Goal: Task Accomplishment & Management: Complete application form

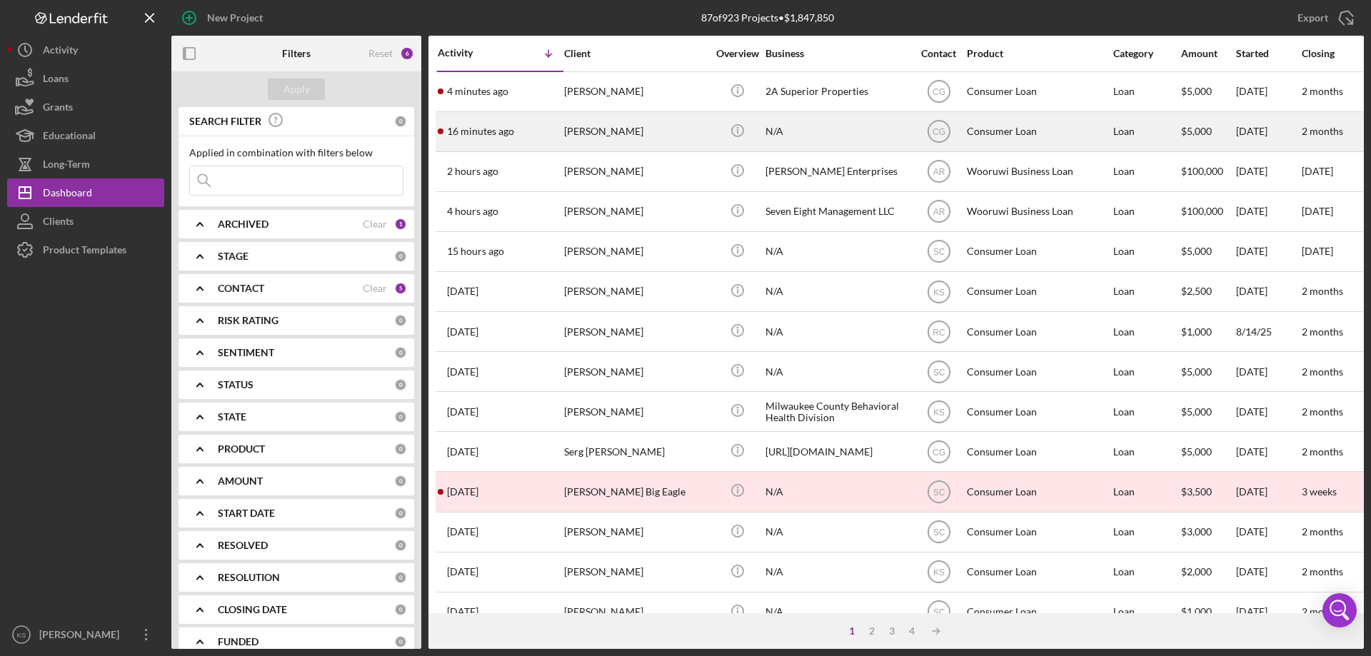
click at [637, 140] on div "[PERSON_NAME]" at bounding box center [635, 132] width 143 height 38
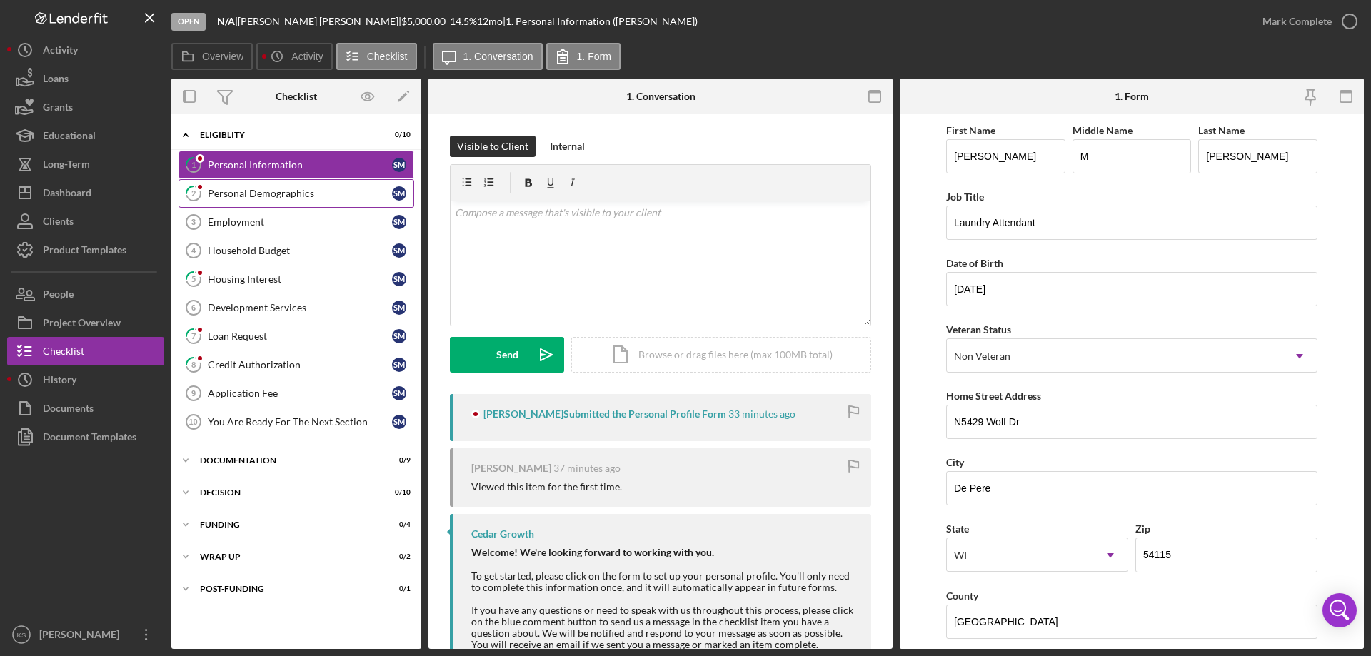
click at [268, 181] on link "2 Personal Demographics S M" at bounding box center [296, 193] width 236 height 29
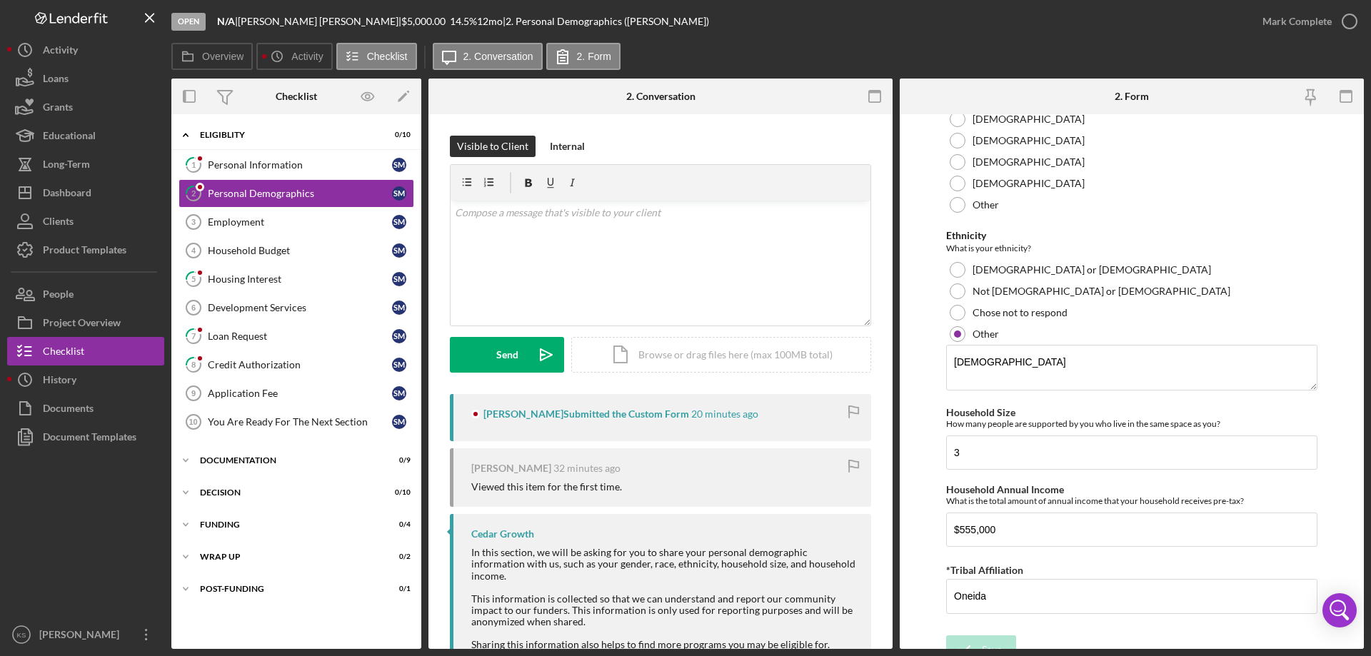
scroll to position [833, 0]
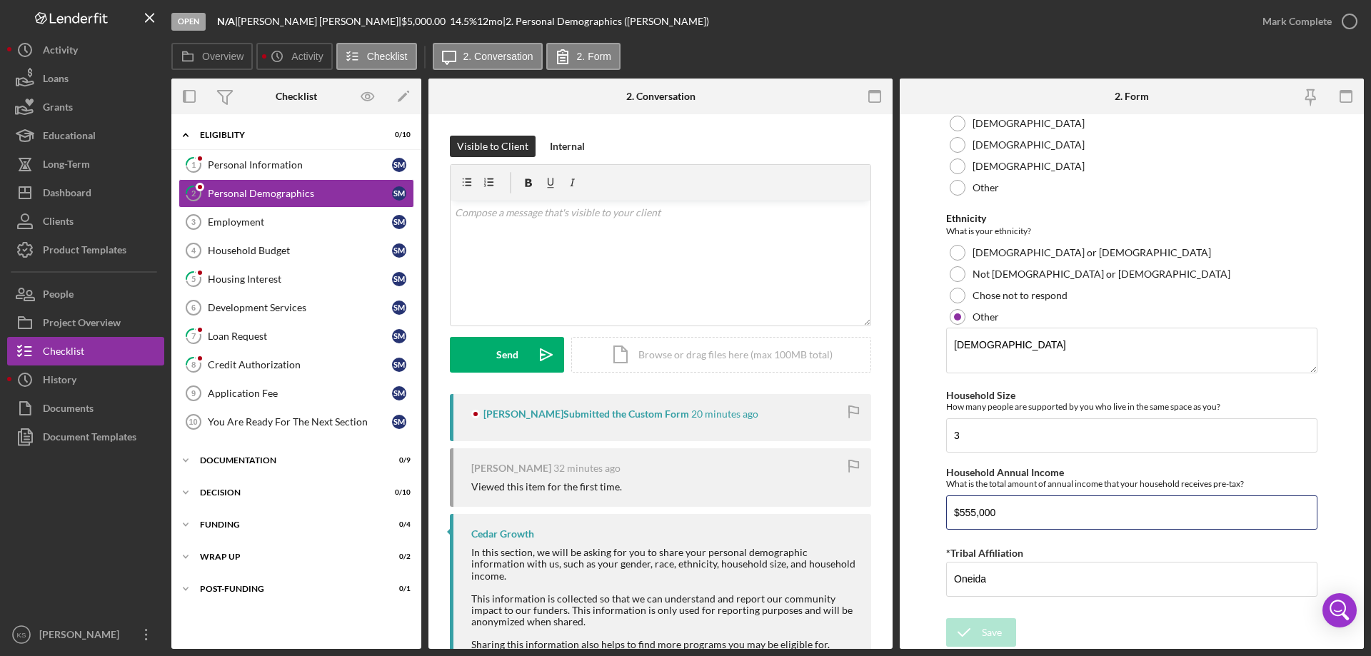
drag, startPoint x: 1067, startPoint y: 511, endPoint x: 880, endPoint y: 509, distance: 187.8
click at [880, 509] on div "Overview Internal Workflow Stage Open Icon/Dropdown Arrow Archive (can unarchiv…" at bounding box center [767, 364] width 1192 height 570
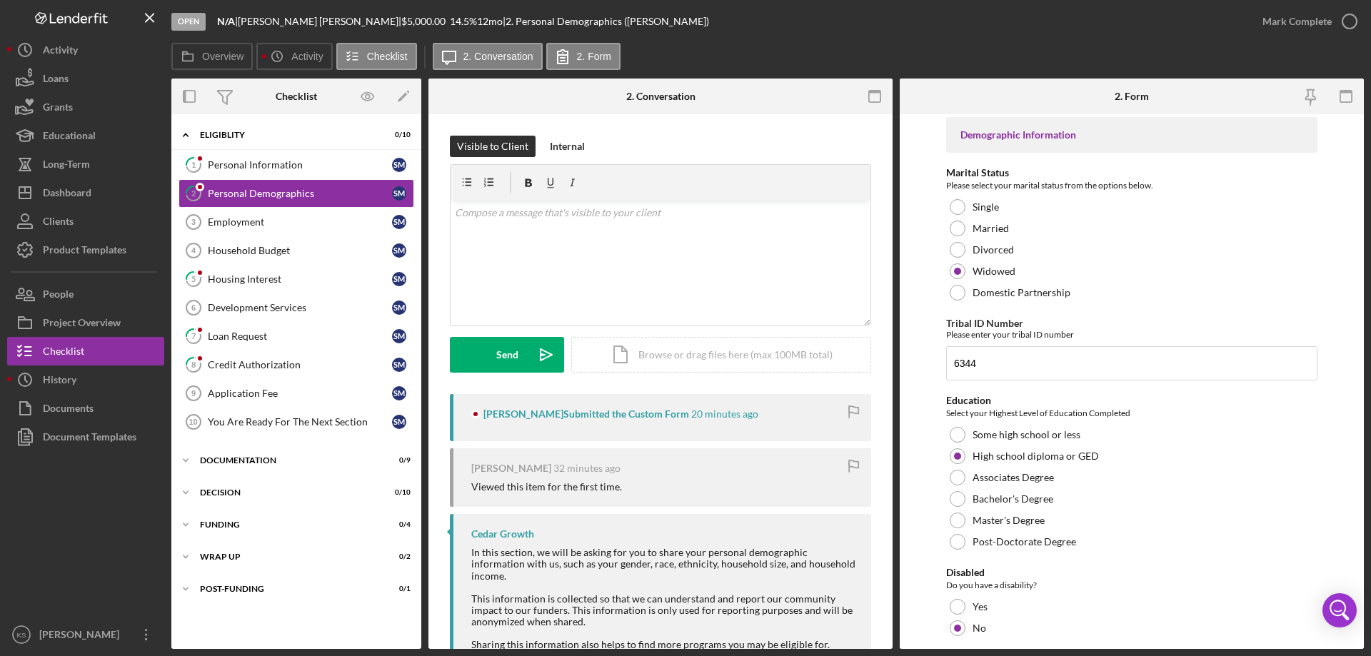
scroll to position [0, 0]
click at [278, 221] on div "Employment" at bounding box center [300, 221] width 184 height 11
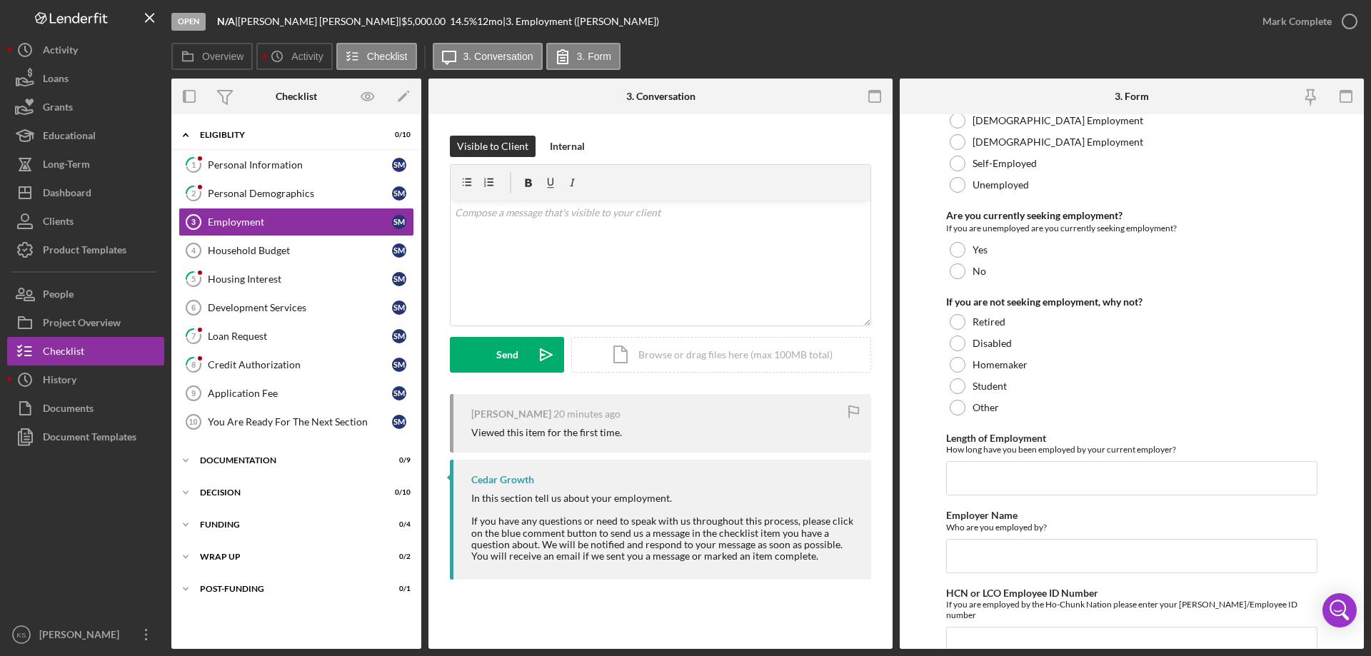
scroll to position [101, 0]
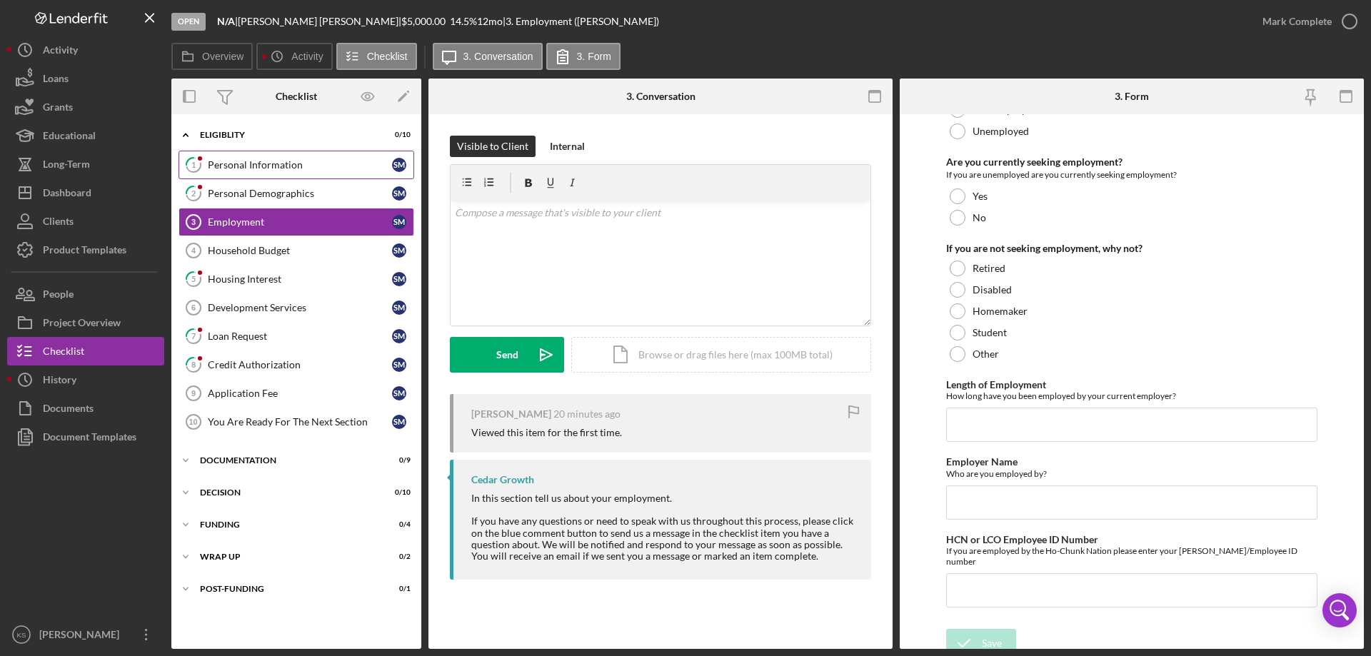
click at [241, 156] on link "1 Personal Information S M" at bounding box center [296, 165] width 236 height 29
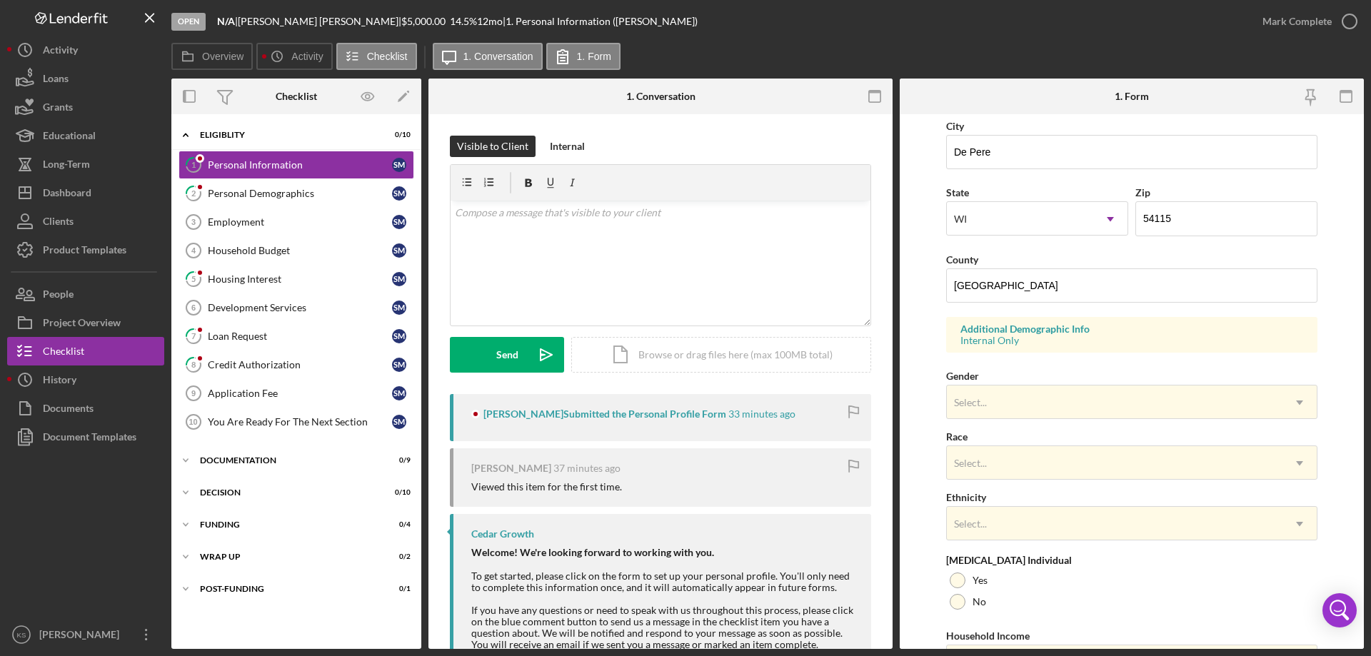
scroll to position [357, 0]
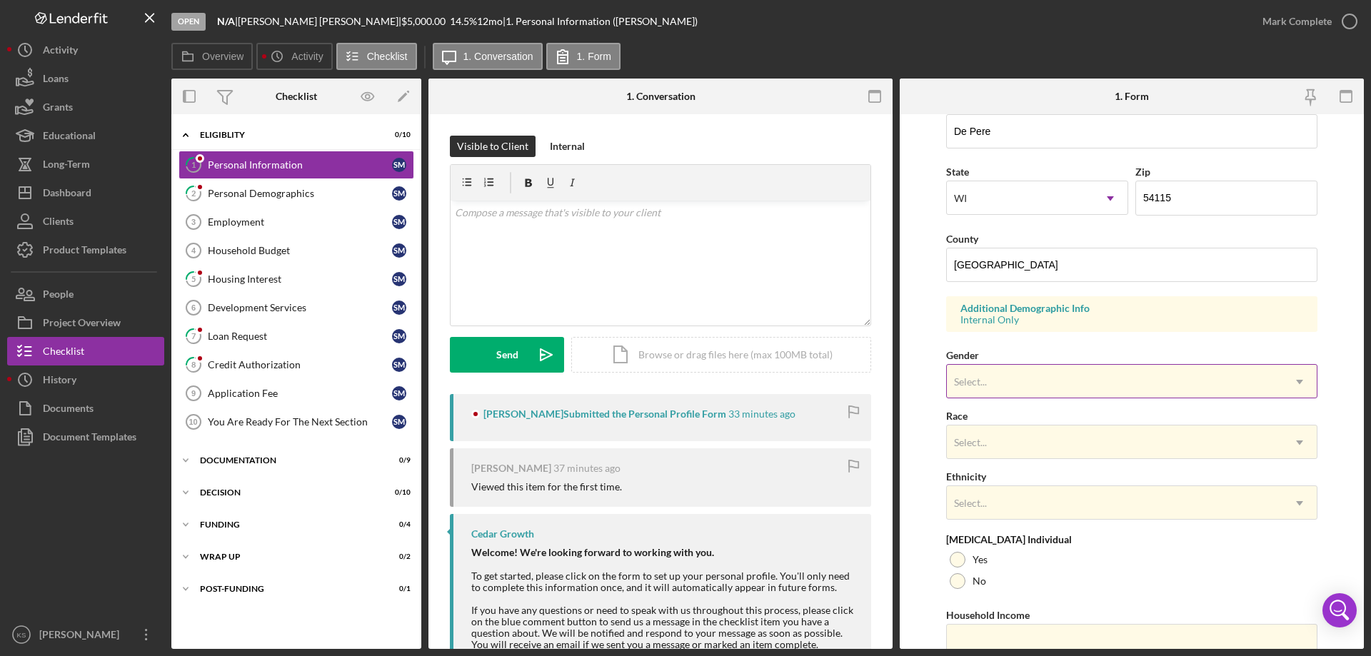
click at [1050, 391] on div "Select..." at bounding box center [1115, 382] width 336 height 33
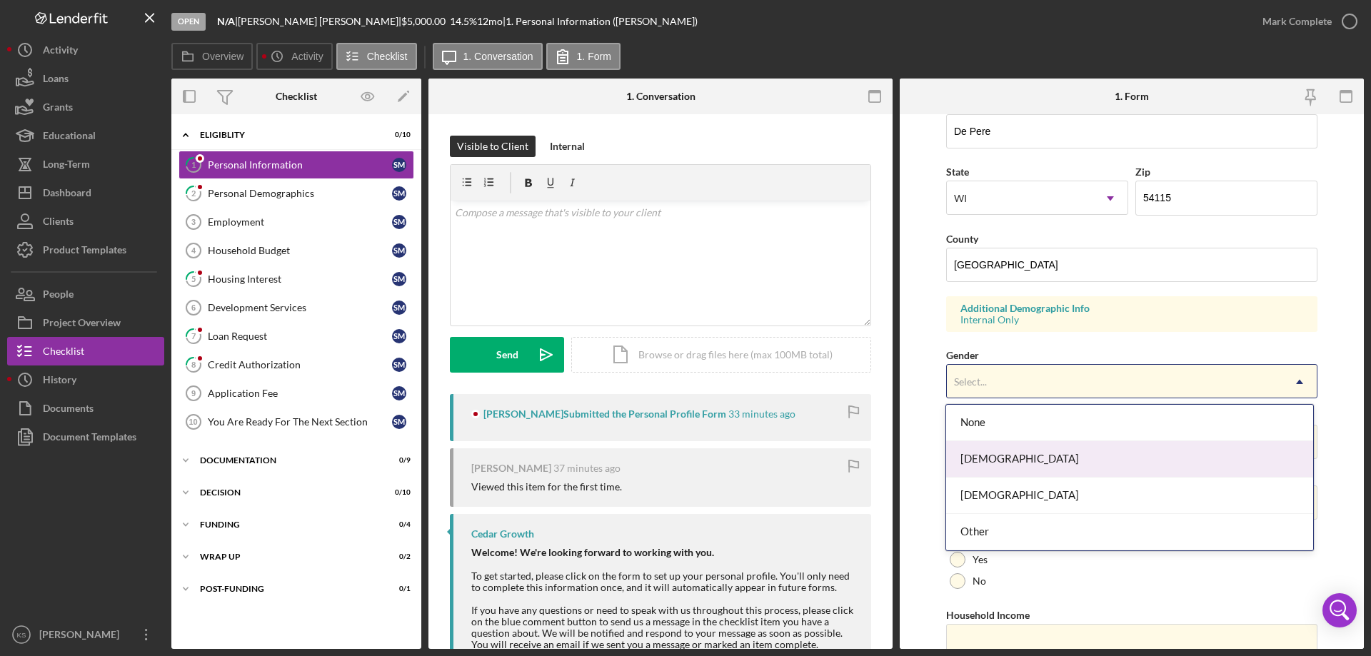
click at [996, 455] on div "[DEMOGRAPHIC_DATA]" at bounding box center [1129, 459] width 366 height 36
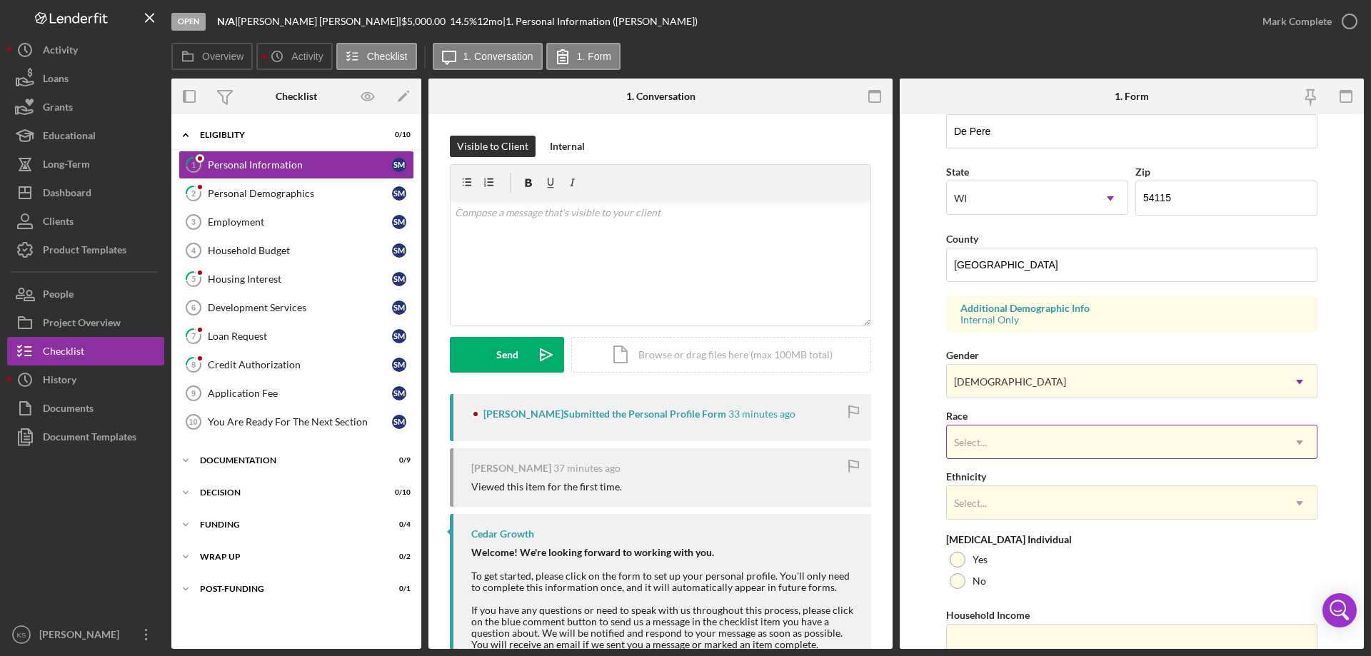
click at [1007, 435] on div "Select..." at bounding box center [1115, 442] width 336 height 33
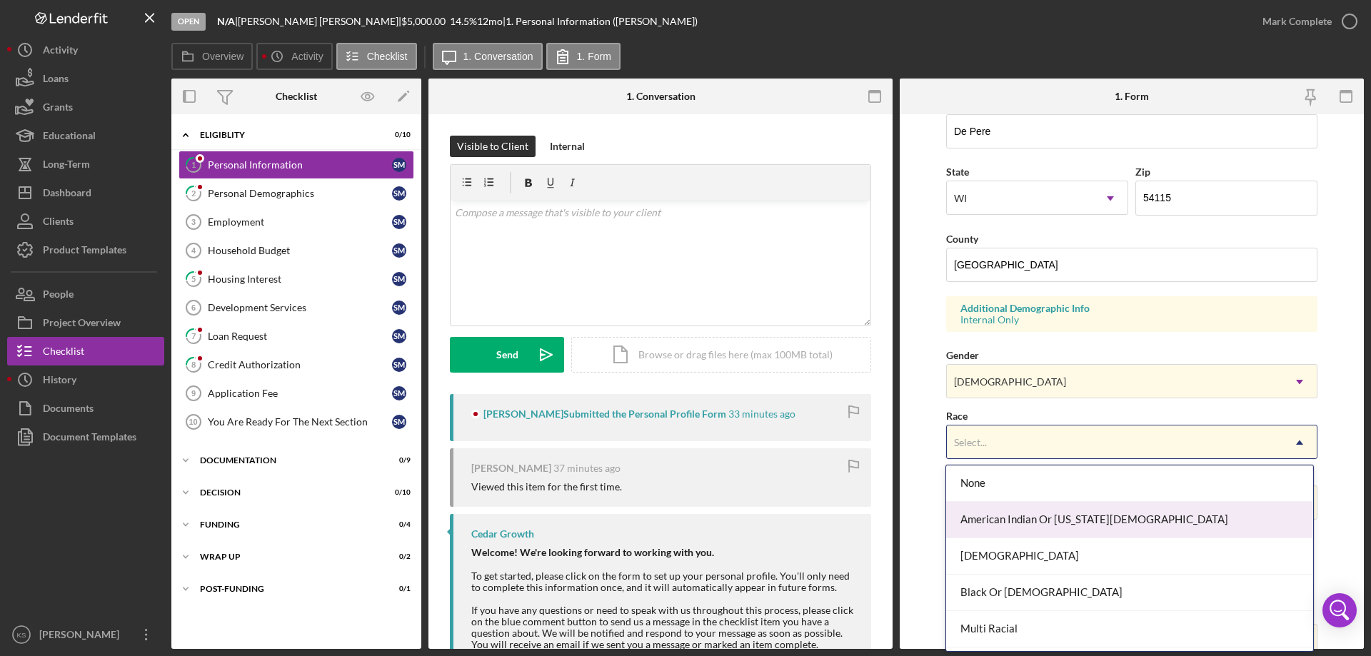
click at [1027, 515] on div "American Indian Or [US_STATE][DEMOGRAPHIC_DATA]" at bounding box center [1129, 520] width 366 height 36
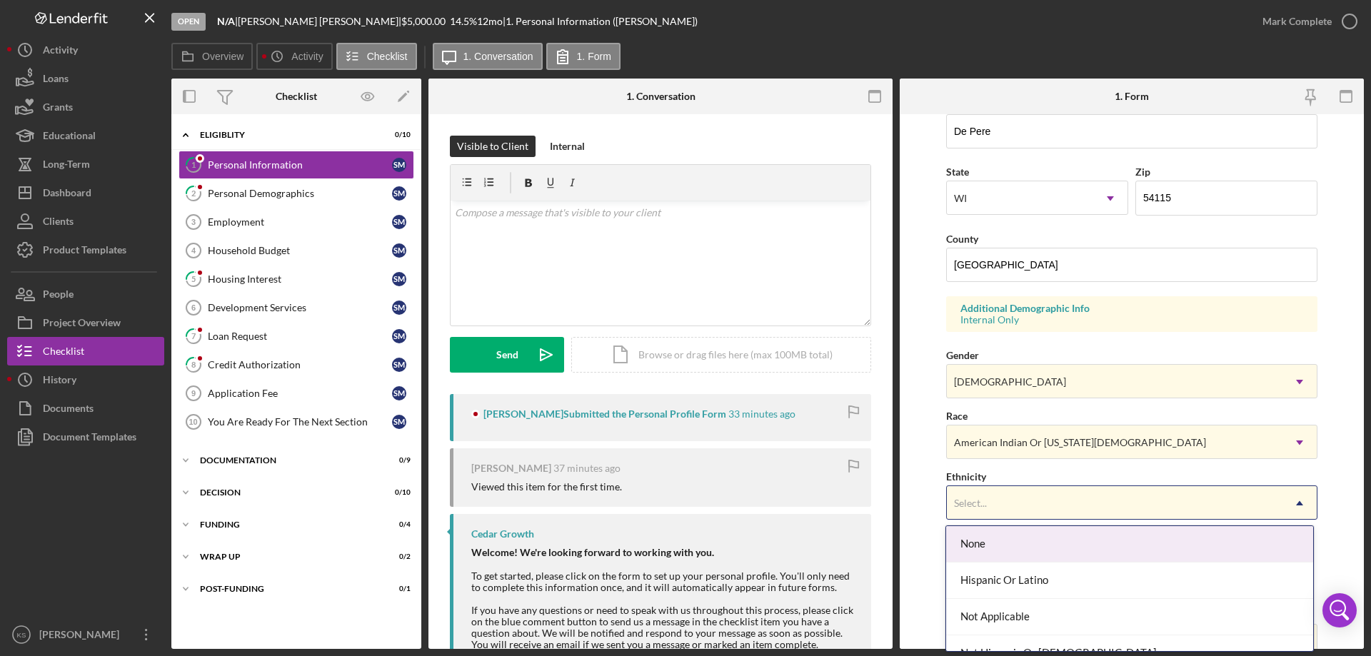
click at [1010, 501] on div "Select..." at bounding box center [1115, 503] width 336 height 33
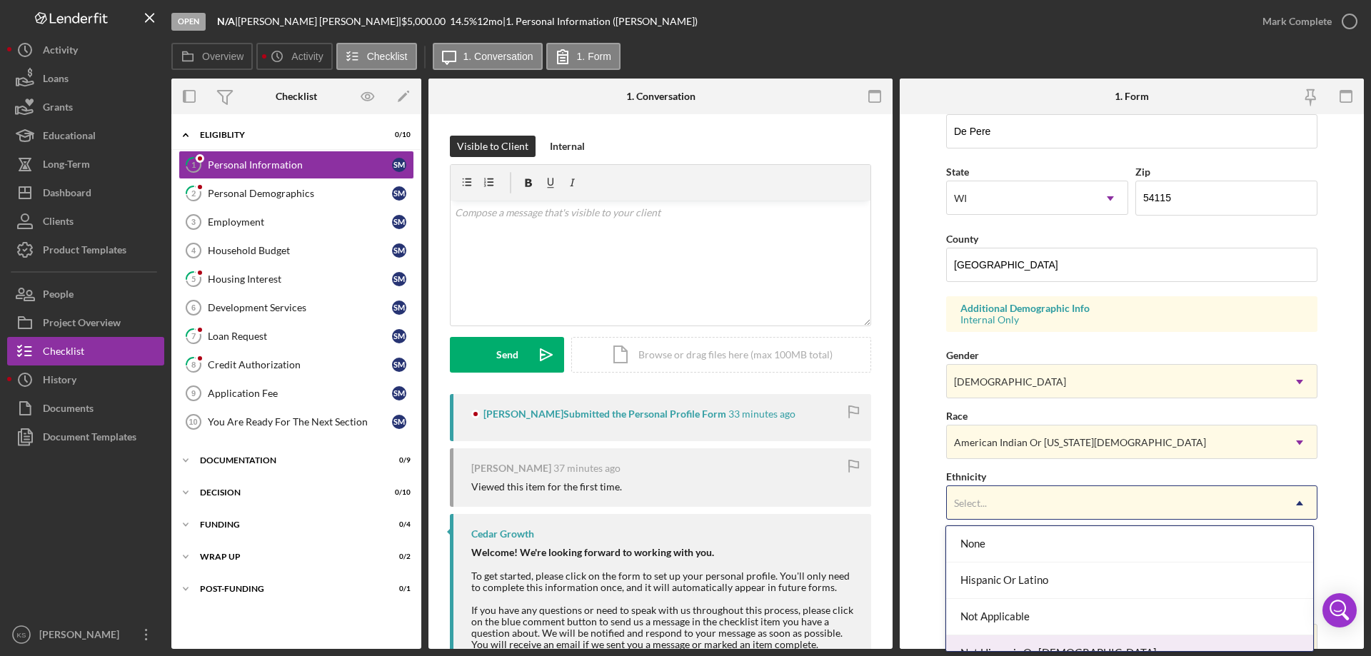
scroll to position [57, 0]
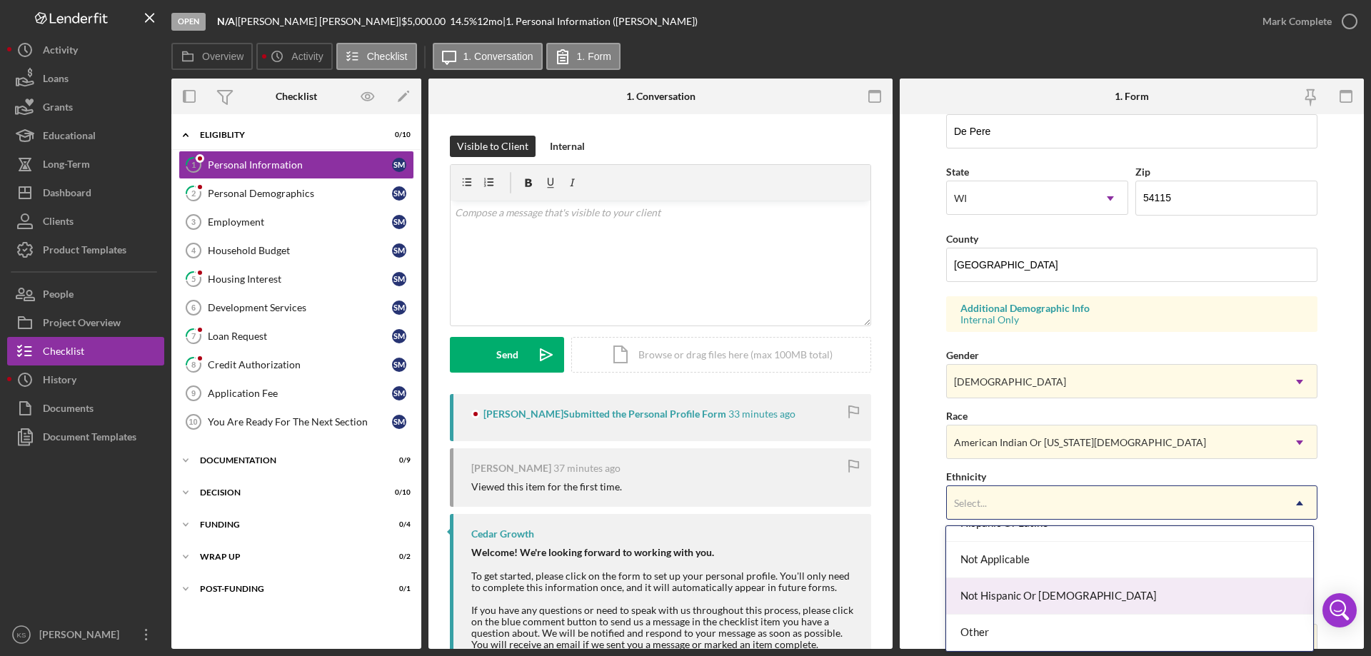
click at [1018, 595] on div "Not Hispanic Or [DEMOGRAPHIC_DATA]" at bounding box center [1129, 596] width 366 height 36
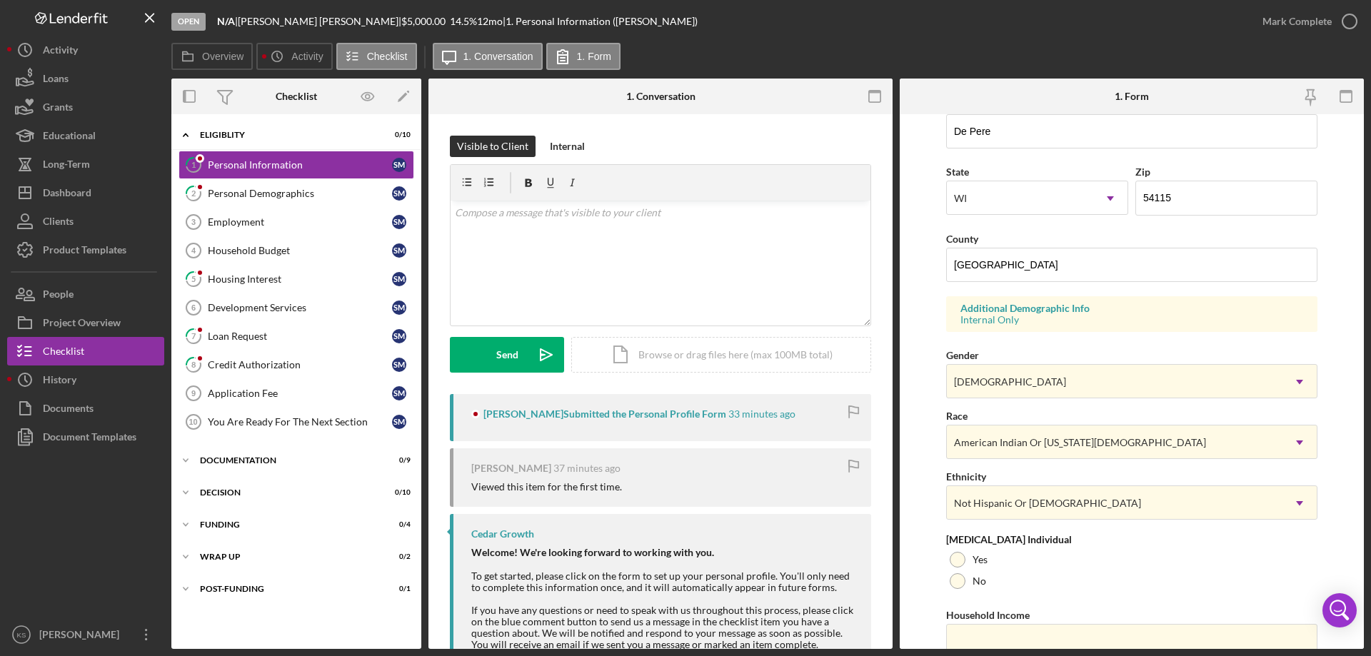
click at [920, 487] on form "First Name [PERSON_NAME] Middle Name M Last Name [PERSON_NAME] Job Title Laundr…" at bounding box center [1132, 381] width 464 height 535
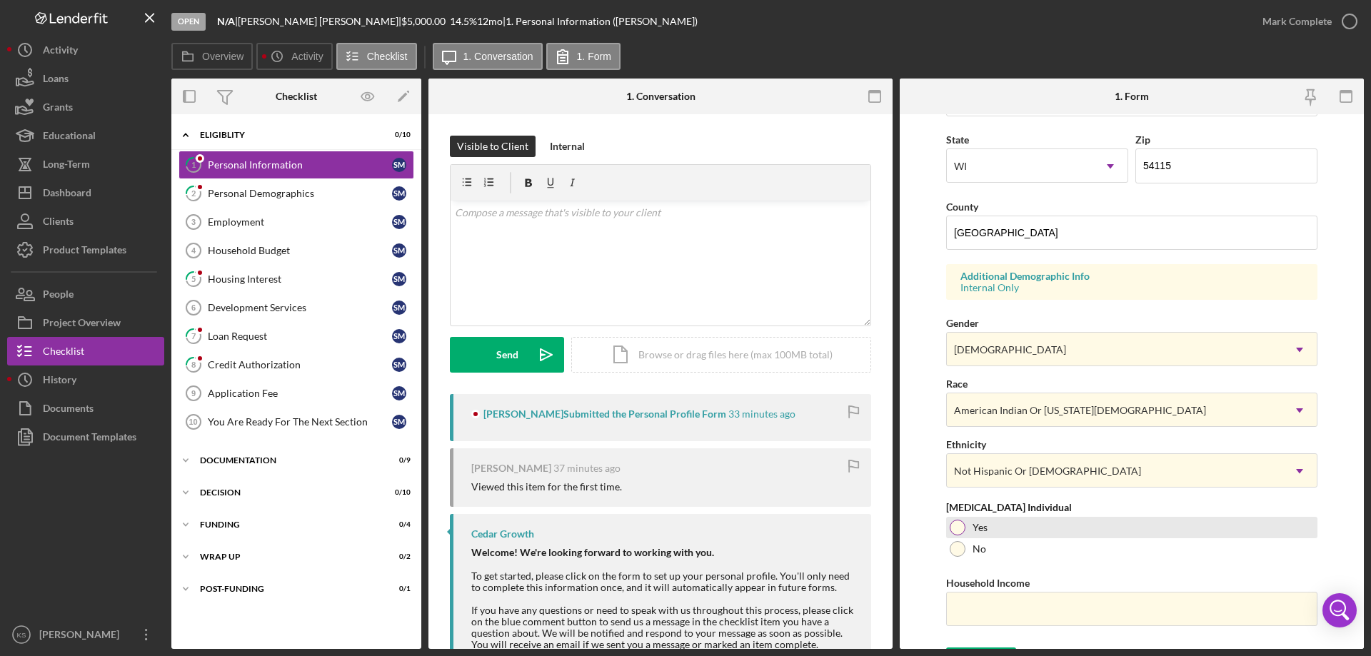
scroll to position [418, 0]
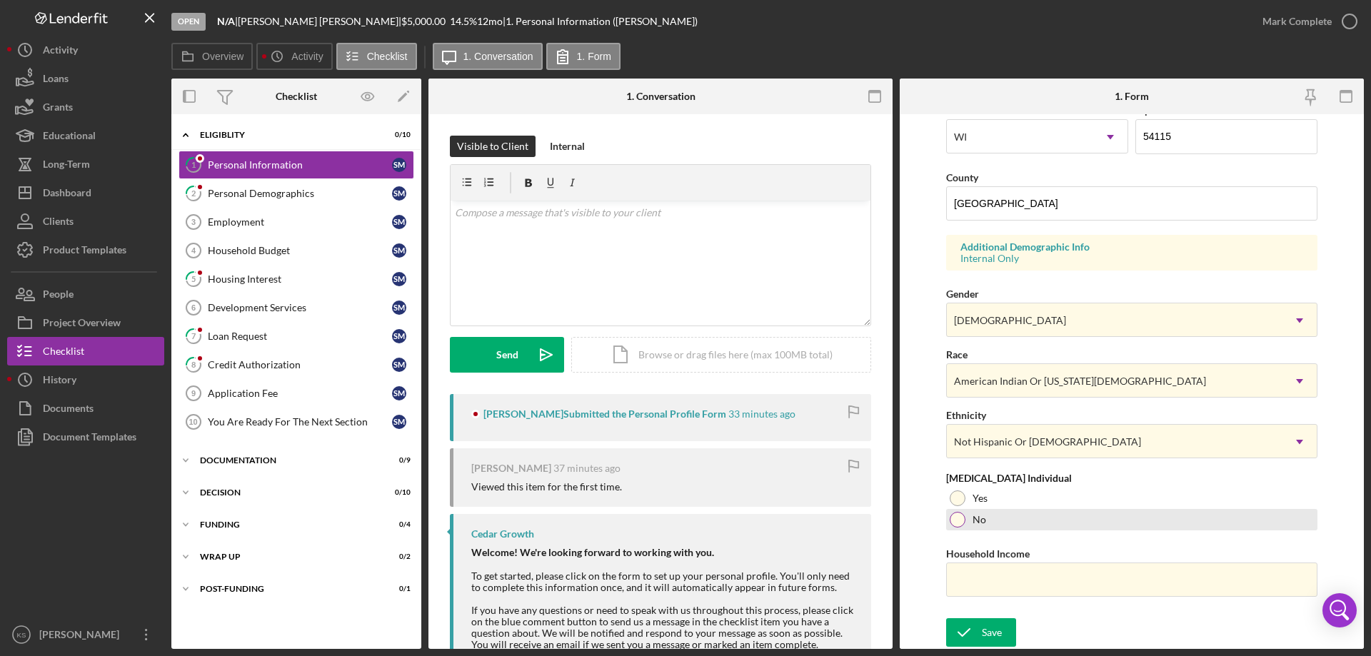
click at [962, 517] on div at bounding box center [958, 520] width 16 height 16
click at [1025, 590] on input "Household Income" at bounding box center [1131, 580] width 371 height 34
paste input "$555,000"
type input "$555,000"
click at [930, 530] on form "First Name [PERSON_NAME] Middle Name M Last Name [PERSON_NAME] Job Title Laundr…" at bounding box center [1132, 381] width 464 height 535
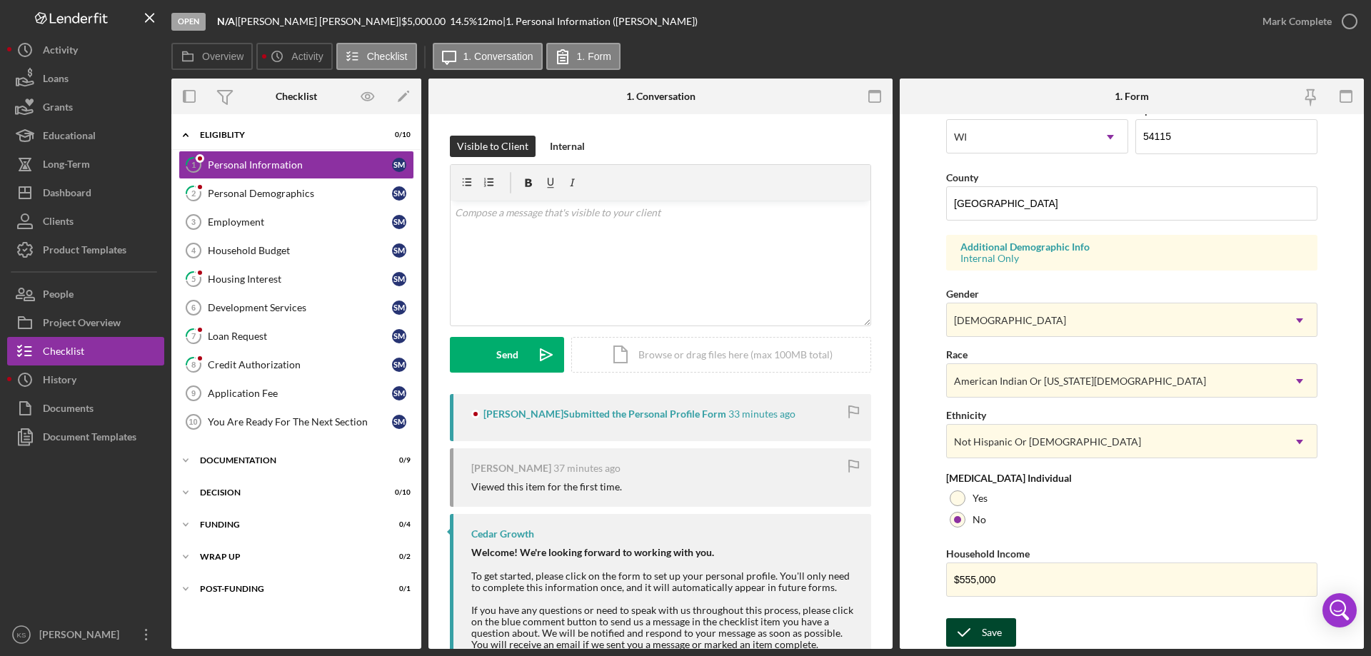
click at [986, 623] on div "Save" at bounding box center [992, 632] width 20 height 29
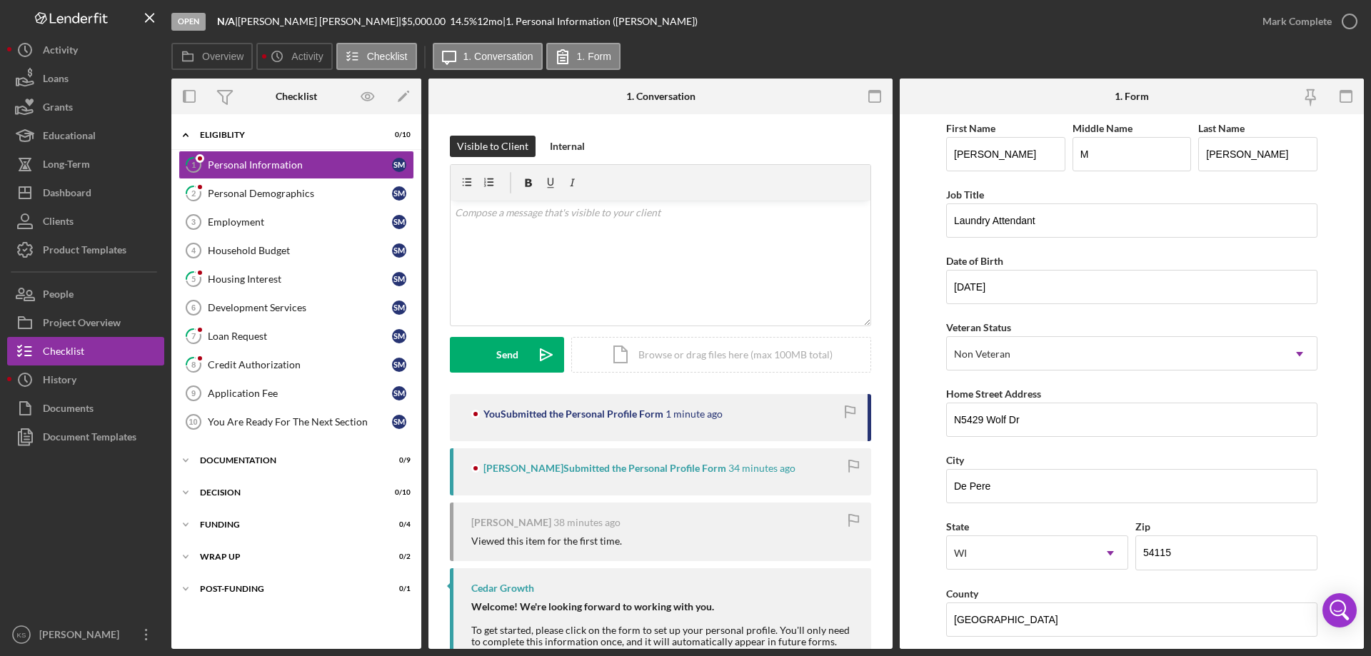
scroll to position [0, 0]
click at [268, 201] on link "2 Personal Demographics S M" at bounding box center [296, 193] width 236 height 29
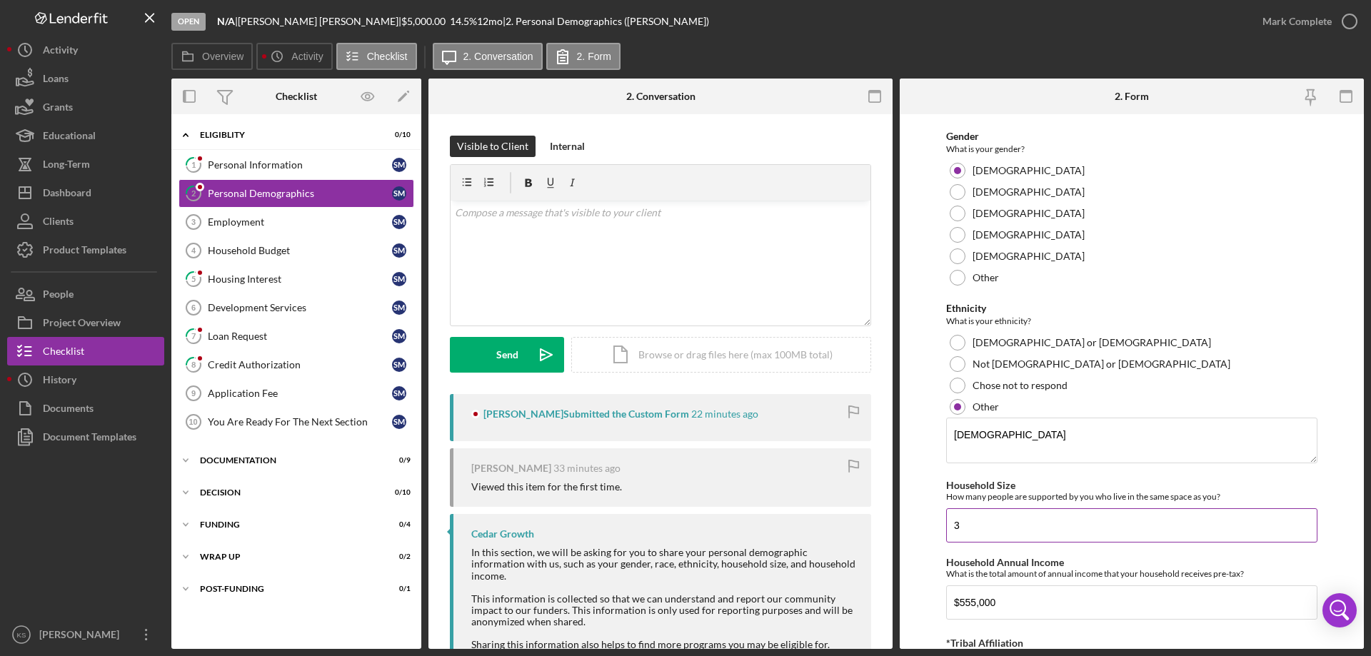
scroll to position [833, 0]
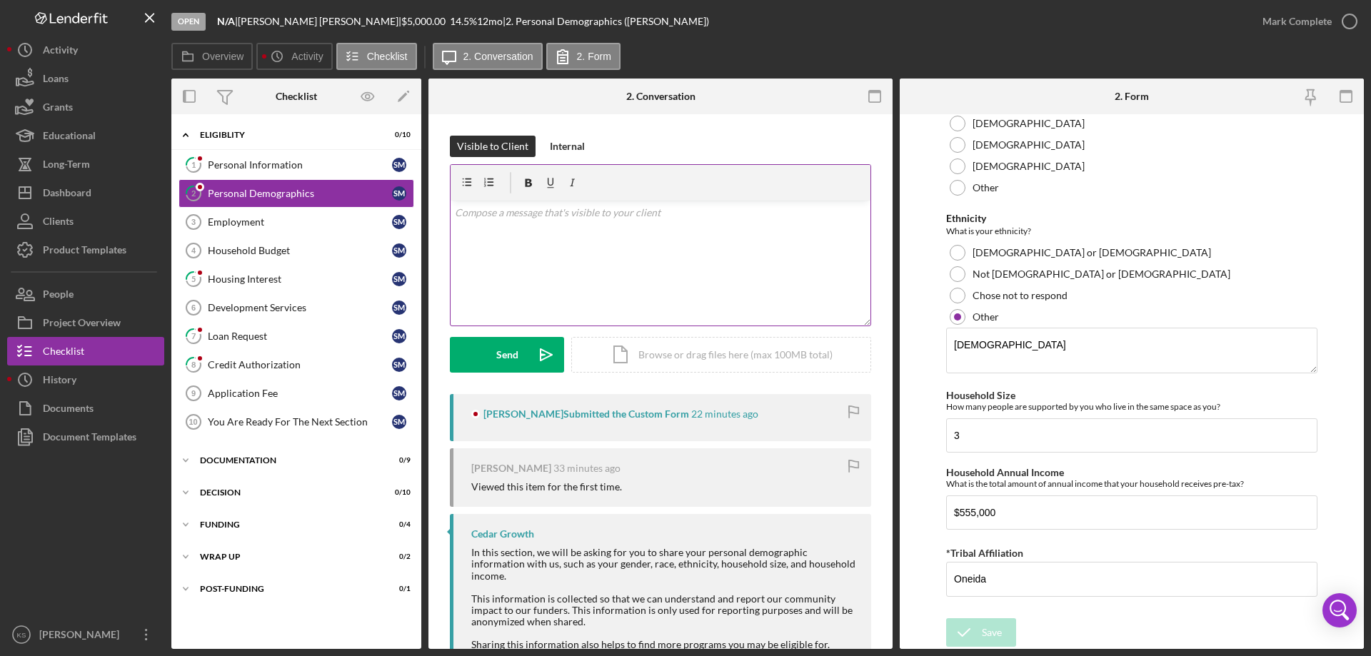
click at [719, 271] on div "v Color teal Color pink Remove color Add row above Add row below Add column bef…" at bounding box center [661, 263] width 420 height 125
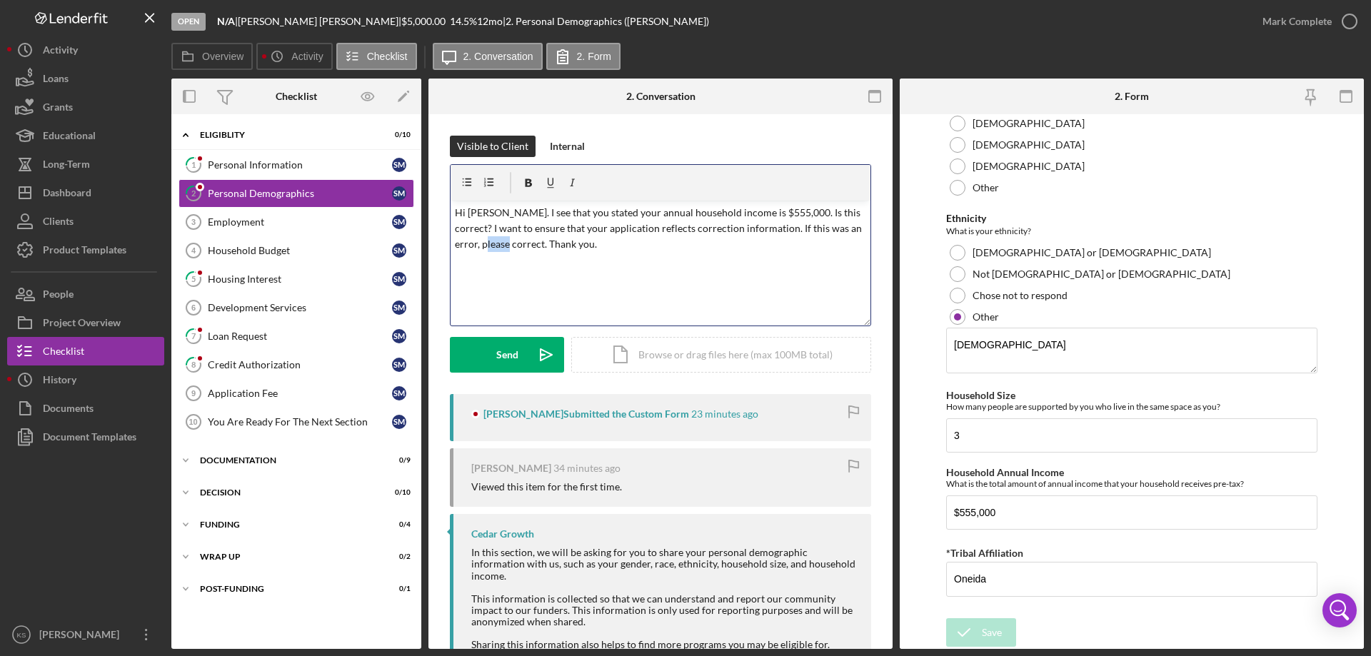
drag, startPoint x: 515, startPoint y: 246, endPoint x: 488, endPoint y: 244, distance: 26.5
click at [488, 244] on p "Hi [PERSON_NAME]. I see that you stated your annual household income is $555,00…" at bounding box center [661, 229] width 412 height 48
click at [628, 252] on p "Hi [PERSON_NAME]. I see that you stated your annual household income is $555,00…" at bounding box center [661, 229] width 412 height 48
drag, startPoint x: 521, startPoint y: 243, endPoint x: 752, endPoint y: 228, distance: 231.1
click at [752, 228] on p "Hi [PERSON_NAME]. I see that you stated your annual household income is $555,00…" at bounding box center [661, 229] width 412 height 48
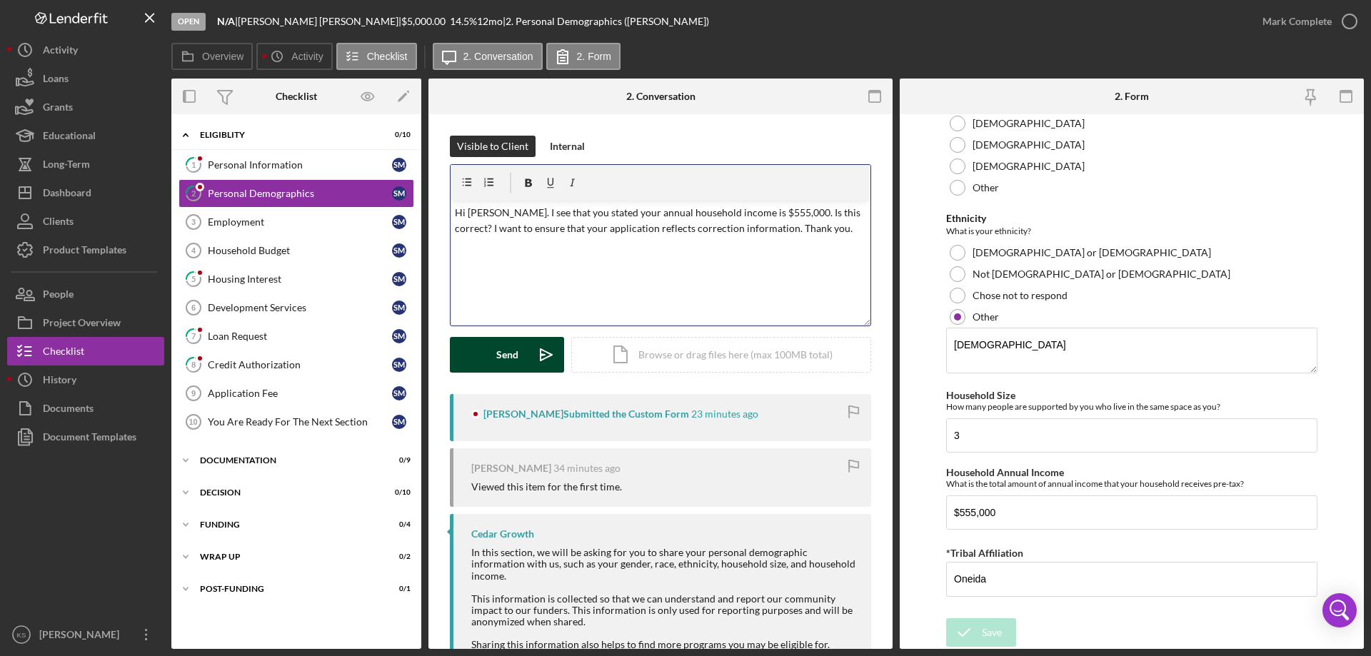
click at [504, 356] on div "Send" at bounding box center [507, 355] width 22 height 36
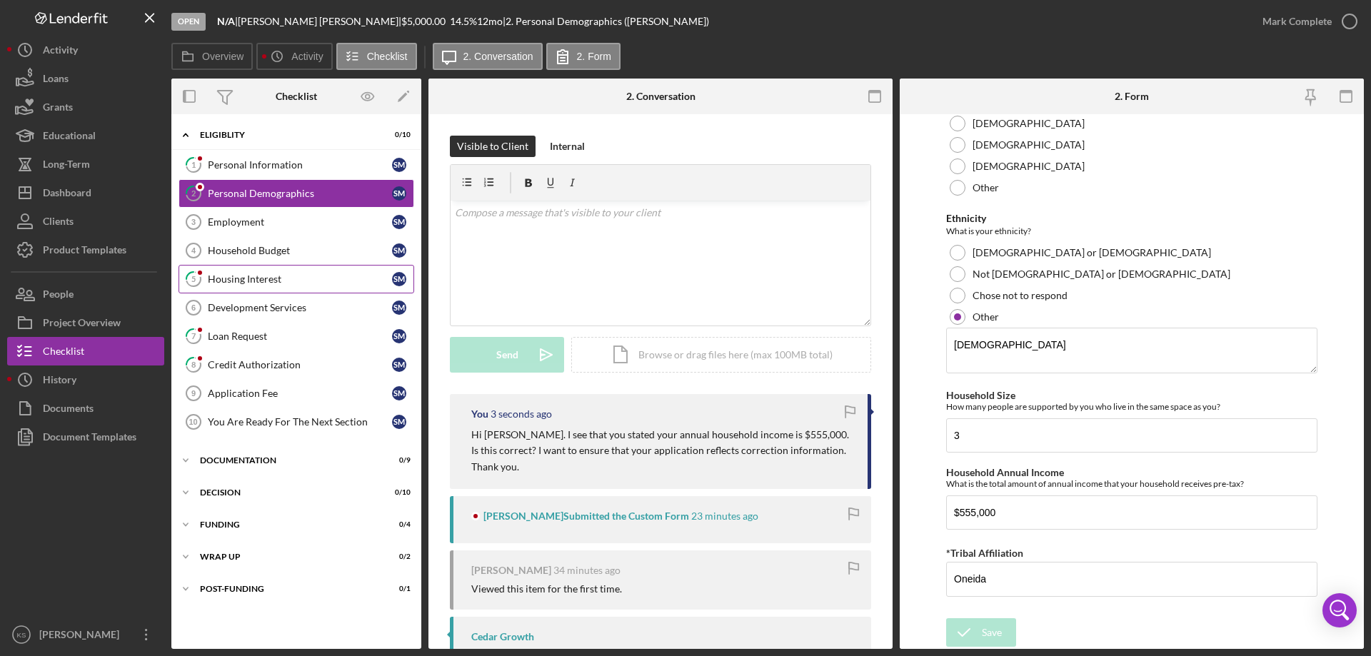
click at [251, 268] on link "5 Housing Interest S M" at bounding box center [296, 279] width 236 height 29
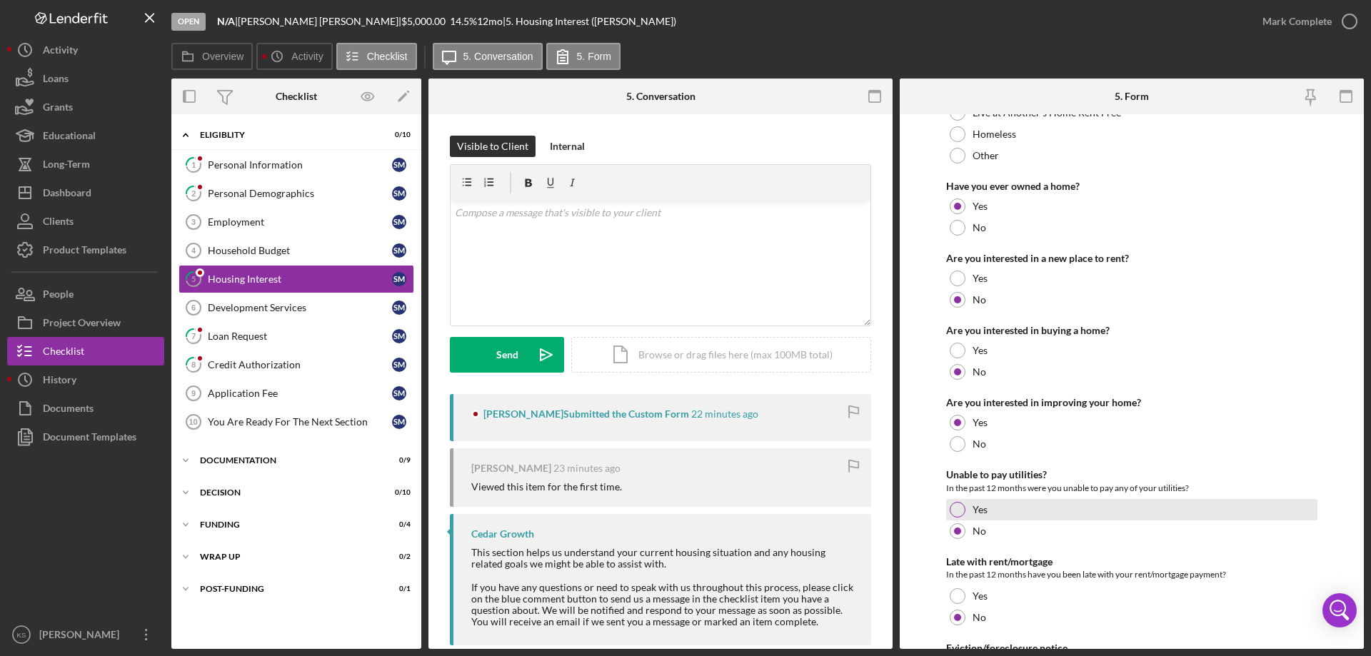
scroll to position [195, 0]
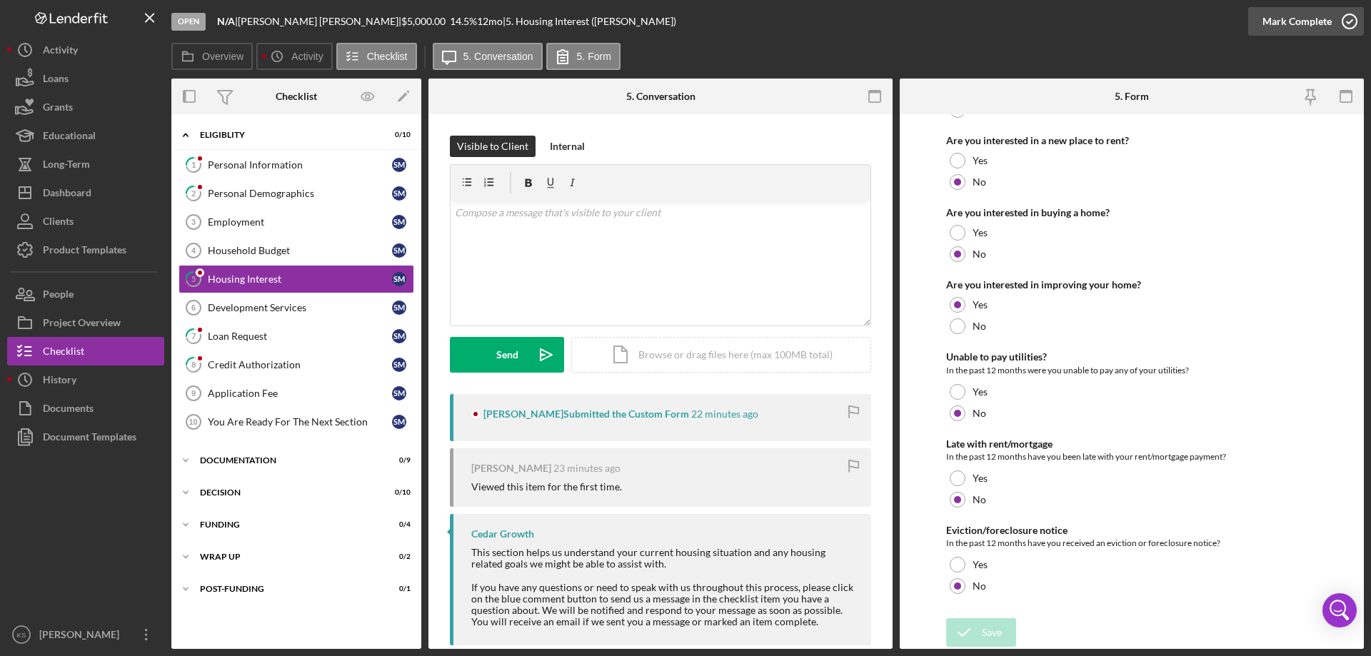
click at [1298, 24] on div "Mark Complete" at bounding box center [1296, 21] width 69 height 29
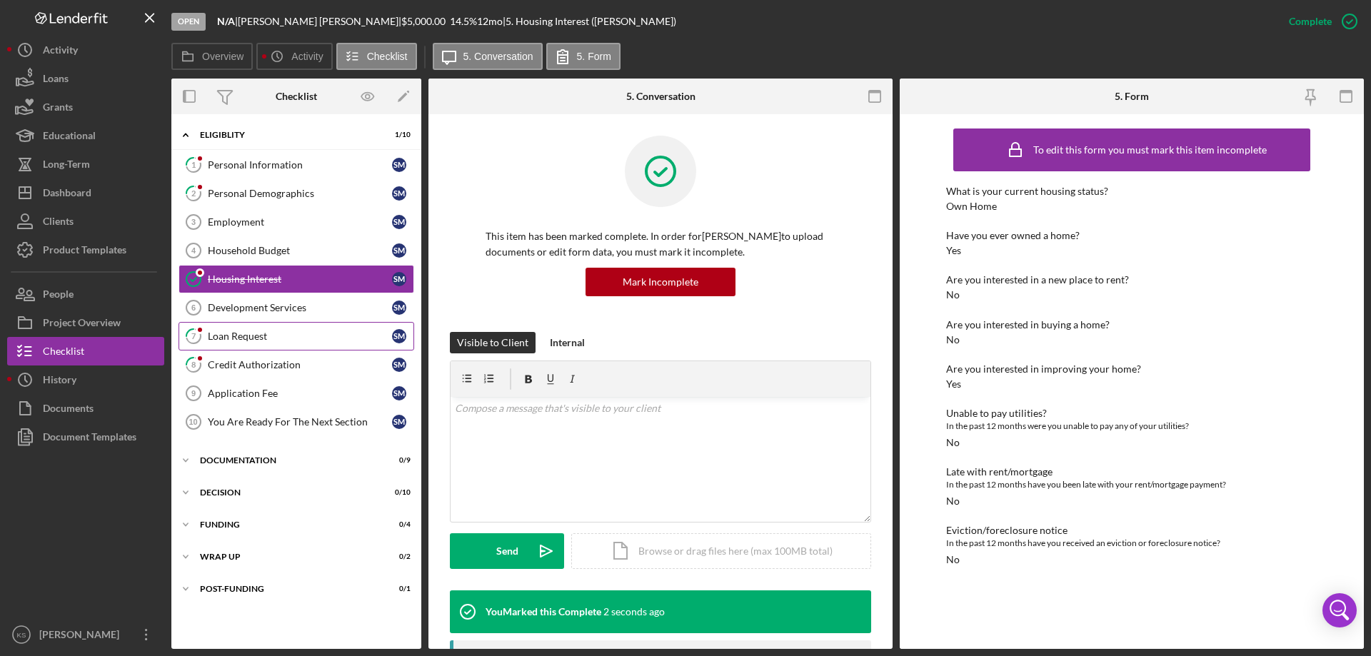
click at [236, 338] on div "Loan Request" at bounding box center [300, 336] width 184 height 11
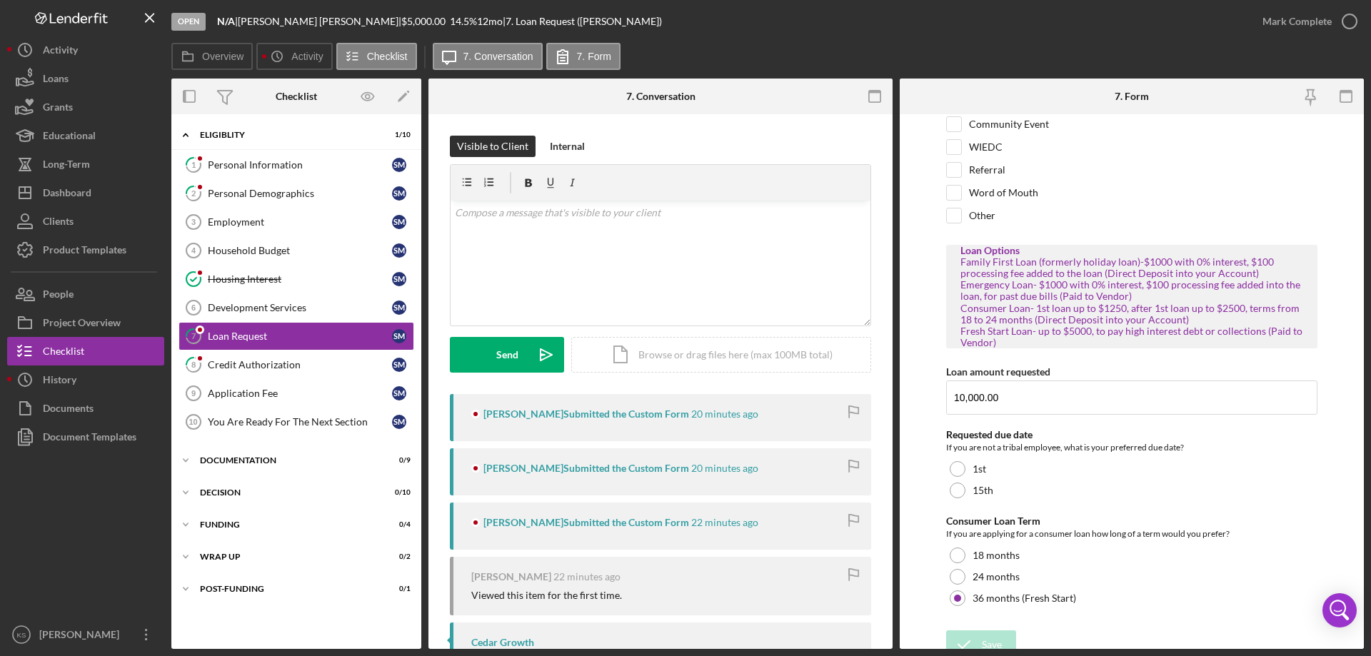
scroll to position [127, 0]
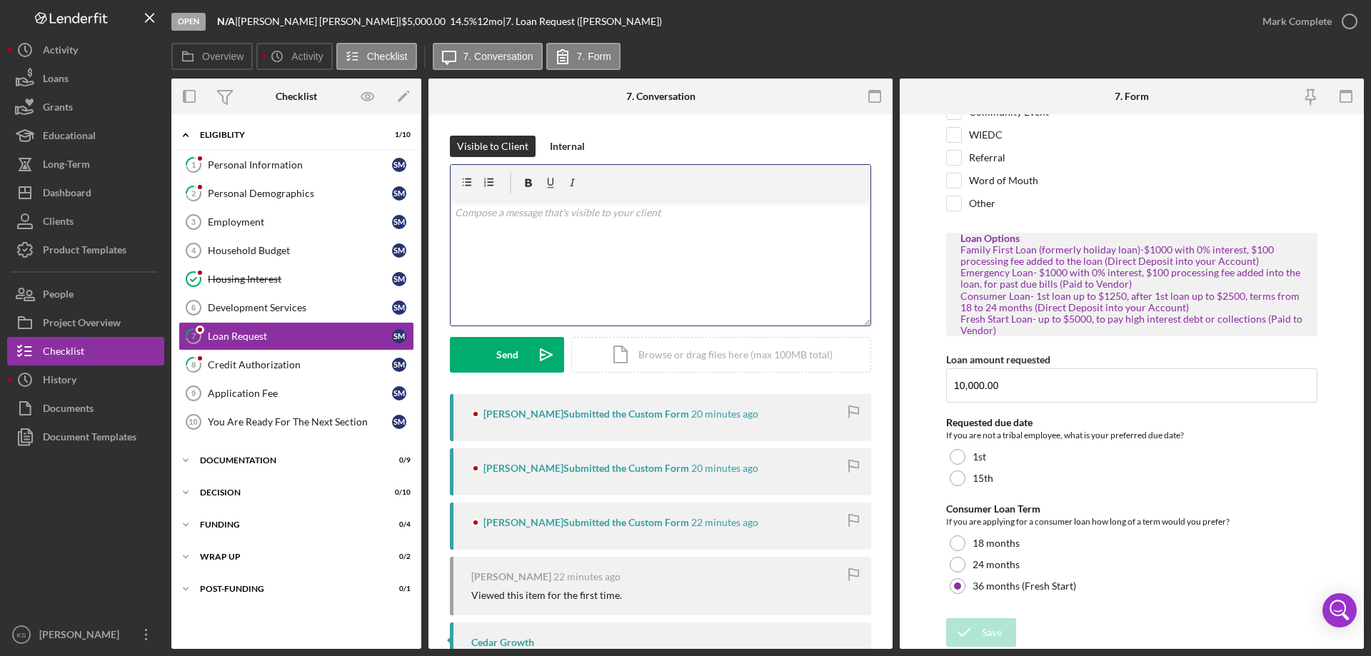
click at [631, 254] on div "v Color teal Color pink Remove color Add row above Add row below Add column bef…" at bounding box center [661, 263] width 420 height 125
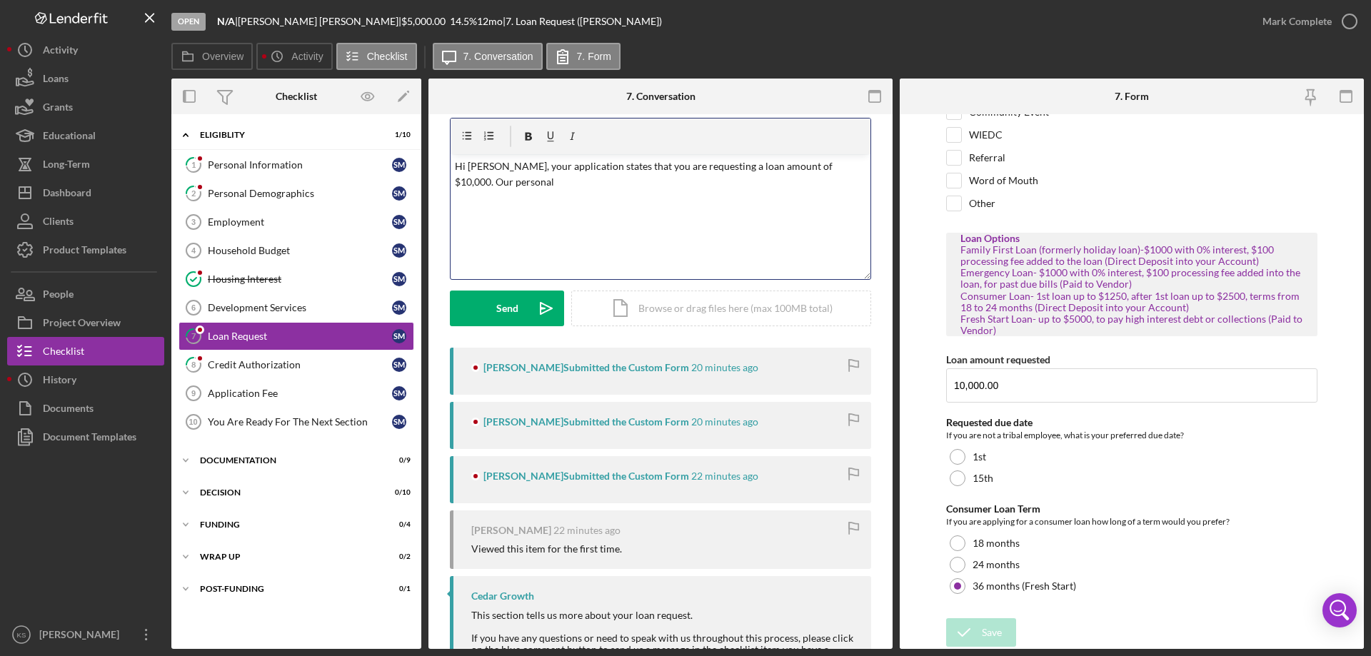
scroll to position [71, 0]
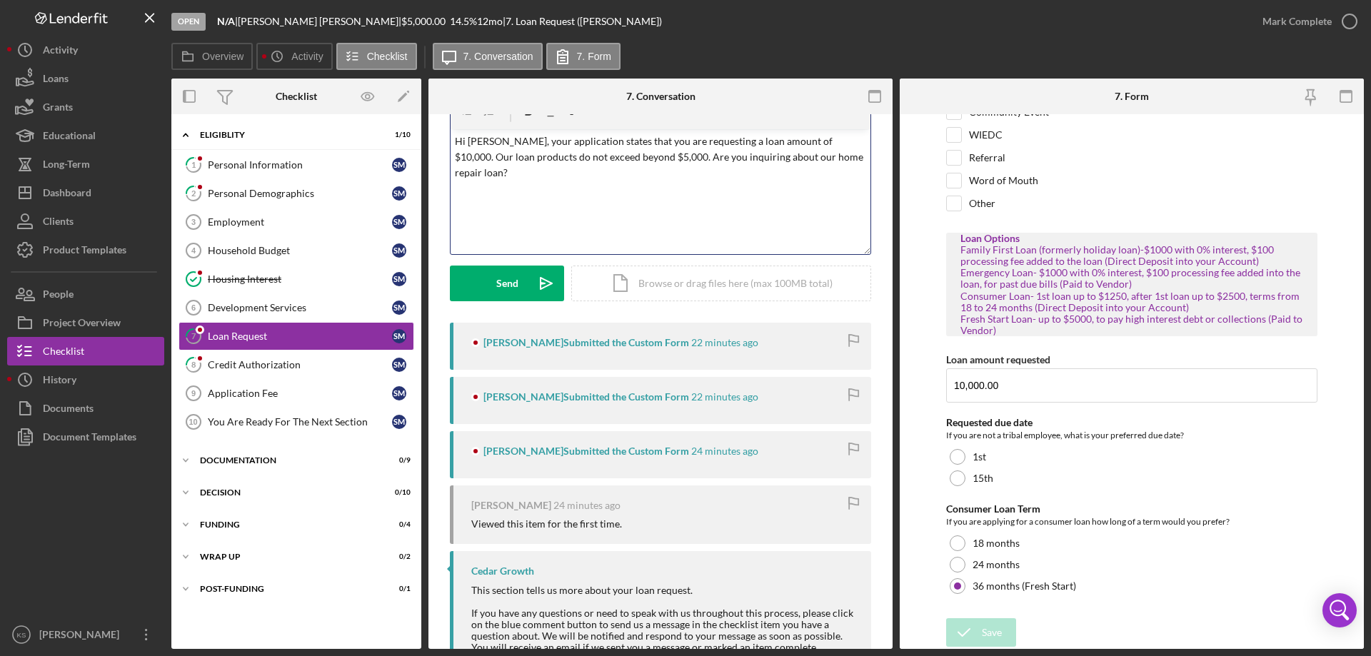
click at [840, 141] on p "Hi [PERSON_NAME], your application states that you are requesting a loan amount…" at bounding box center [661, 158] width 412 height 48
click at [553, 174] on p "Hi [PERSON_NAME], your application states that you are requesting a loan amount…" at bounding box center [661, 158] width 412 height 48
drag, startPoint x: 728, startPoint y: 171, endPoint x: 738, endPoint y: 172, distance: 10.7
click at [729, 172] on p "Hi [PERSON_NAME], your application states that you are requesting a loan amount…" at bounding box center [661, 158] width 412 height 48
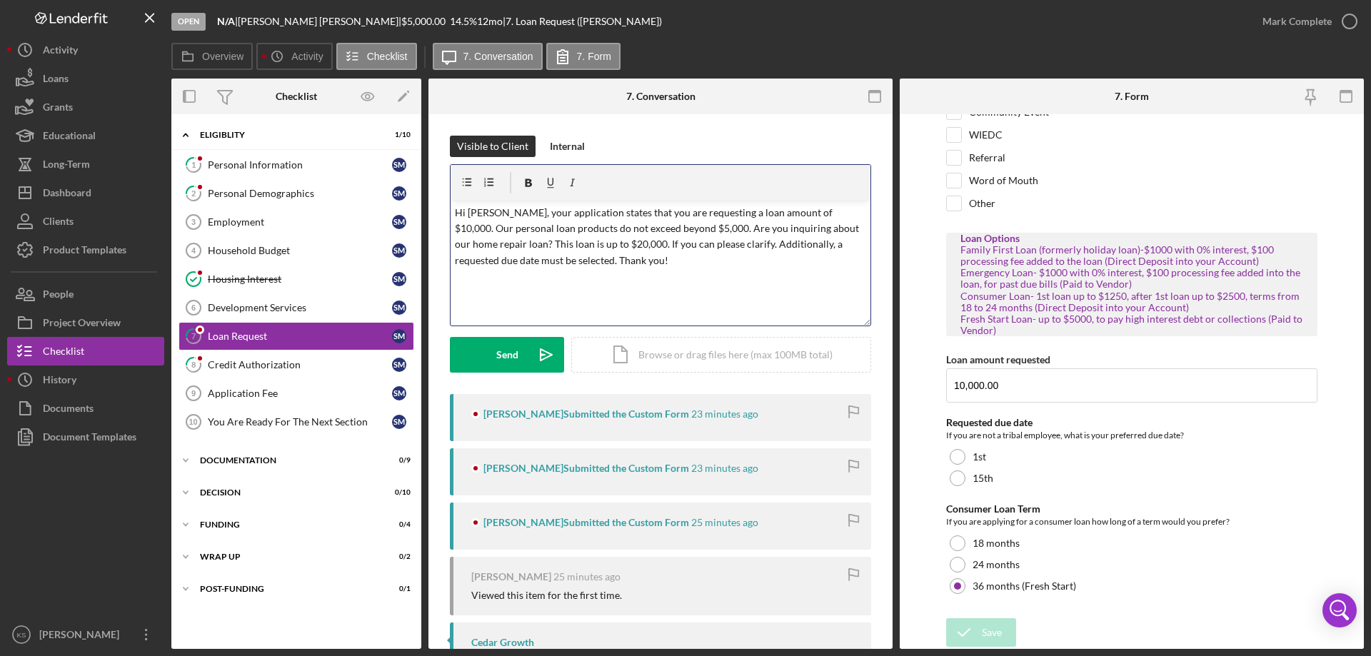
click at [806, 231] on p "Hi [PERSON_NAME], your application states that you are requesting a loan amount…" at bounding box center [661, 237] width 412 height 64
click at [632, 261] on p "Hi [PERSON_NAME], your application states that you are requesting a loan amount…" at bounding box center [661, 237] width 412 height 64
click at [498, 353] on div "Send" at bounding box center [507, 355] width 22 height 36
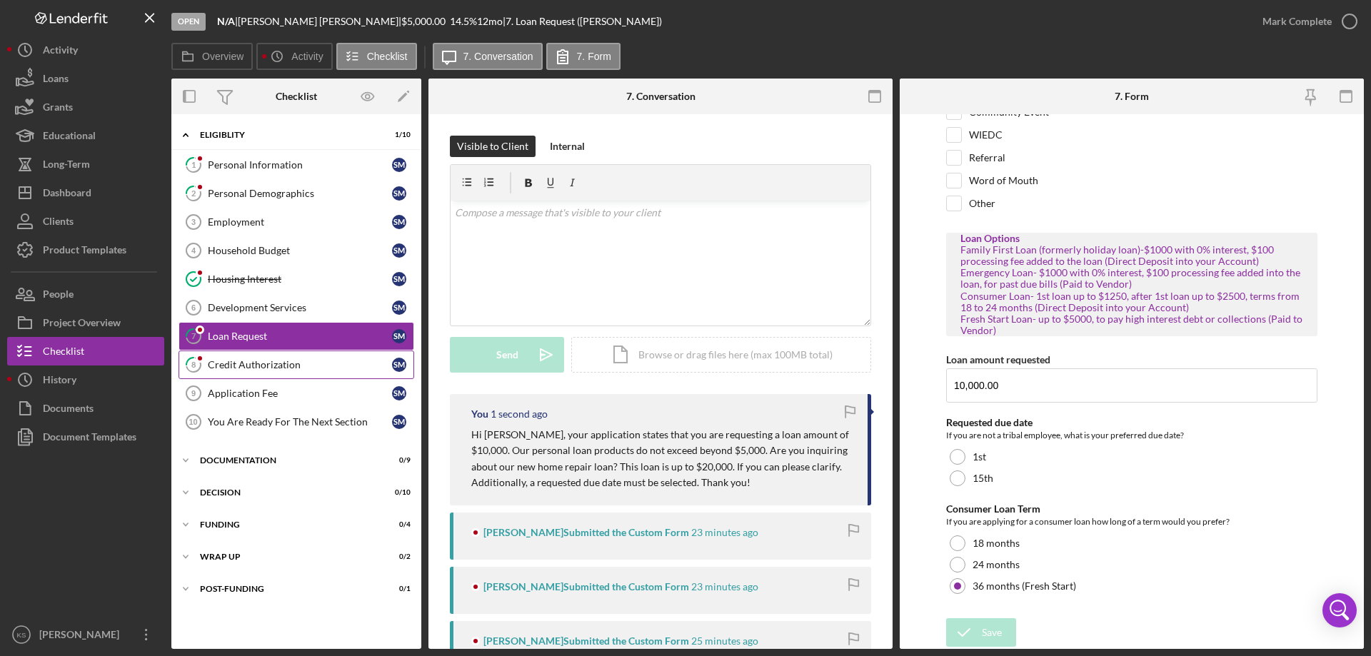
click at [267, 366] on div "Credit Authorization" at bounding box center [300, 364] width 184 height 11
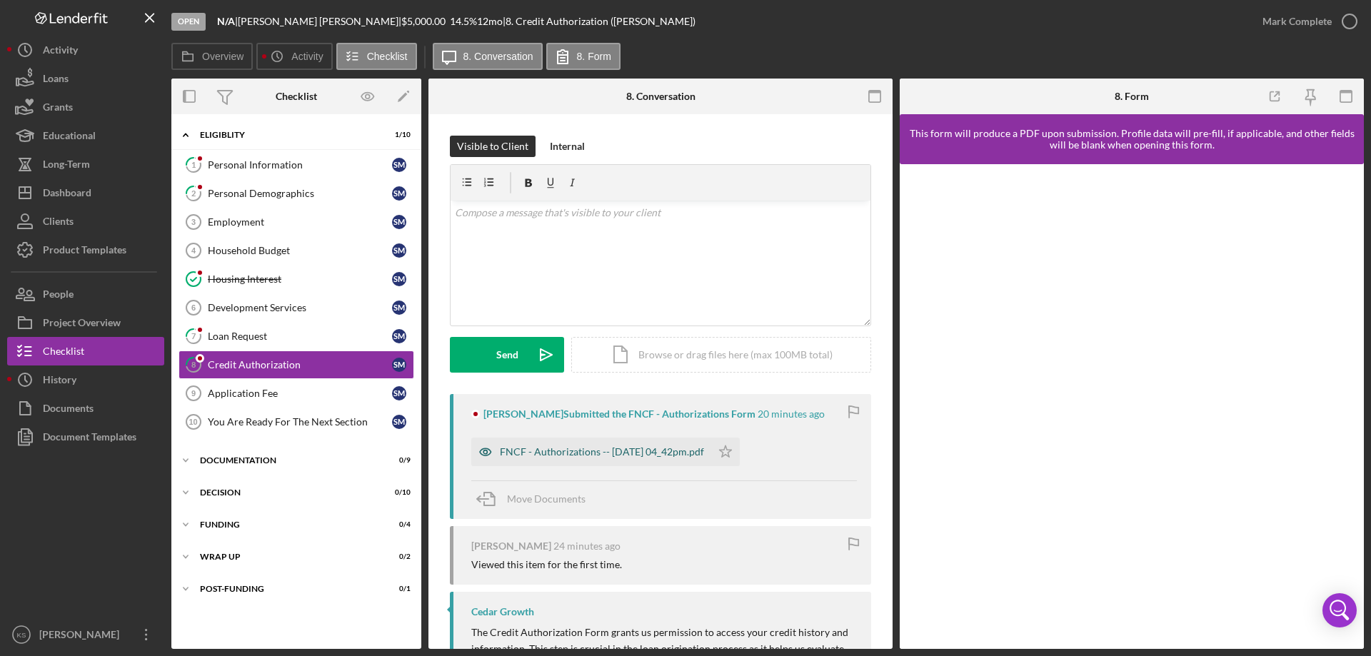
click at [544, 450] on div "FNCF - Authorizations -- [DATE] 04_42pm.pdf" at bounding box center [602, 451] width 204 height 11
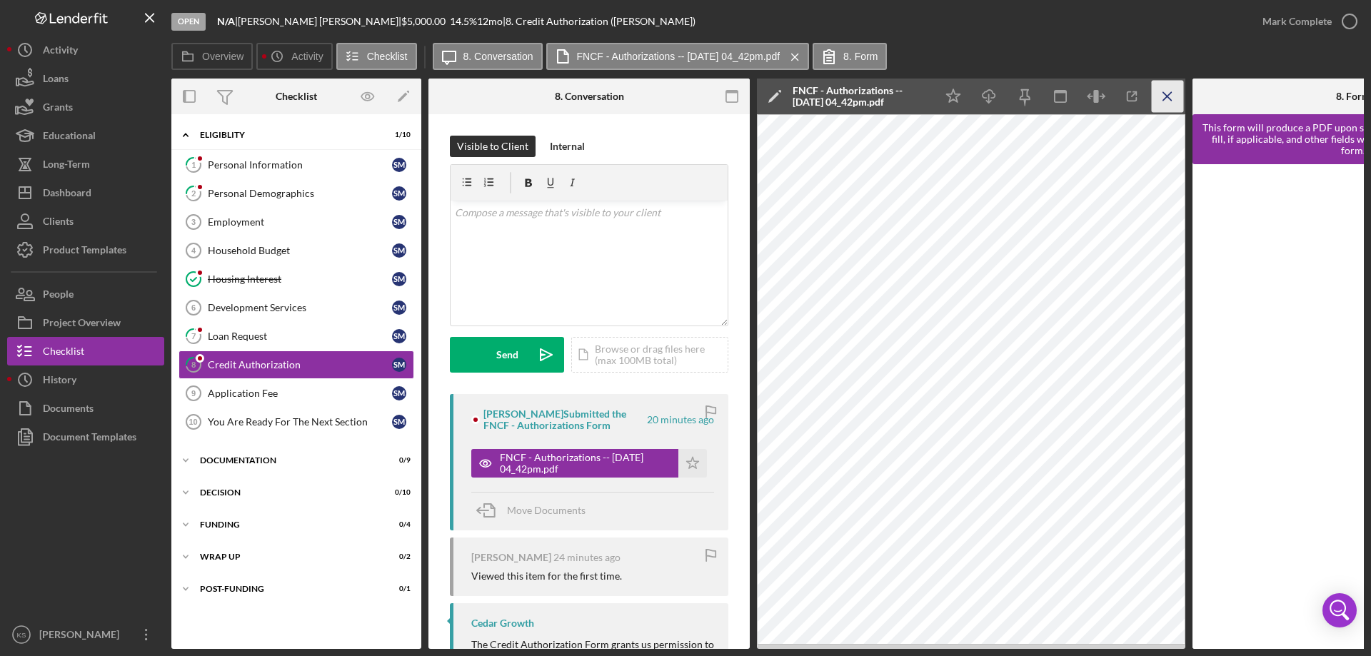
click at [1167, 89] on icon "Icon/Menu Close" at bounding box center [1168, 97] width 32 height 32
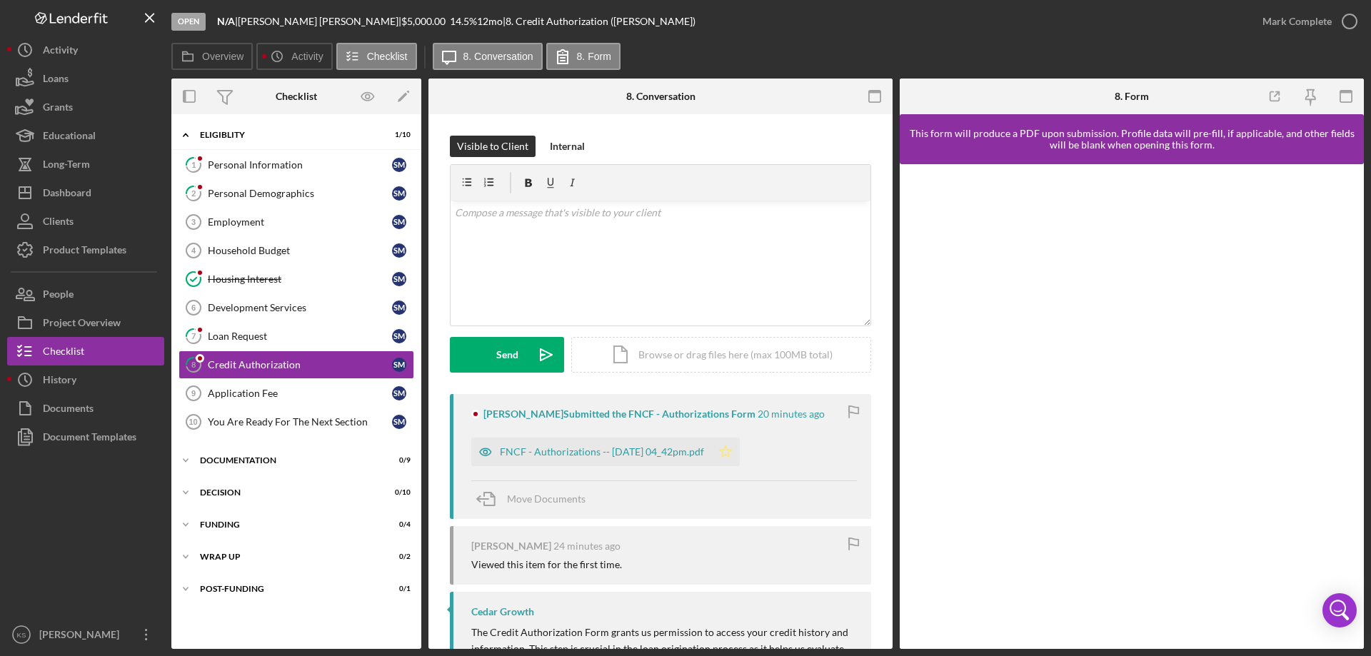
click at [732, 455] on polygon "button" at bounding box center [726, 451] width 12 height 11
click at [1316, 25] on div "Mark Complete" at bounding box center [1296, 21] width 69 height 29
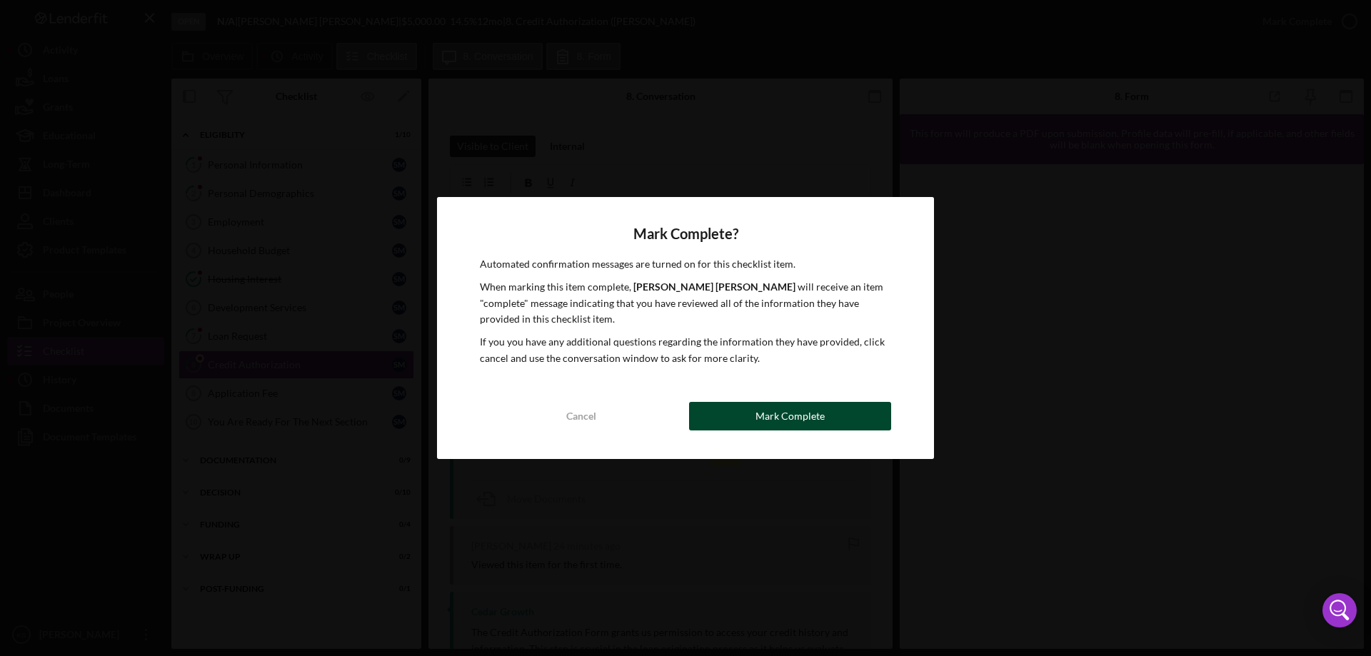
click at [844, 417] on button "Mark Complete" at bounding box center [790, 416] width 202 height 29
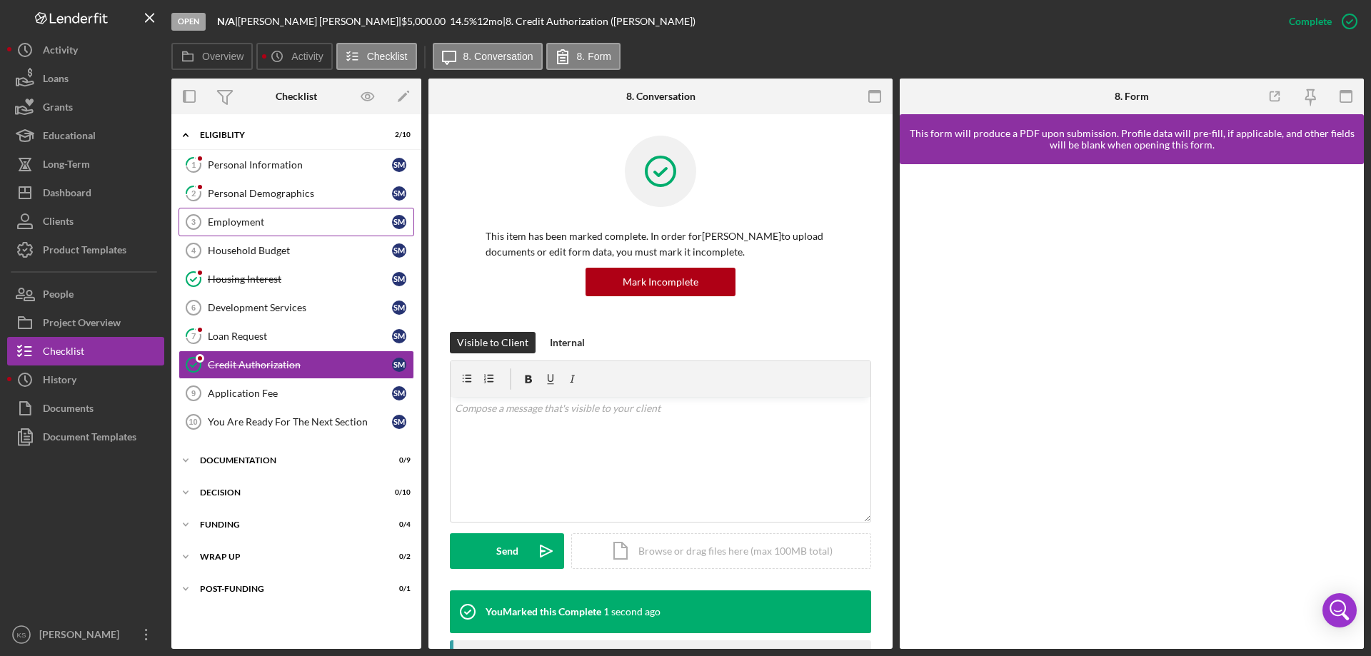
click at [286, 208] on link "Employment 3 Employment S M" at bounding box center [296, 222] width 236 height 29
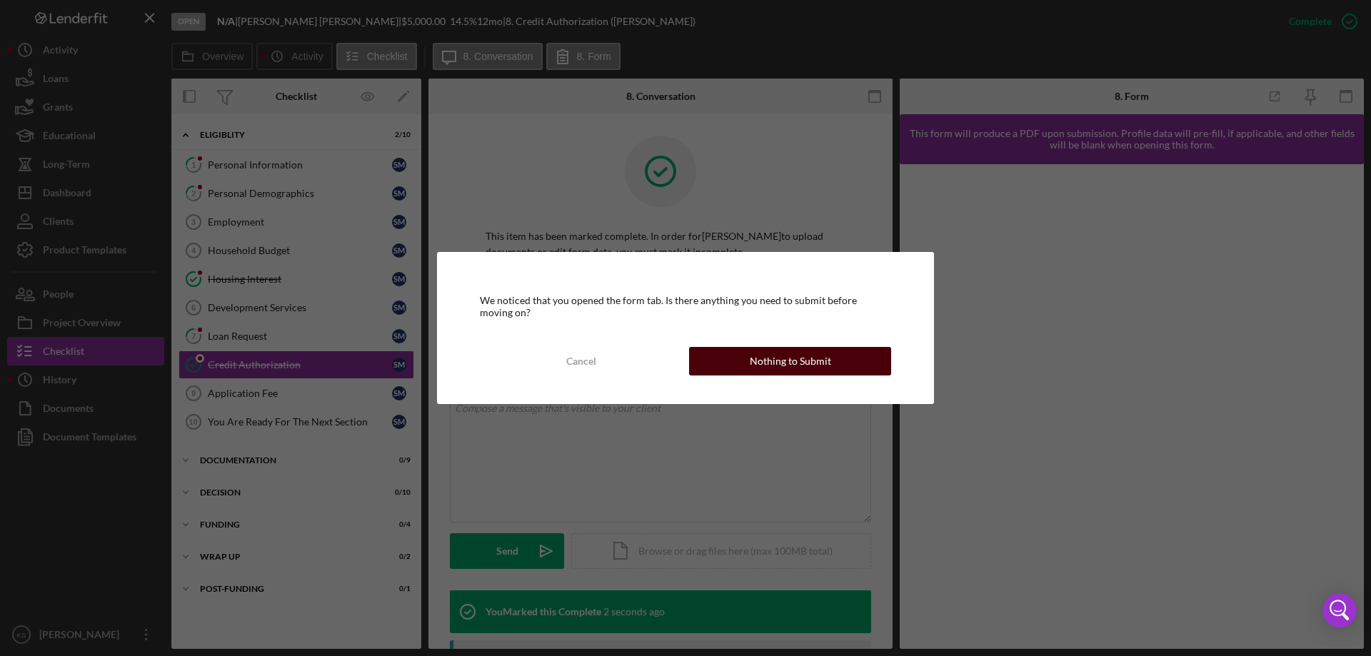
click at [753, 353] on div "Nothing to Submit" at bounding box center [790, 361] width 81 height 29
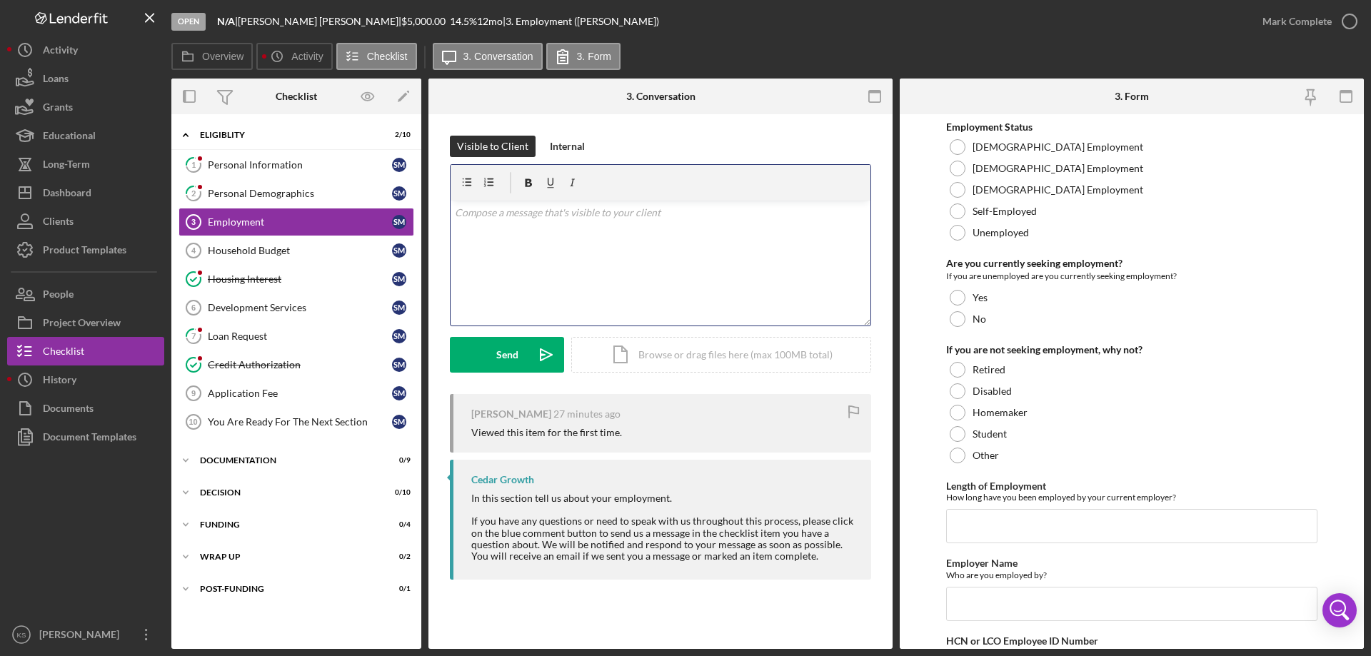
click at [622, 240] on div "v Color teal Color pink Remove color Add row above Add row below Add column bef…" at bounding box center [661, 263] width 420 height 125
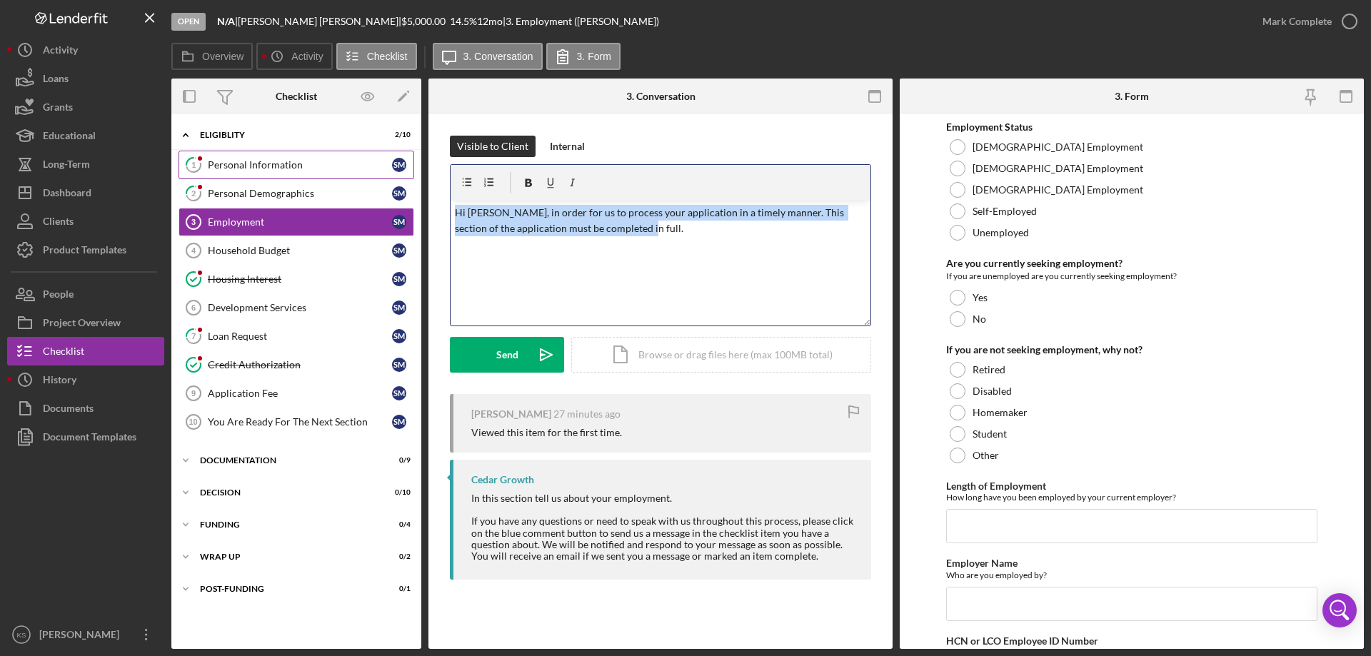
drag, startPoint x: 640, startPoint y: 232, endPoint x: 259, endPoint y: 171, distance: 386.1
click at [261, 169] on div "Overview Internal Workflow Stage Open Icon/Dropdown Arrow Archive (can unarchiv…" at bounding box center [767, 364] width 1192 height 570
copy p "Hi [PERSON_NAME], in order for us to process your application in a timely manne…"
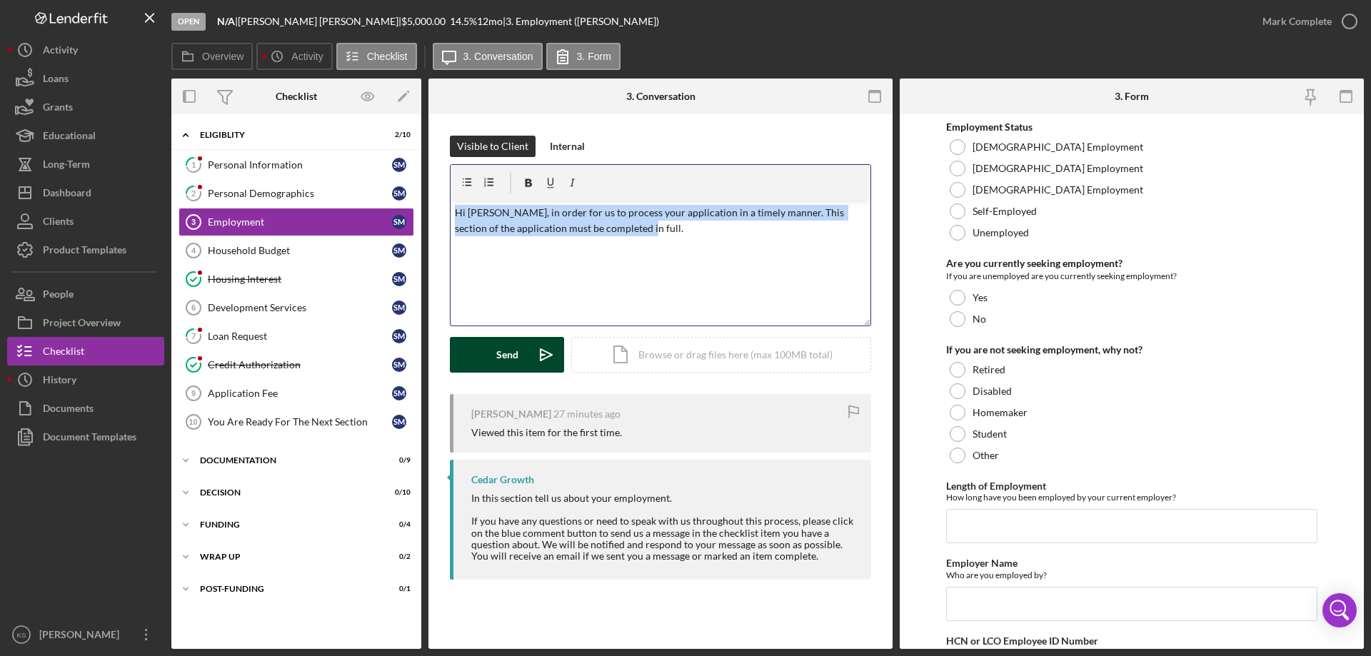
click at [509, 350] on div "Send" at bounding box center [507, 355] width 22 height 36
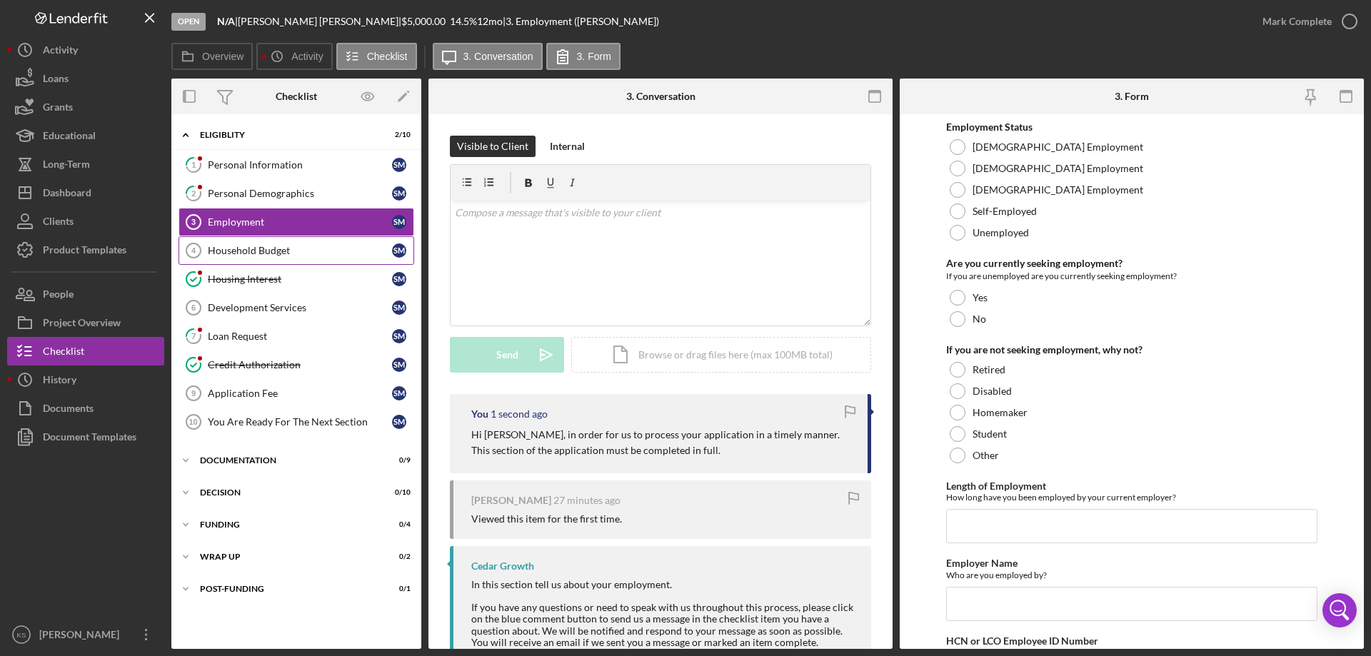
click at [239, 249] on div "Household Budget" at bounding box center [300, 250] width 184 height 11
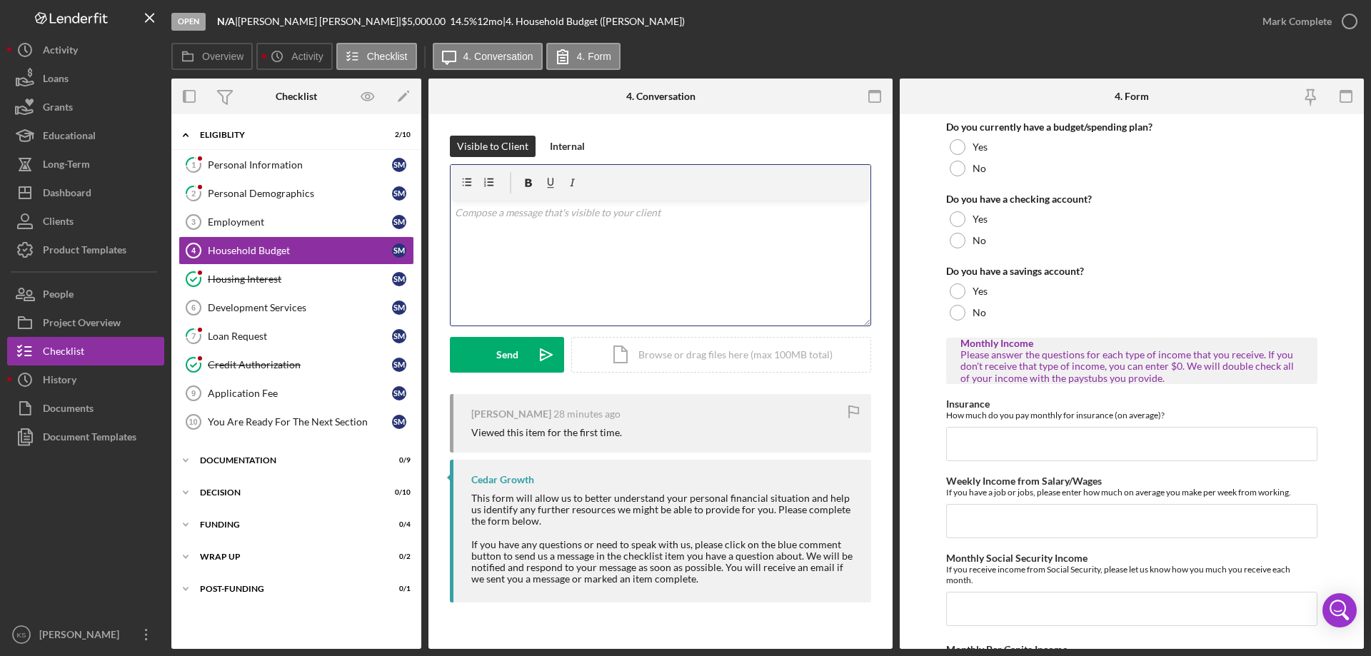
click at [569, 235] on div "v Color teal Color pink Remove color Add row above Add row below Add column bef…" at bounding box center [661, 263] width 420 height 125
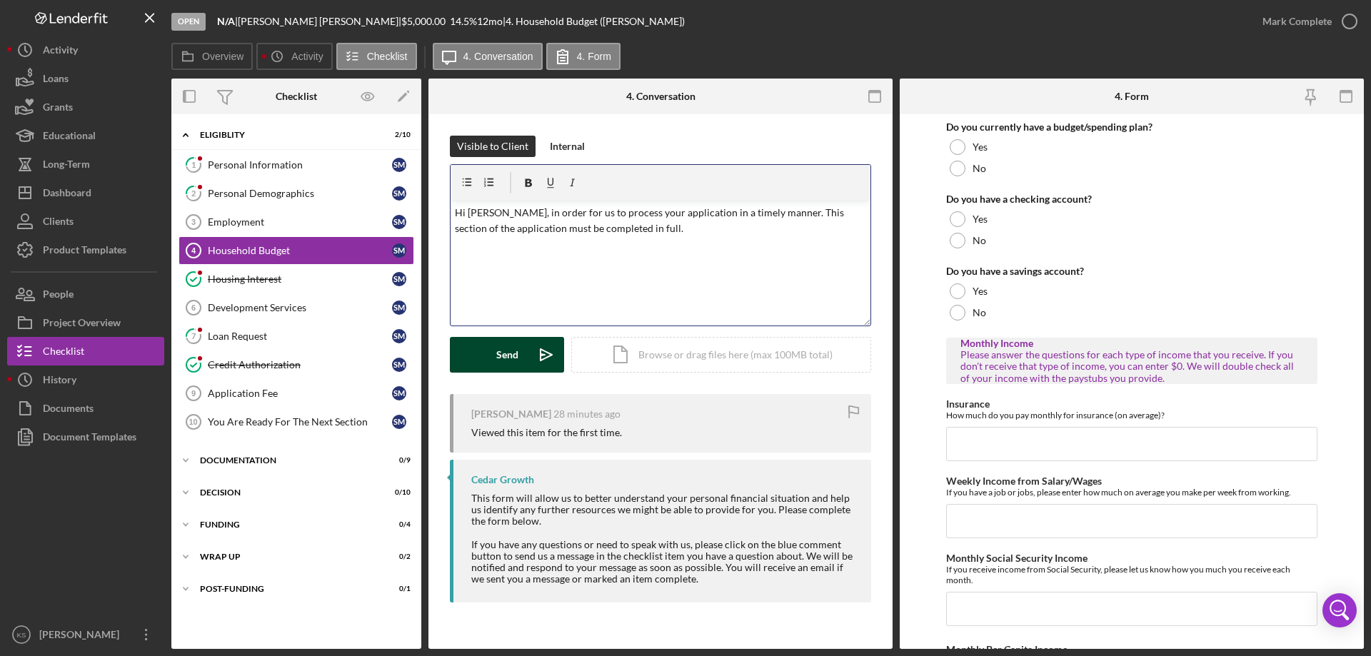
click at [512, 359] on div "Send" at bounding box center [507, 355] width 22 height 36
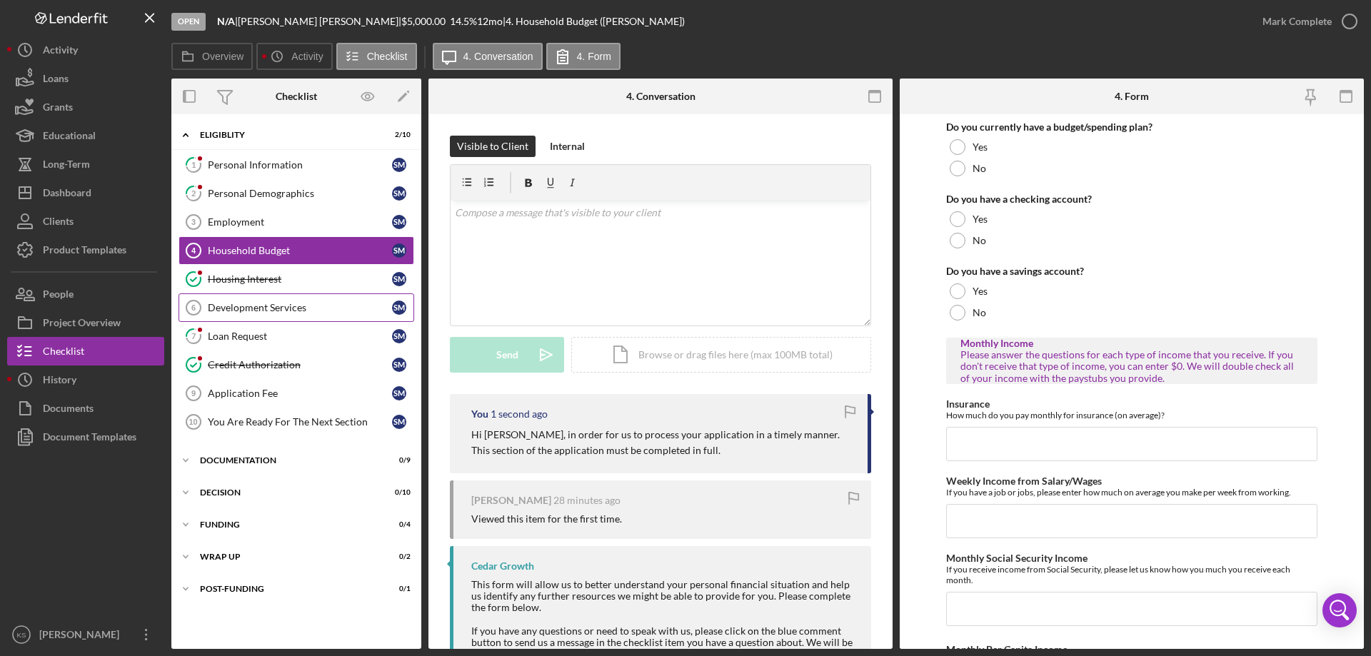
click at [295, 307] on div "Development Services" at bounding box center [300, 307] width 184 height 11
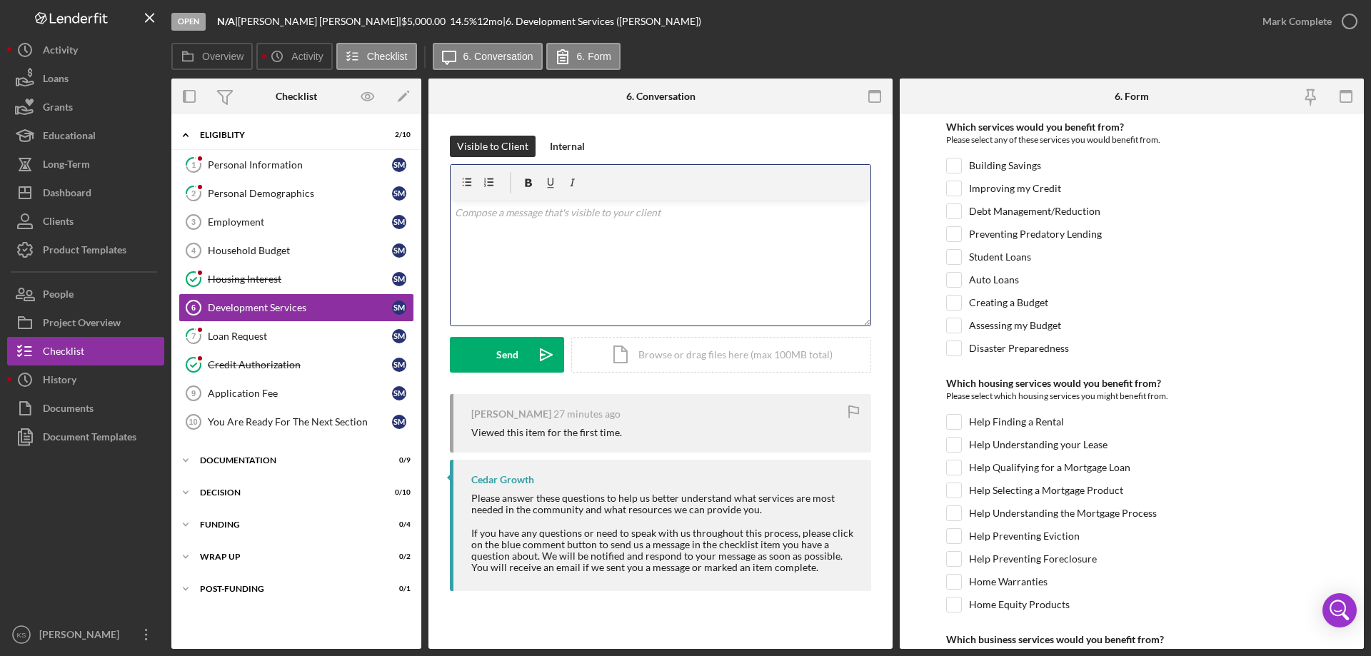
click at [605, 233] on div "v Color teal Color pink Remove color Add row above Add row below Add column bef…" at bounding box center [661, 263] width 420 height 125
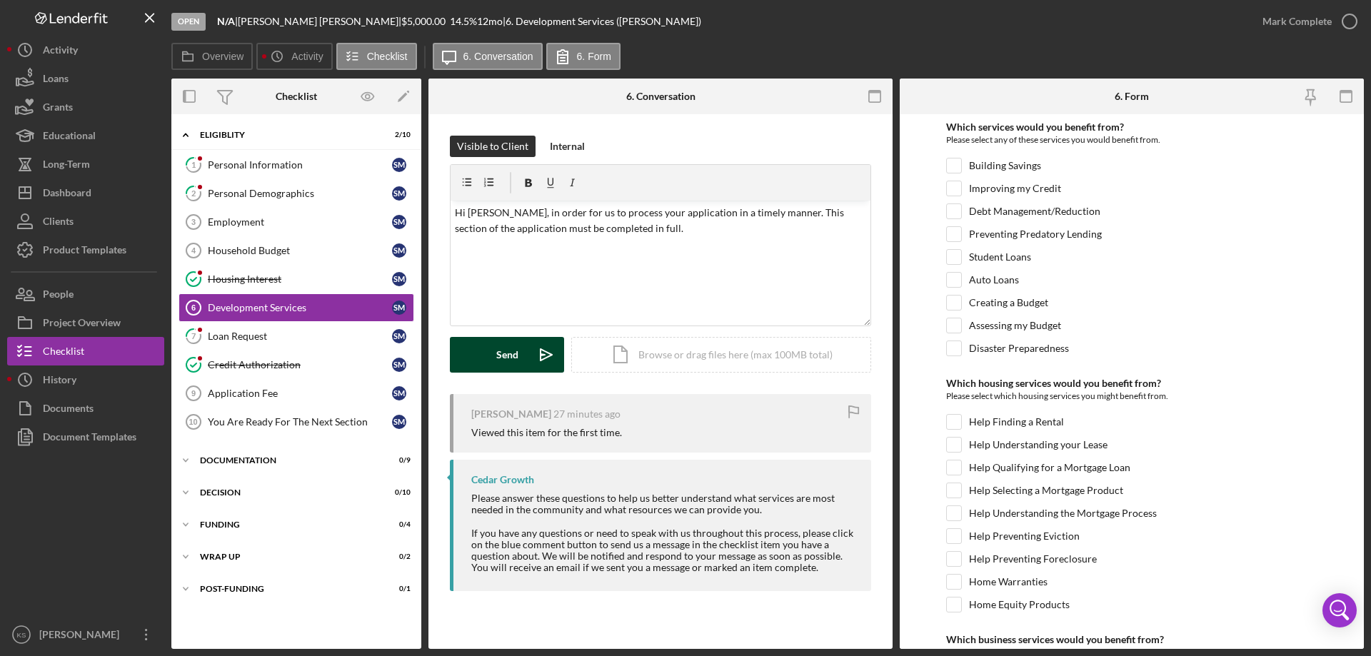
click at [507, 348] on div "Send" at bounding box center [507, 355] width 22 height 36
click at [265, 393] on div "Application Fee" at bounding box center [300, 393] width 184 height 11
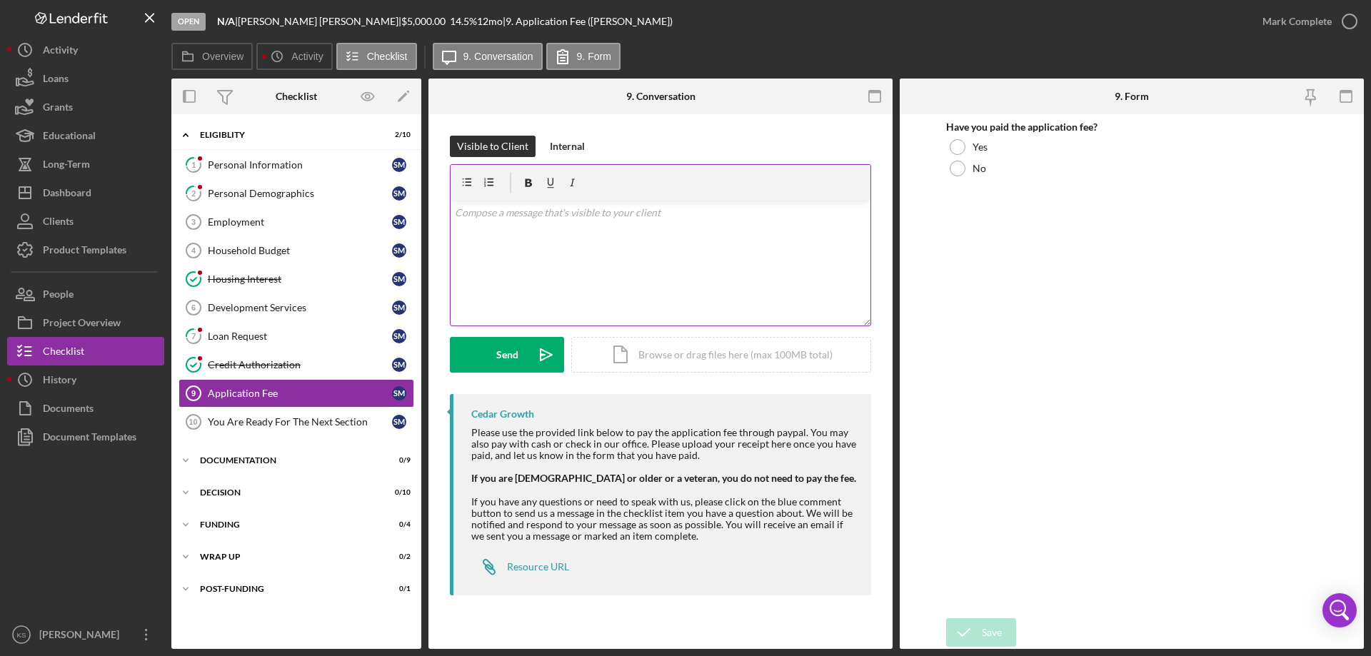
click at [628, 243] on div "v Color teal Color pink Remove color Add row above Add row below Add column bef…" at bounding box center [661, 263] width 420 height 125
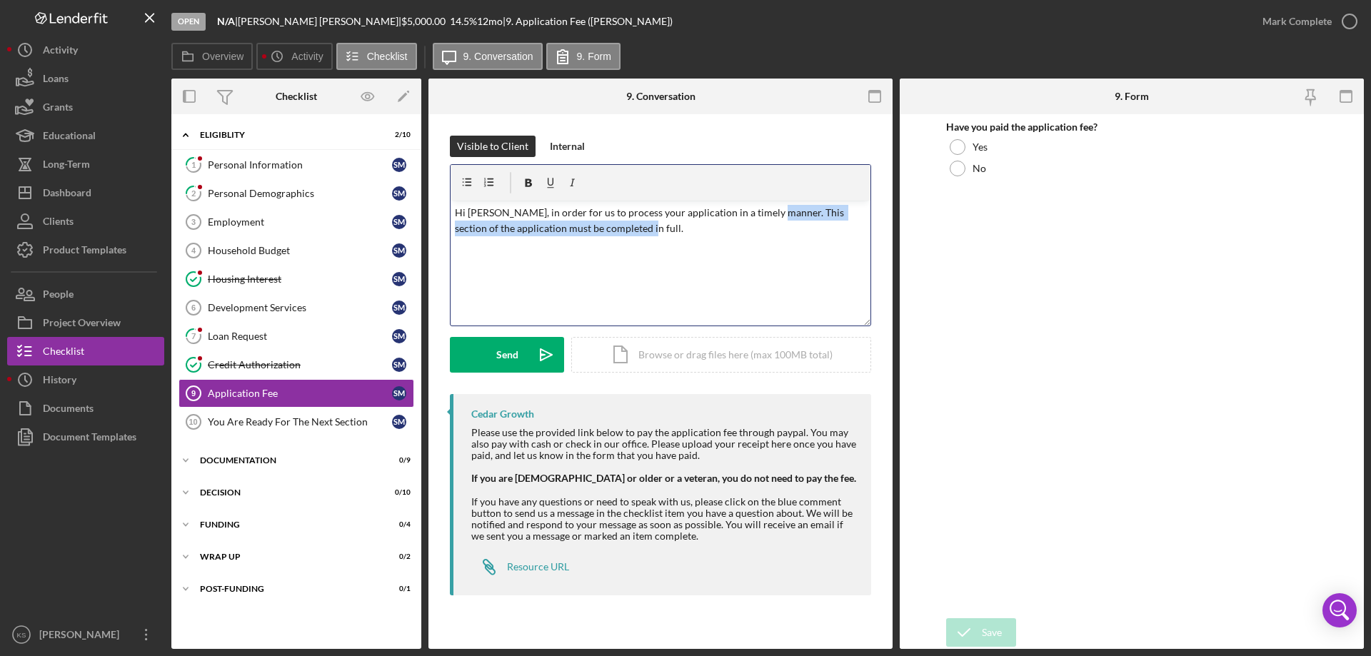
drag, startPoint x: 648, startPoint y: 238, endPoint x: 764, endPoint y: 210, distance: 119.0
click at [764, 210] on div "v Color teal Color pink Remove color Add row above Add row below Add column bef…" at bounding box center [661, 263] width 420 height 125
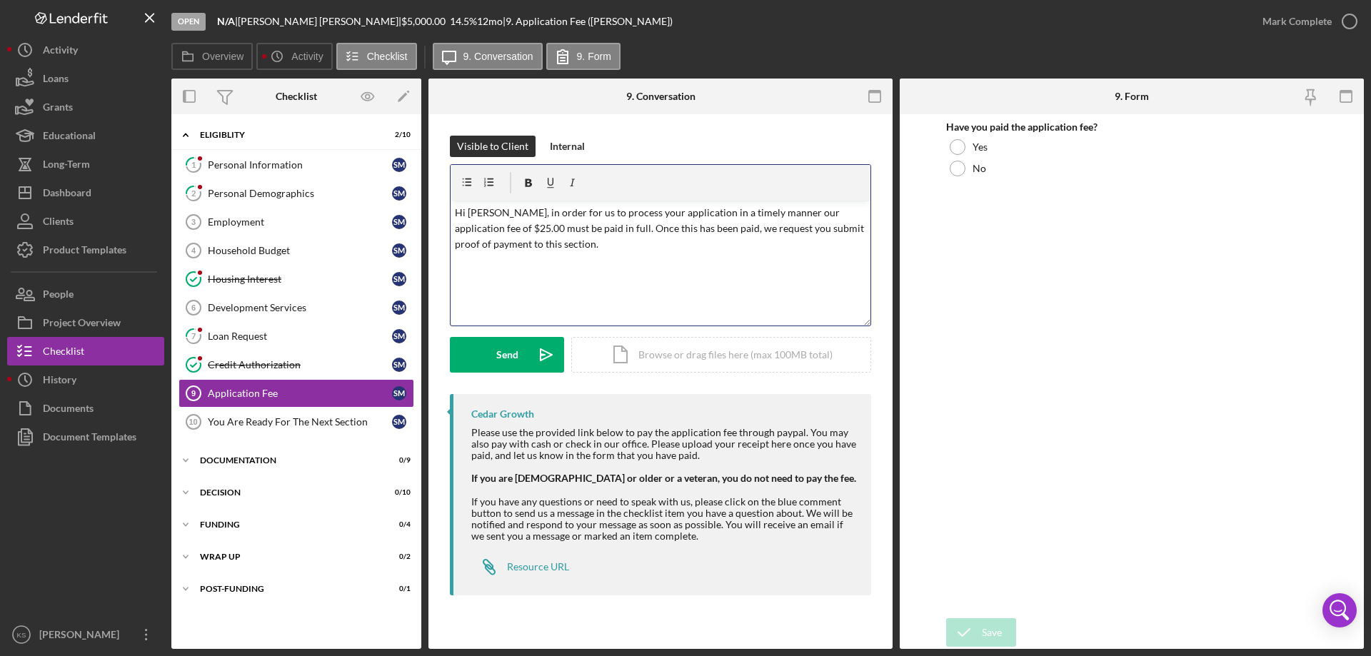
drag, startPoint x: 762, startPoint y: 211, endPoint x: 775, endPoint y: 213, distance: 13.6
click at [763, 212] on p "Hi [PERSON_NAME], in order for us to process your application in a timely manne…" at bounding box center [661, 229] width 412 height 48
drag, startPoint x: 727, startPoint y: 226, endPoint x: 740, endPoint y: 225, distance: 13.6
click at [729, 226] on p "Hi [PERSON_NAME], in order for us to process your application in a timely manne…" at bounding box center [661, 229] width 412 height 48
click at [645, 271] on div "v Color teal Color pink Remove color Add row above Add row below Add column bef…" at bounding box center [661, 263] width 420 height 125
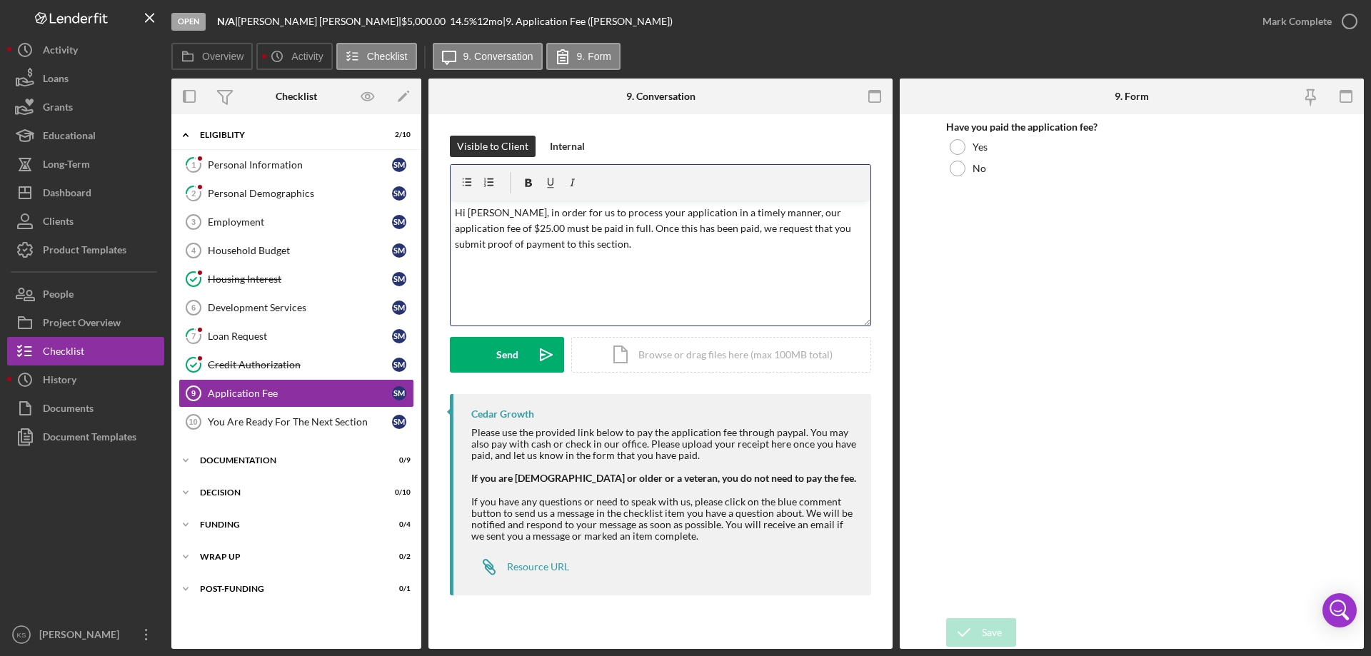
click at [568, 228] on p "Hi [PERSON_NAME], in order for us to process your application in a timely manne…" at bounding box center [661, 229] width 412 height 48
click at [513, 352] on div "Send" at bounding box center [507, 355] width 22 height 36
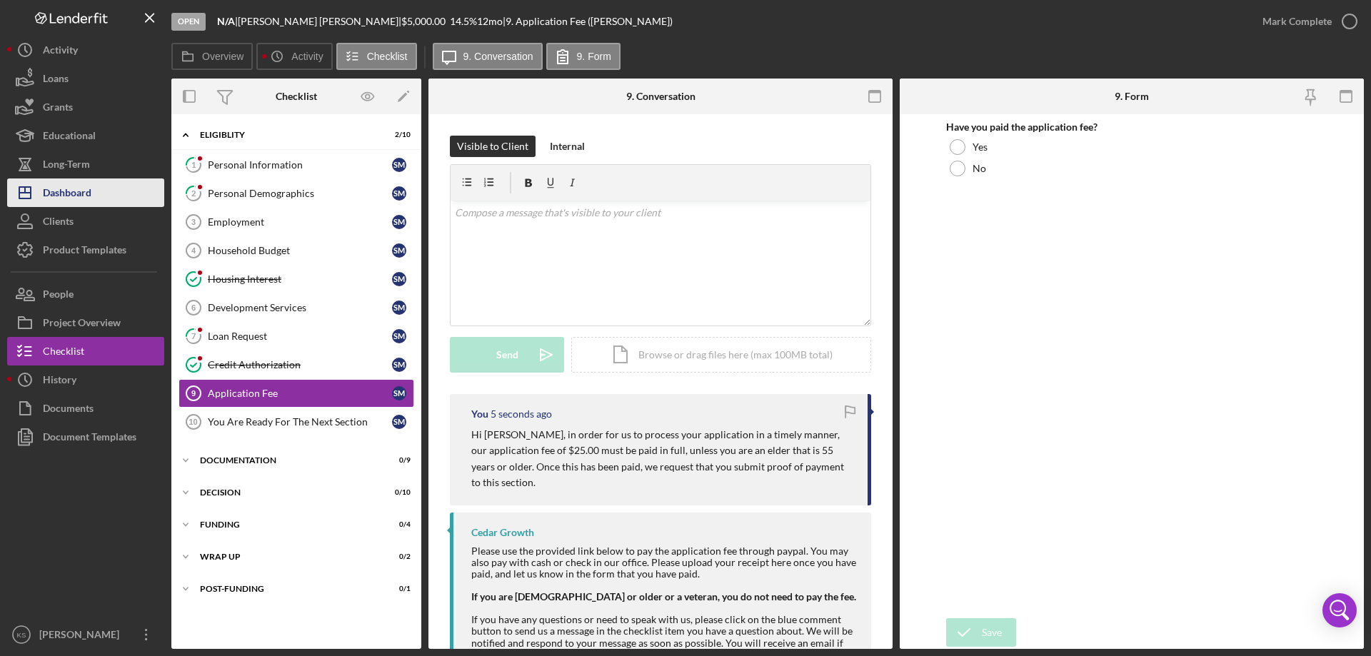
click at [32, 194] on icon "Icon/Dashboard" at bounding box center [25, 193] width 36 height 36
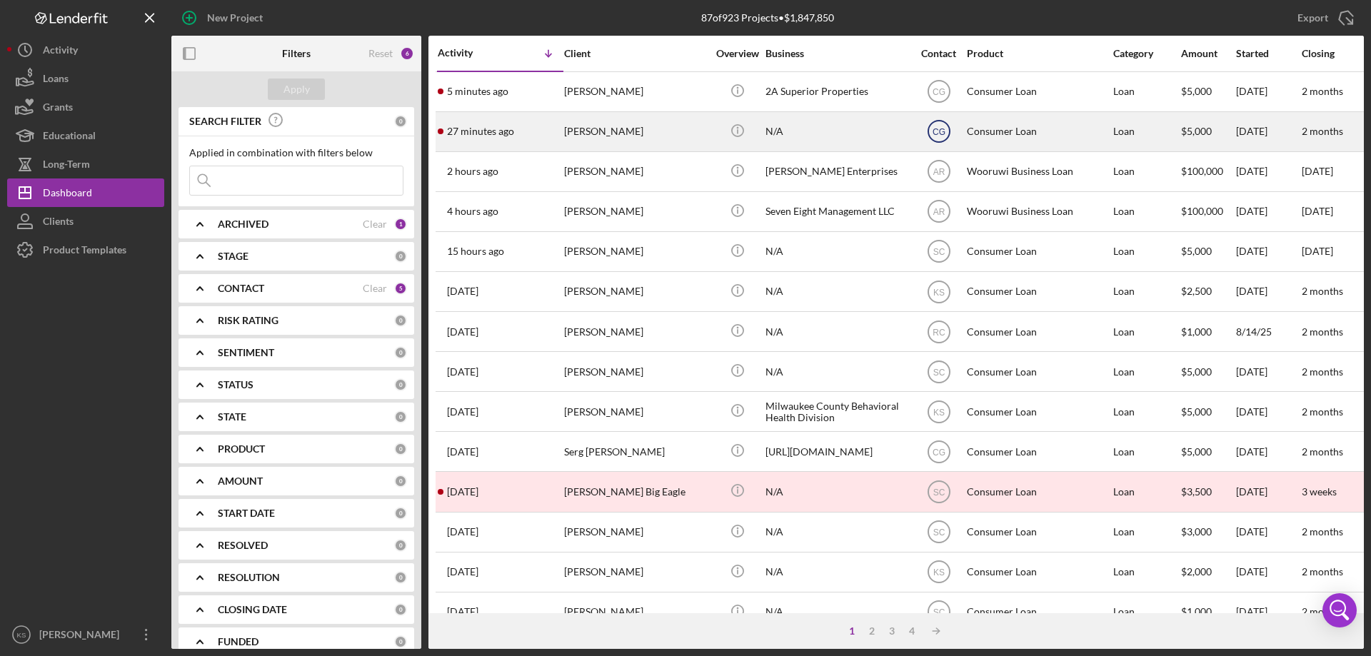
click at [937, 97] on text "CG" at bounding box center [938, 92] width 13 height 10
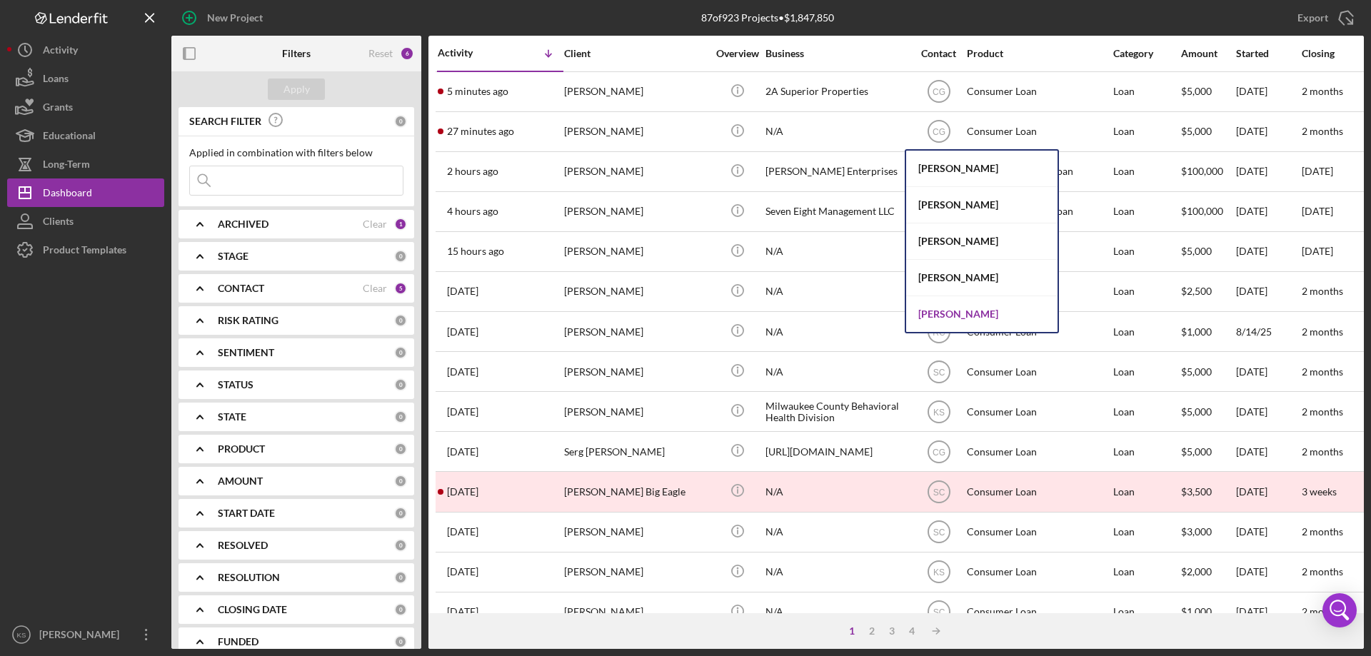
click at [936, 308] on div "[PERSON_NAME]" at bounding box center [981, 314] width 151 height 36
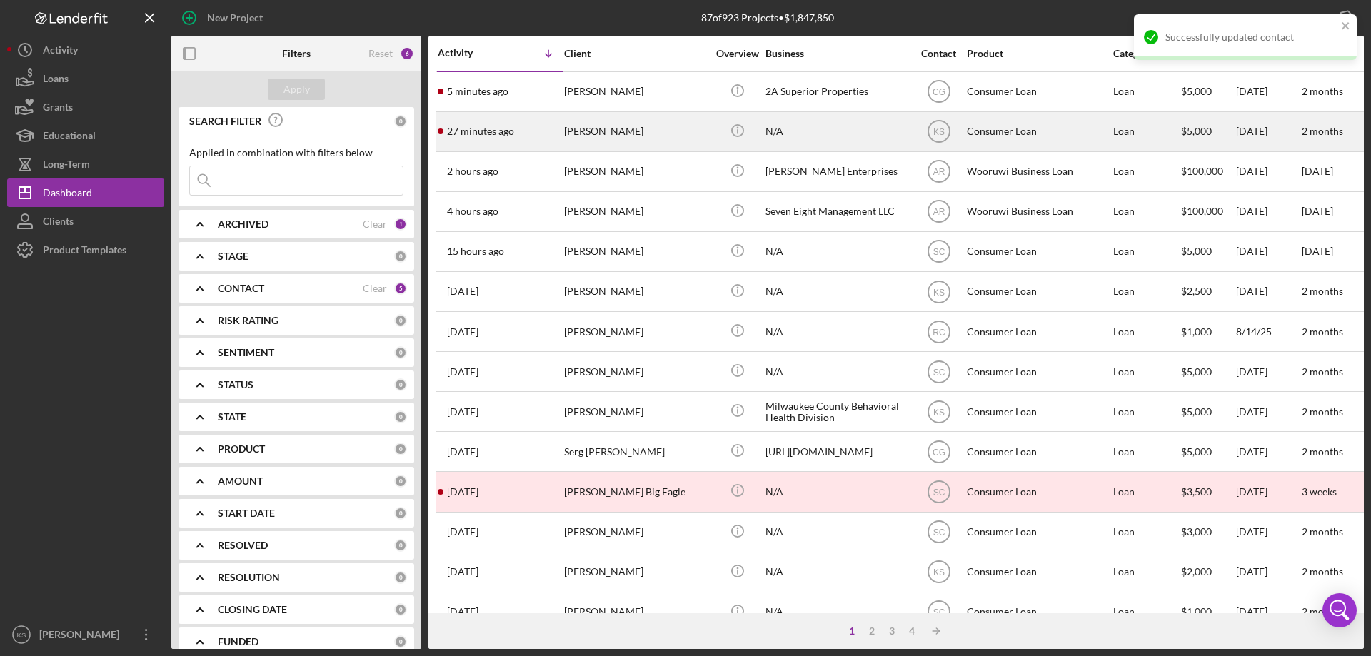
click at [547, 123] on div "27 minutes ago [PERSON_NAME]" at bounding box center [500, 132] width 125 height 38
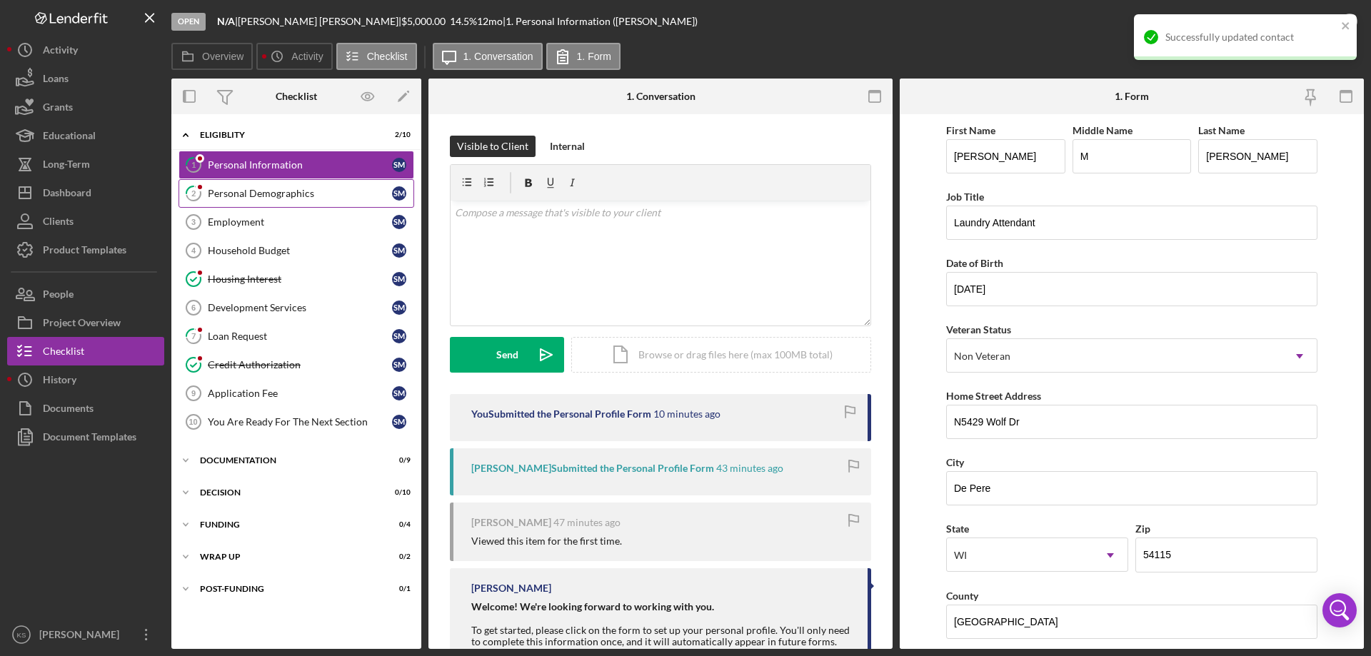
click at [247, 188] on div "Personal Demographics" at bounding box center [300, 193] width 184 height 11
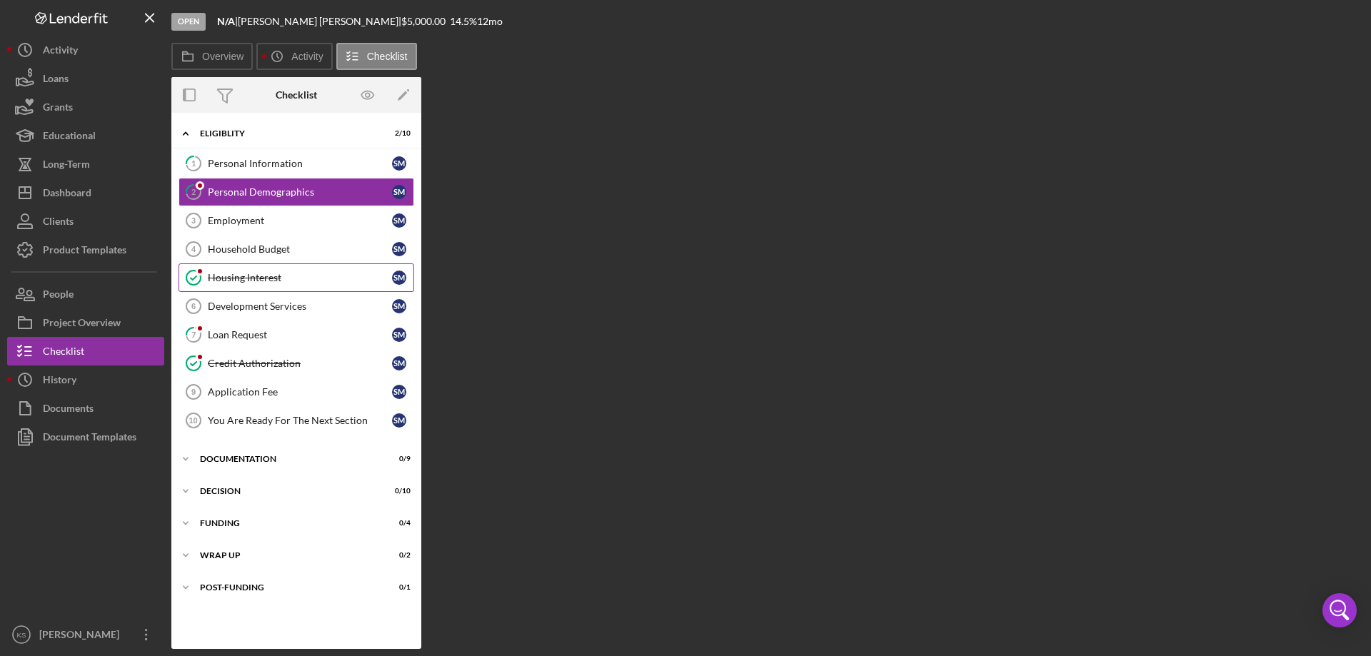
click at [251, 281] on div "Housing Interest" at bounding box center [300, 277] width 184 height 11
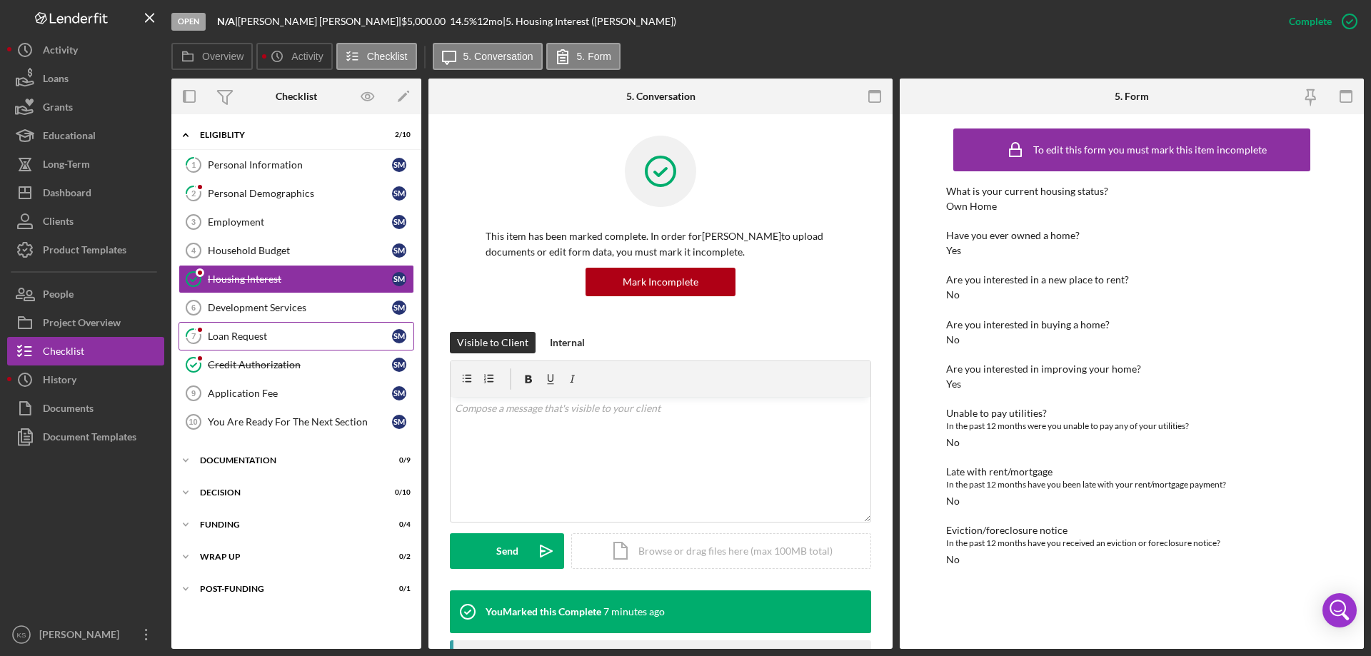
click at [235, 331] on div "Loan Request" at bounding box center [300, 336] width 184 height 11
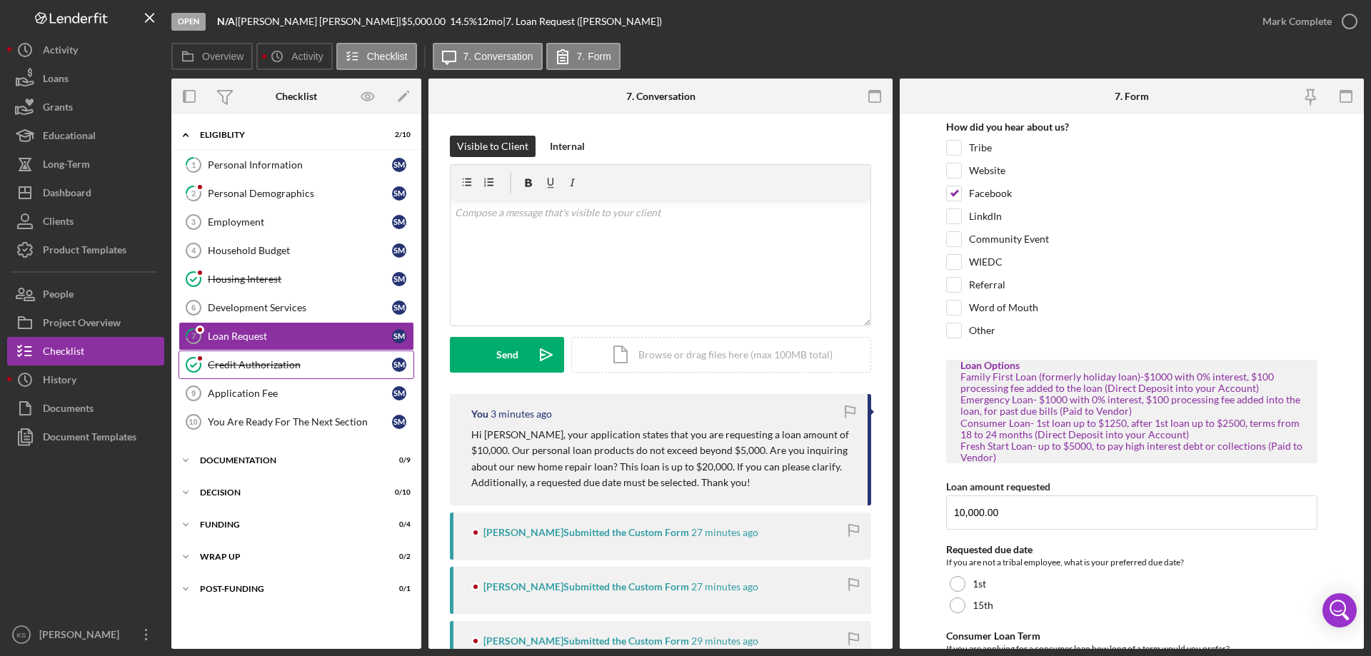
click at [234, 366] on div "Credit Authorization" at bounding box center [300, 364] width 184 height 11
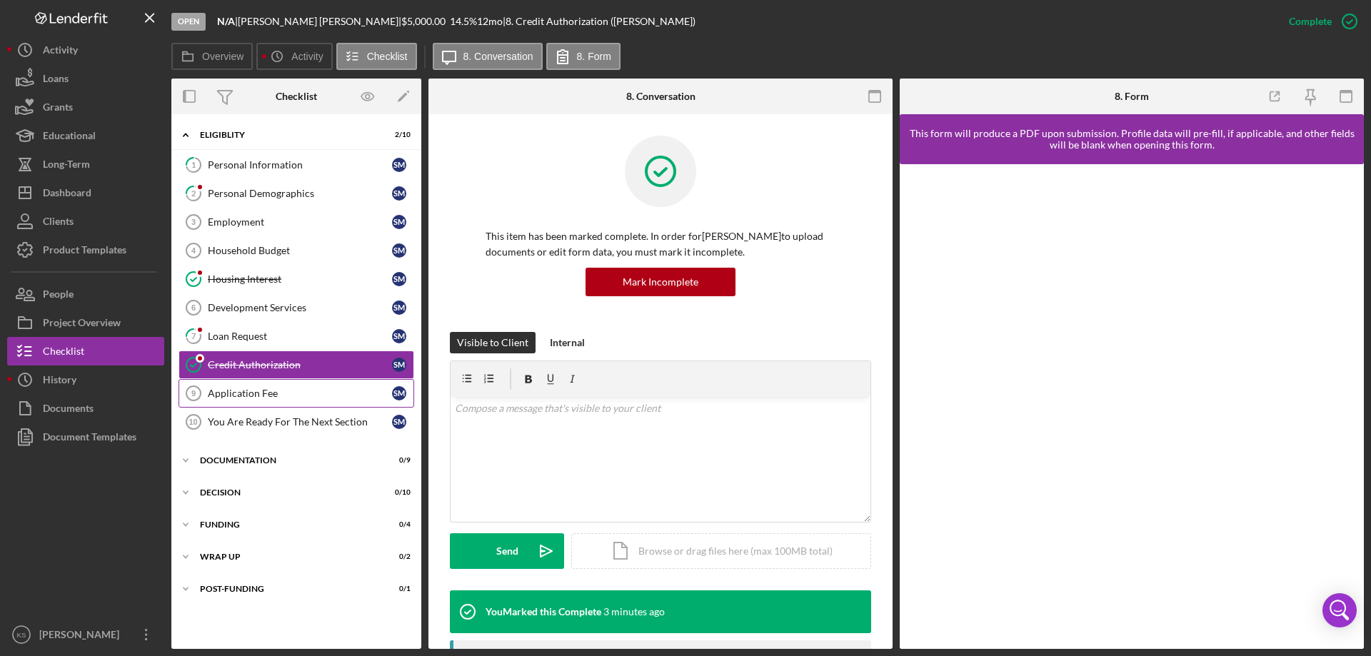
click at [236, 393] on div "Application Fee" at bounding box center [300, 393] width 184 height 11
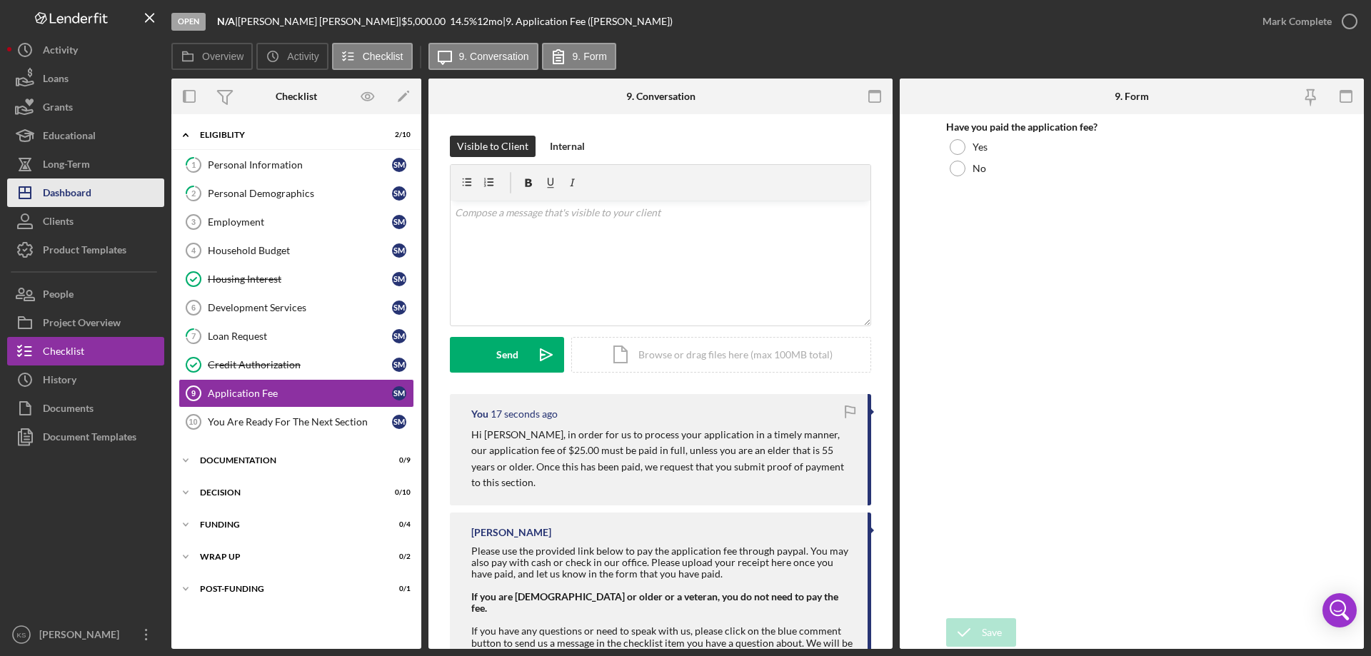
click at [87, 190] on div "Dashboard" at bounding box center [67, 194] width 49 height 32
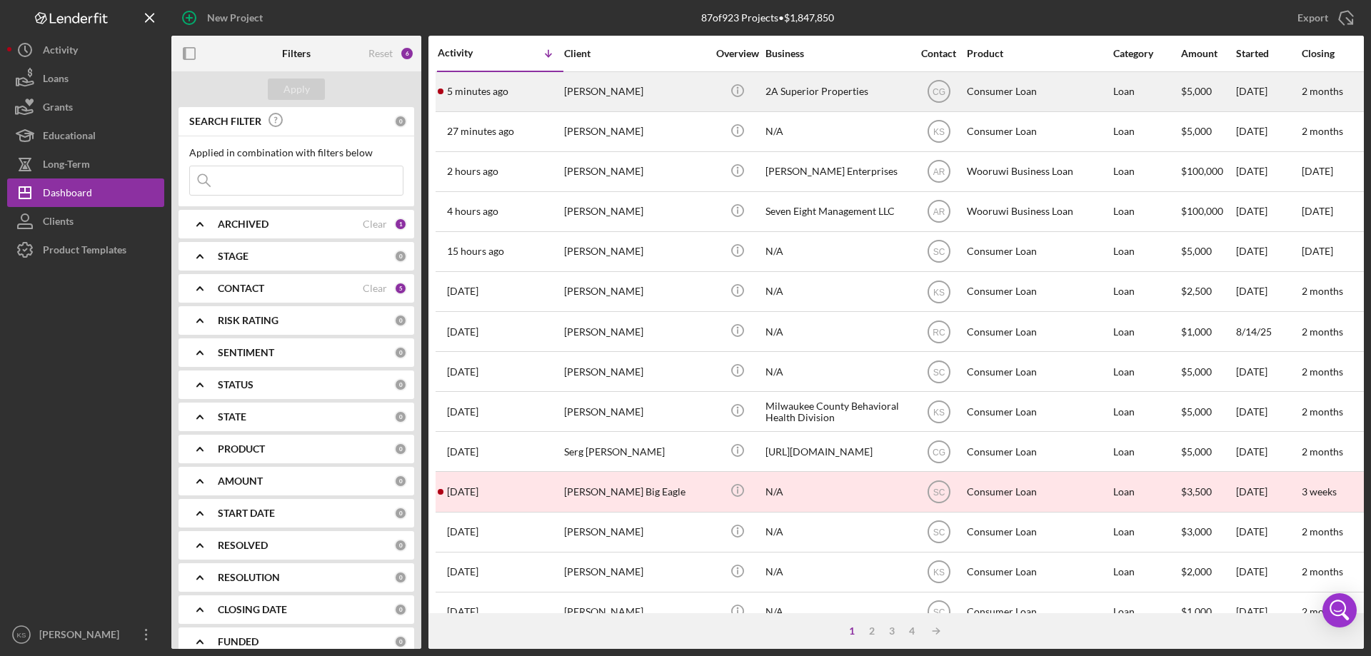
click at [650, 102] on div "[PERSON_NAME]" at bounding box center [635, 92] width 143 height 38
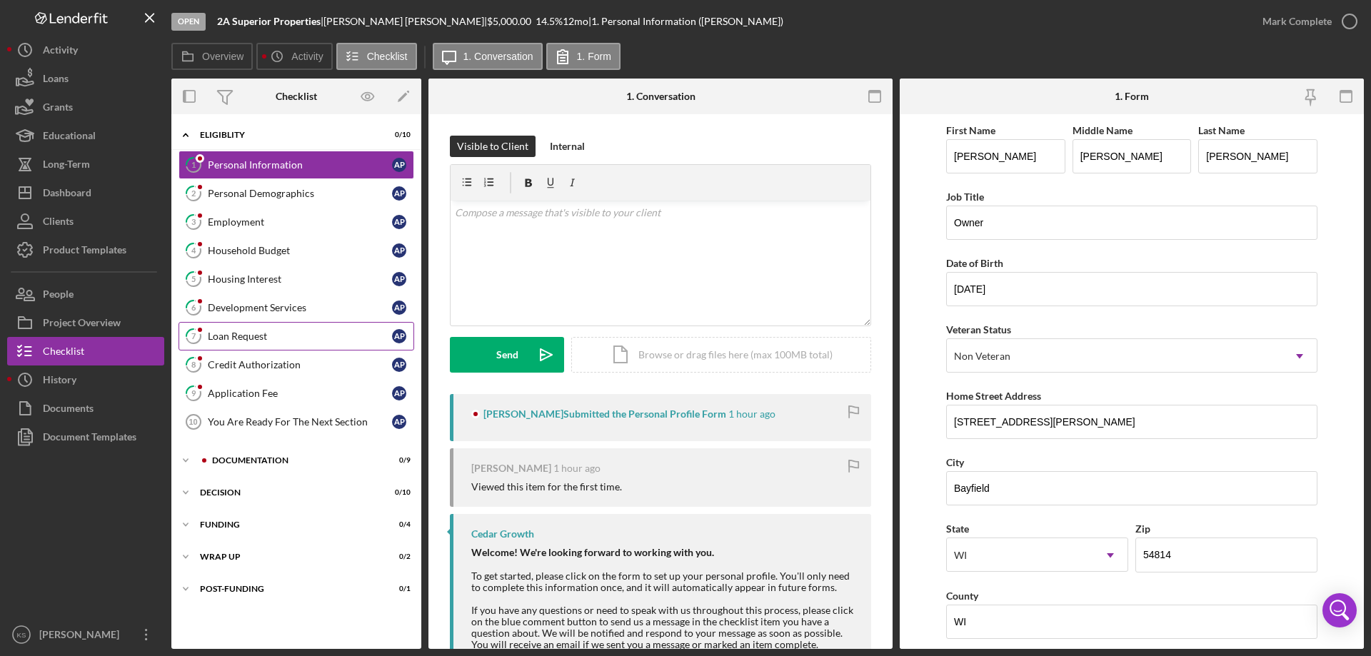
click at [255, 338] on div "Loan Request" at bounding box center [300, 336] width 184 height 11
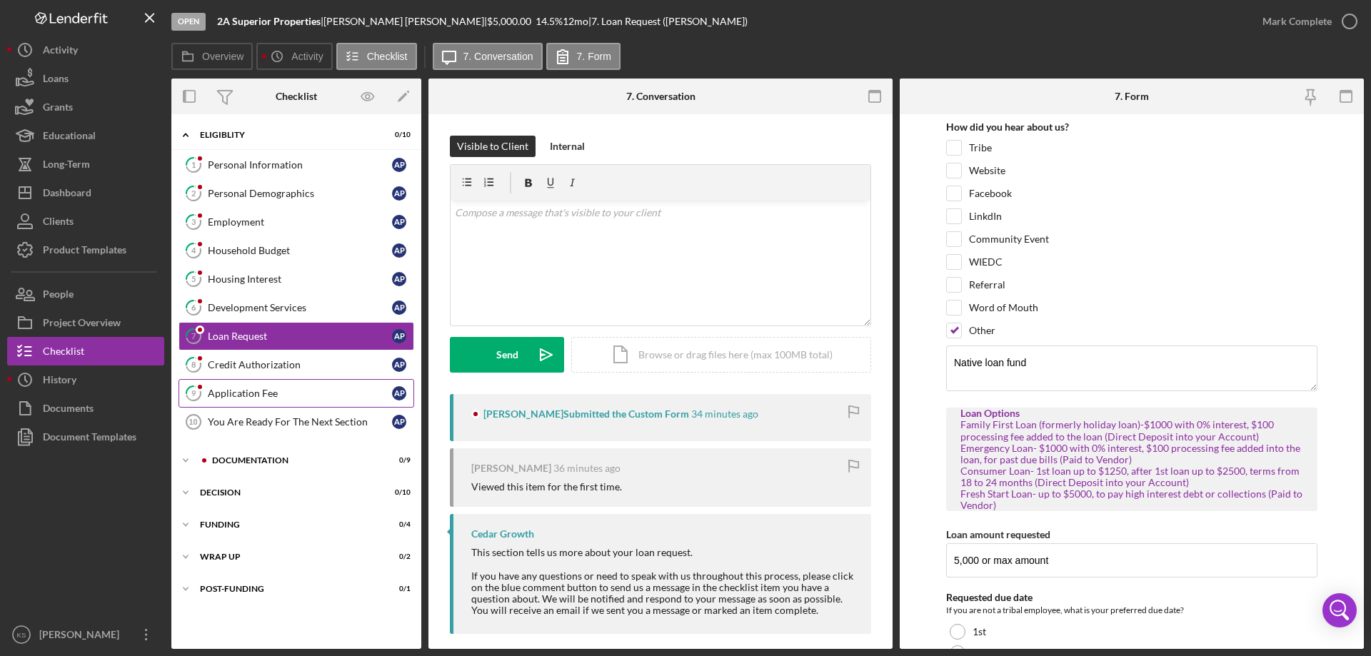
click at [256, 396] on div "Application Fee" at bounding box center [300, 393] width 184 height 11
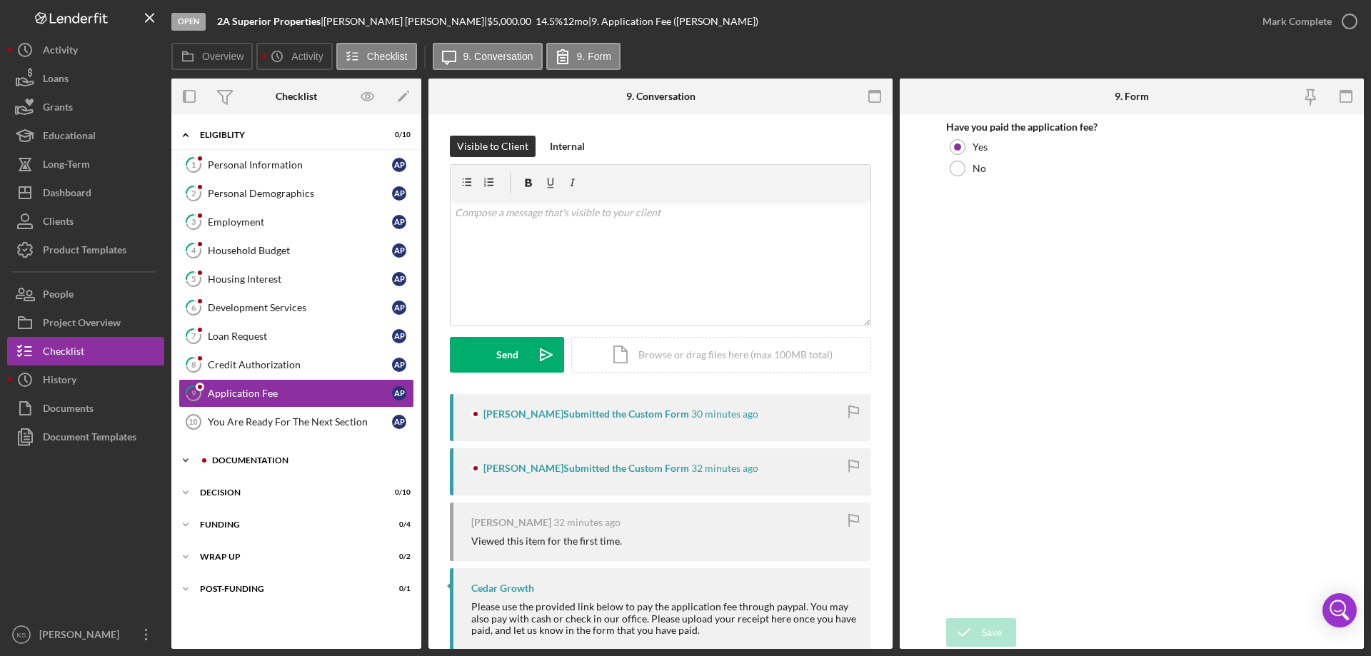
click at [223, 453] on div "Icon/Expander Documentation 0 / 9" at bounding box center [296, 460] width 250 height 29
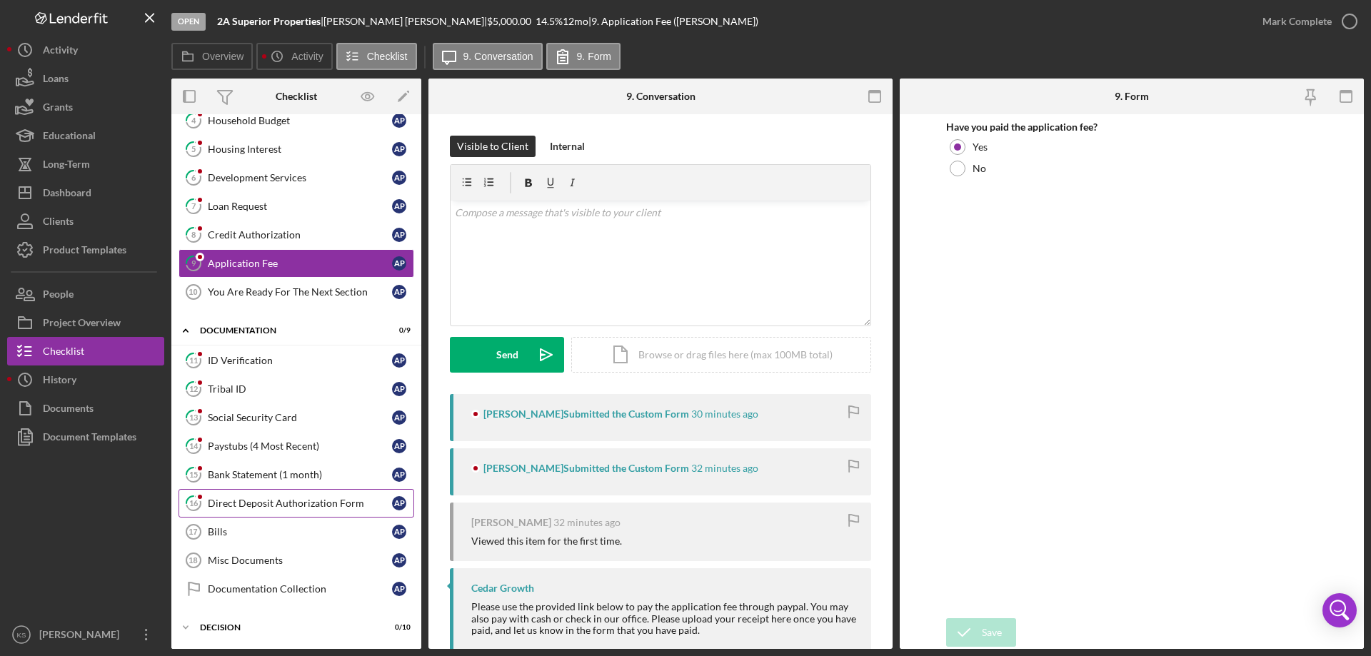
scroll to position [143, 0]
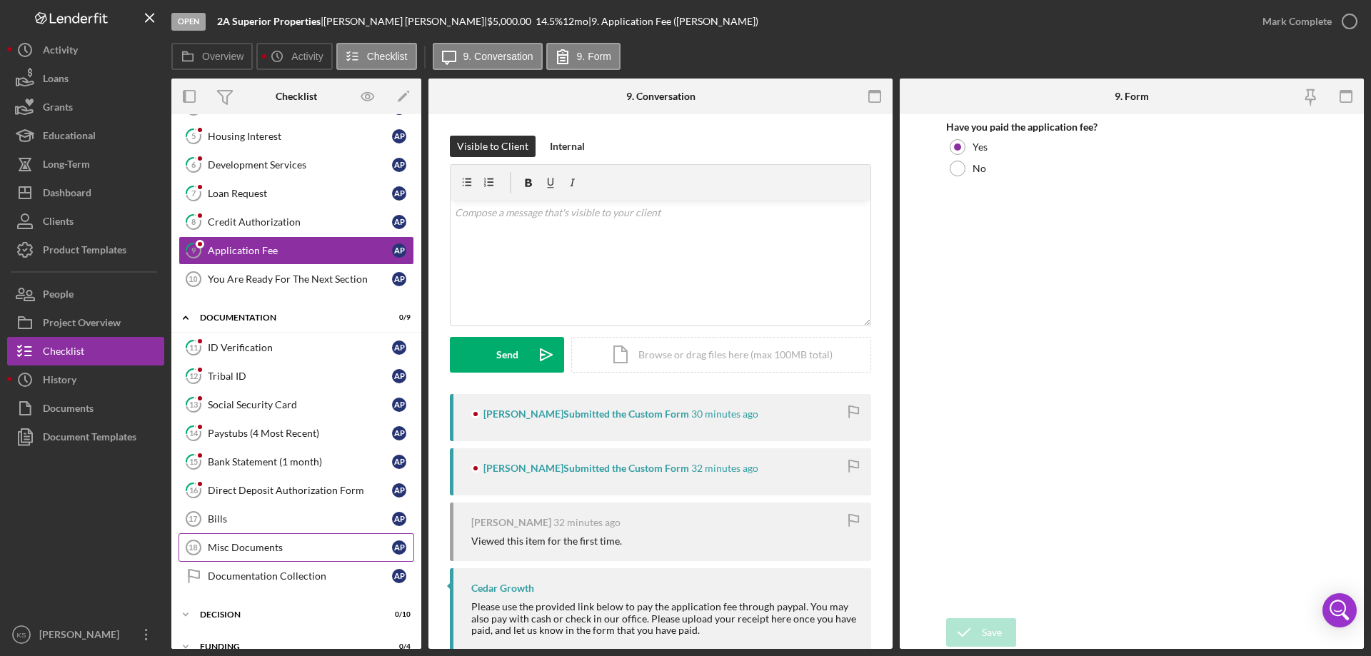
click at [280, 548] on div "Misc Documents" at bounding box center [300, 547] width 184 height 11
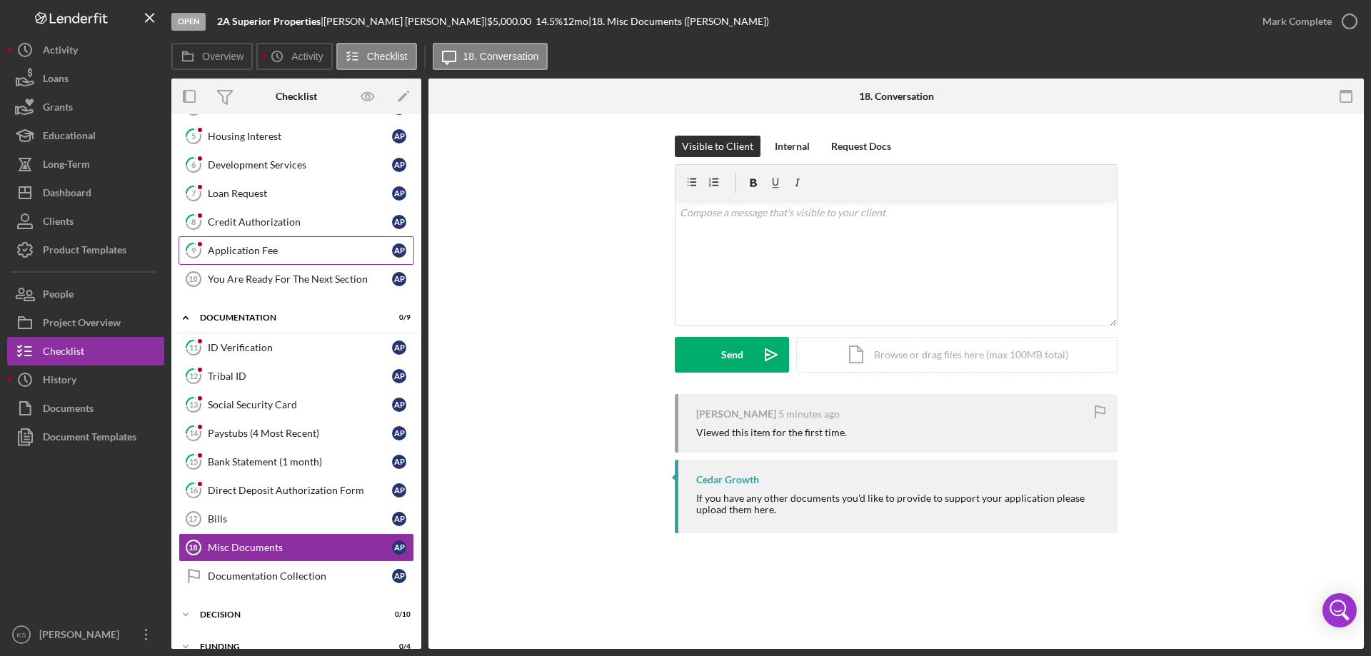
click at [277, 260] on link "9 Application Fee A P" at bounding box center [296, 250] width 236 height 29
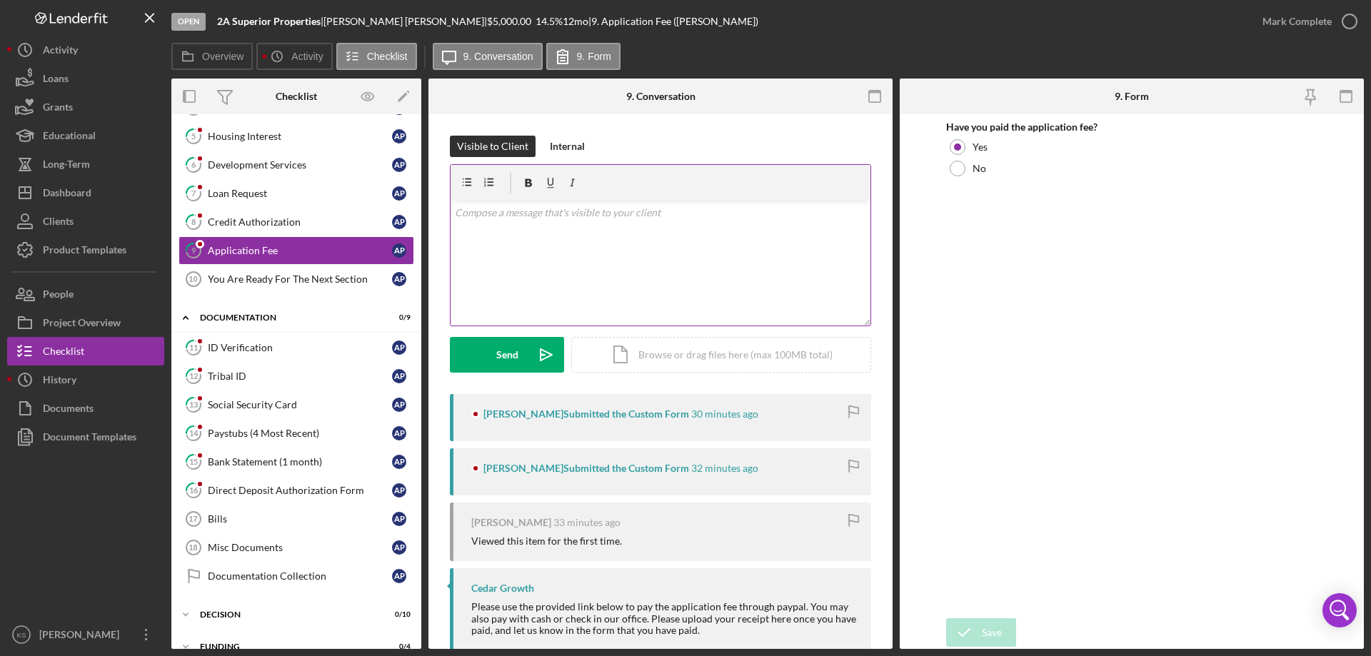
click at [706, 209] on p at bounding box center [661, 213] width 412 height 16
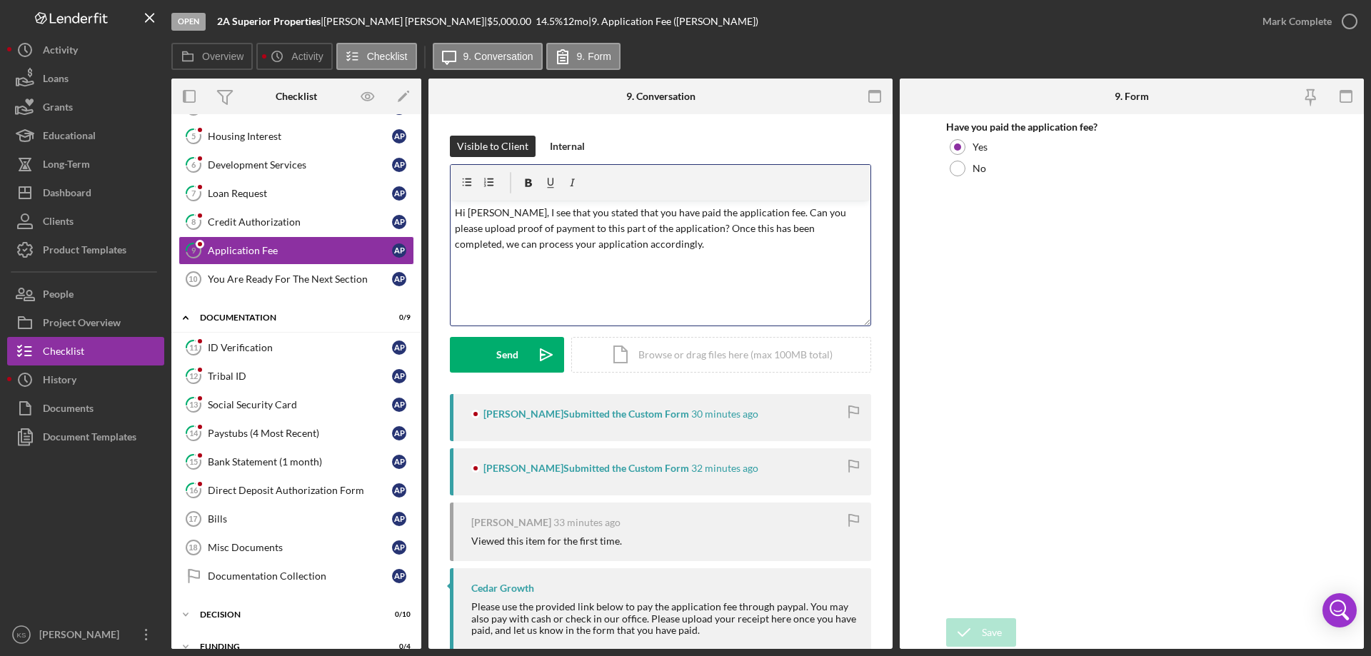
drag, startPoint x: 563, startPoint y: 209, endPoint x: 597, endPoint y: 208, distance: 33.6
click at [565, 209] on p "Hi [PERSON_NAME], I see that you stated that you have paid the application fee.…" at bounding box center [661, 229] width 412 height 48
click at [664, 252] on p "Hi [PERSON_NAME], I see that you have stated that you have paid the application…" at bounding box center [661, 229] width 412 height 48
click at [588, 214] on p "Hi [PERSON_NAME], I see that you have stated that you have paid the application…" at bounding box center [661, 229] width 412 height 48
click at [514, 362] on div "Send" at bounding box center [507, 355] width 22 height 36
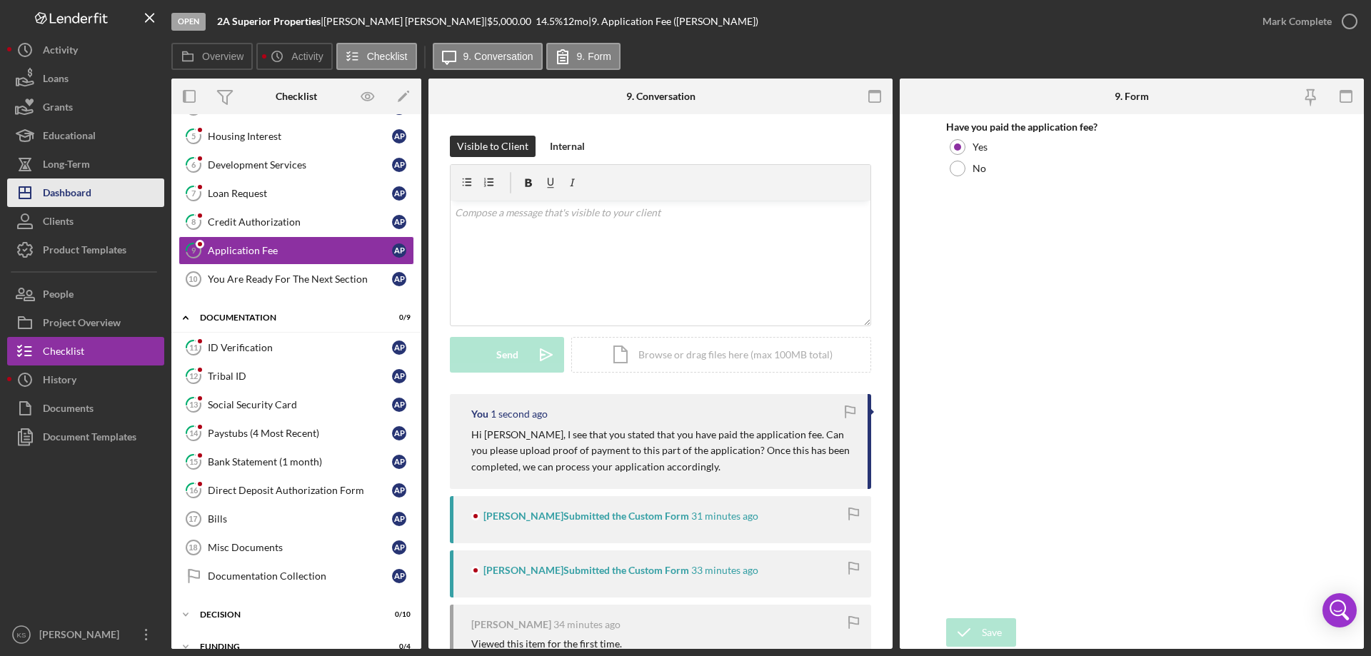
click at [81, 194] on div "Dashboard" at bounding box center [67, 194] width 49 height 32
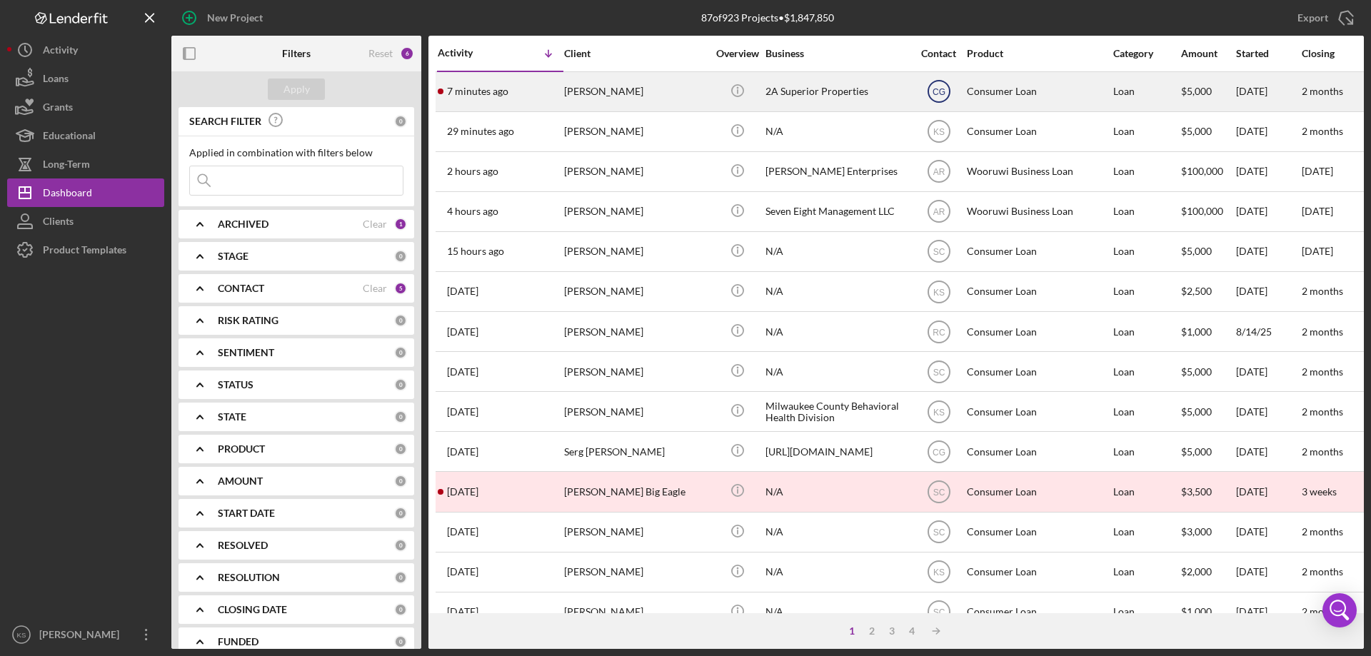
click at [941, 99] on icon "CG" at bounding box center [939, 92] width 36 height 36
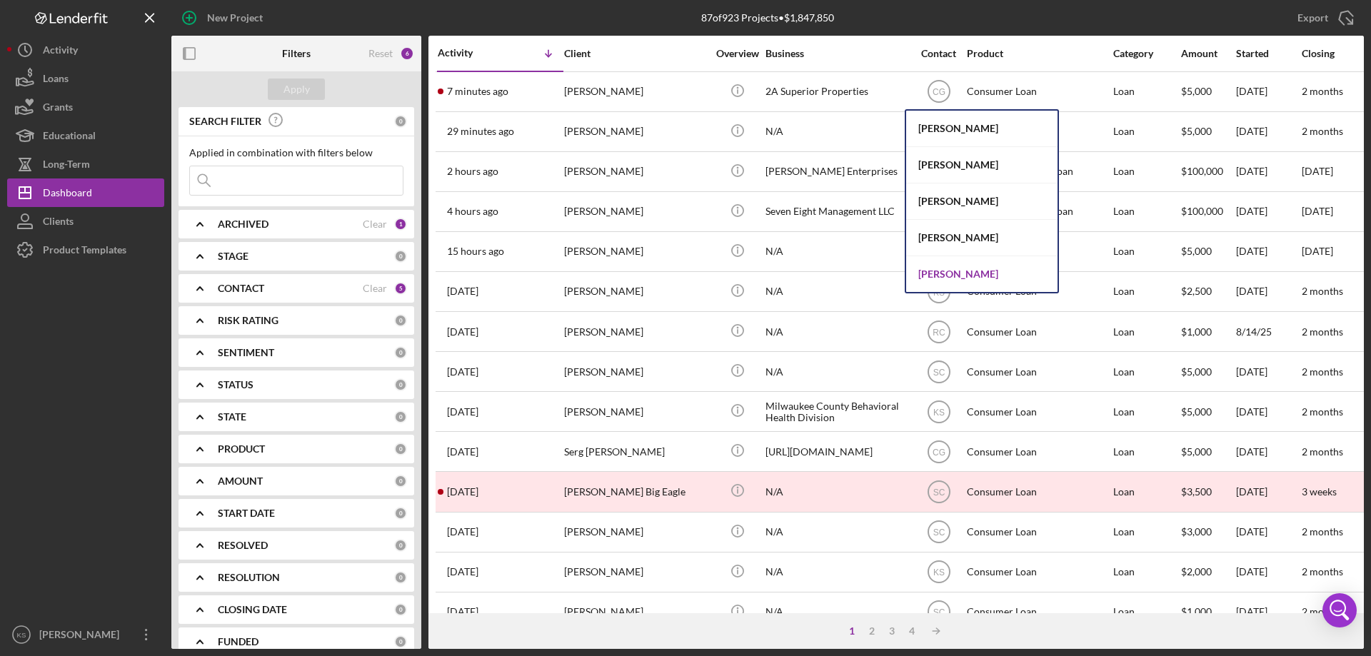
click at [950, 265] on div "[PERSON_NAME]" at bounding box center [981, 274] width 151 height 36
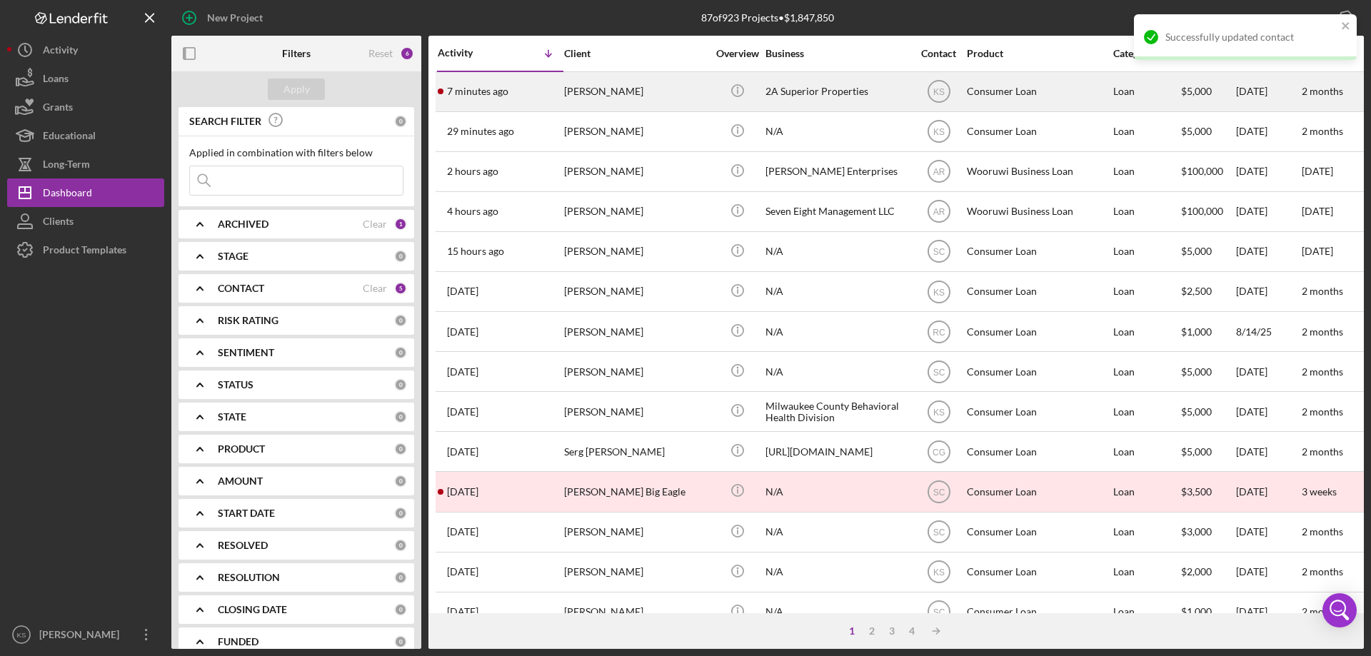
click at [656, 101] on div "[PERSON_NAME]" at bounding box center [635, 92] width 143 height 38
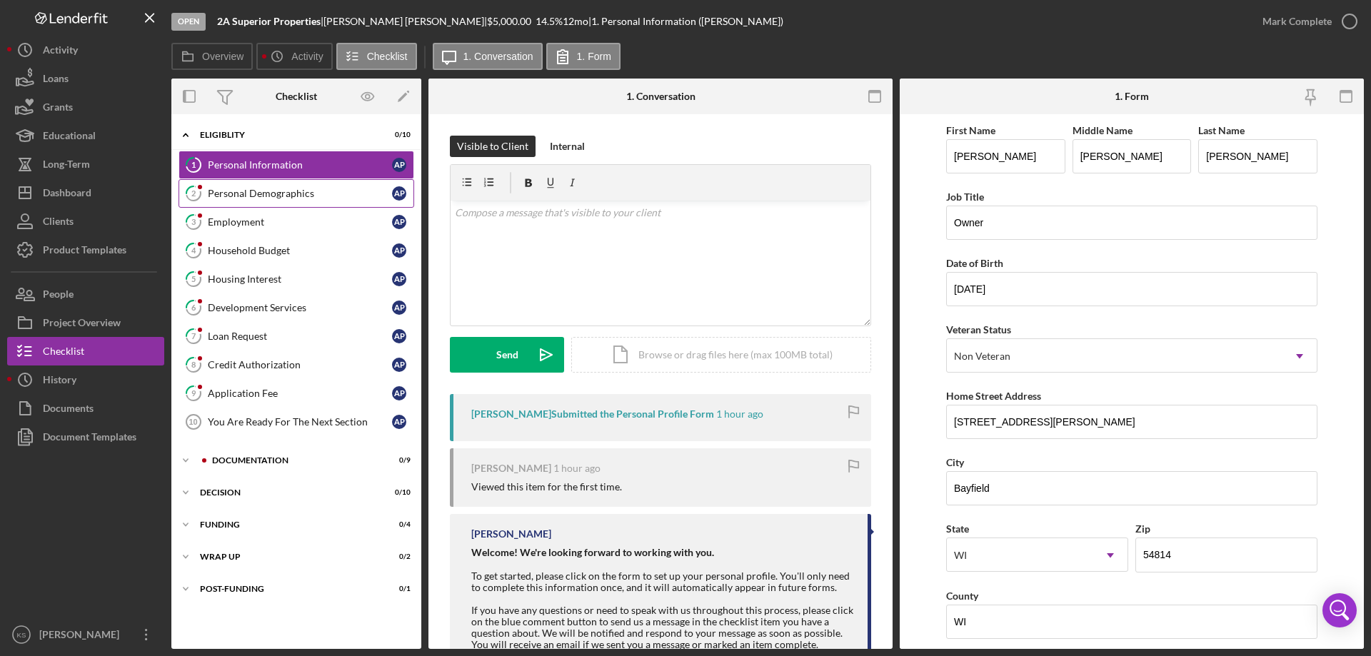
click at [302, 189] on div "Personal Demographics" at bounding box center [300, 193] width 184 height 11
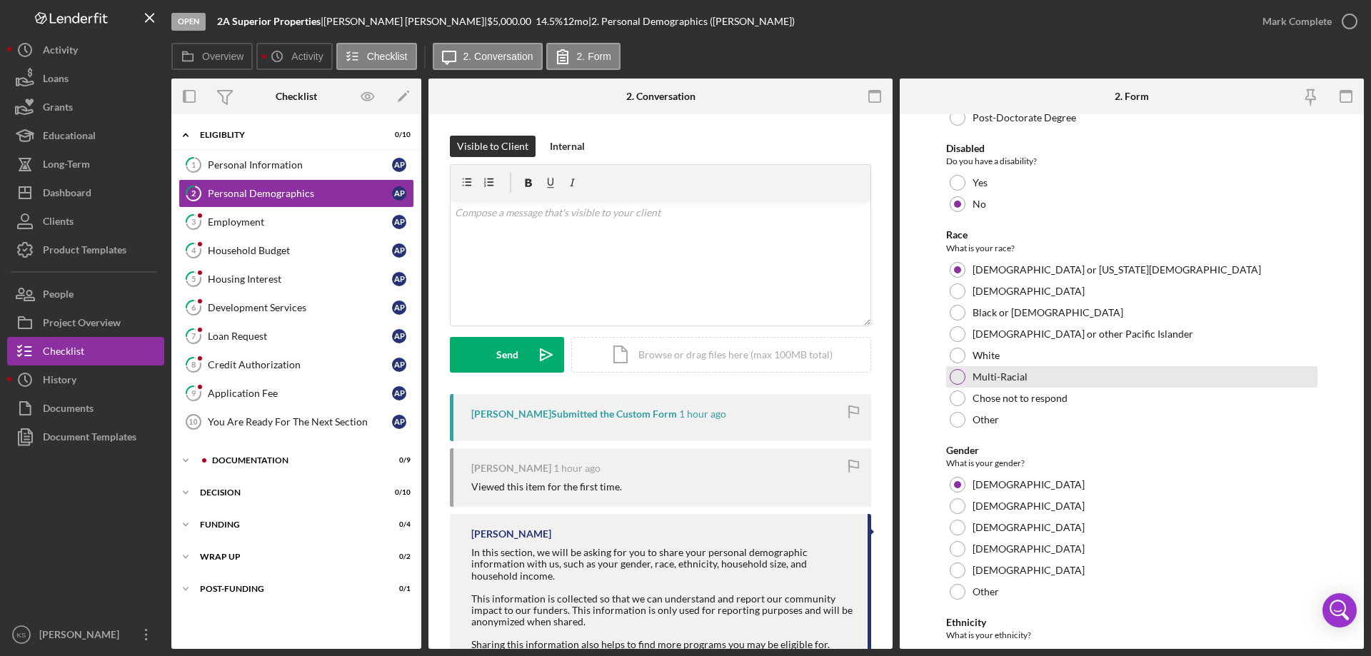
scroll to position [784, 0]
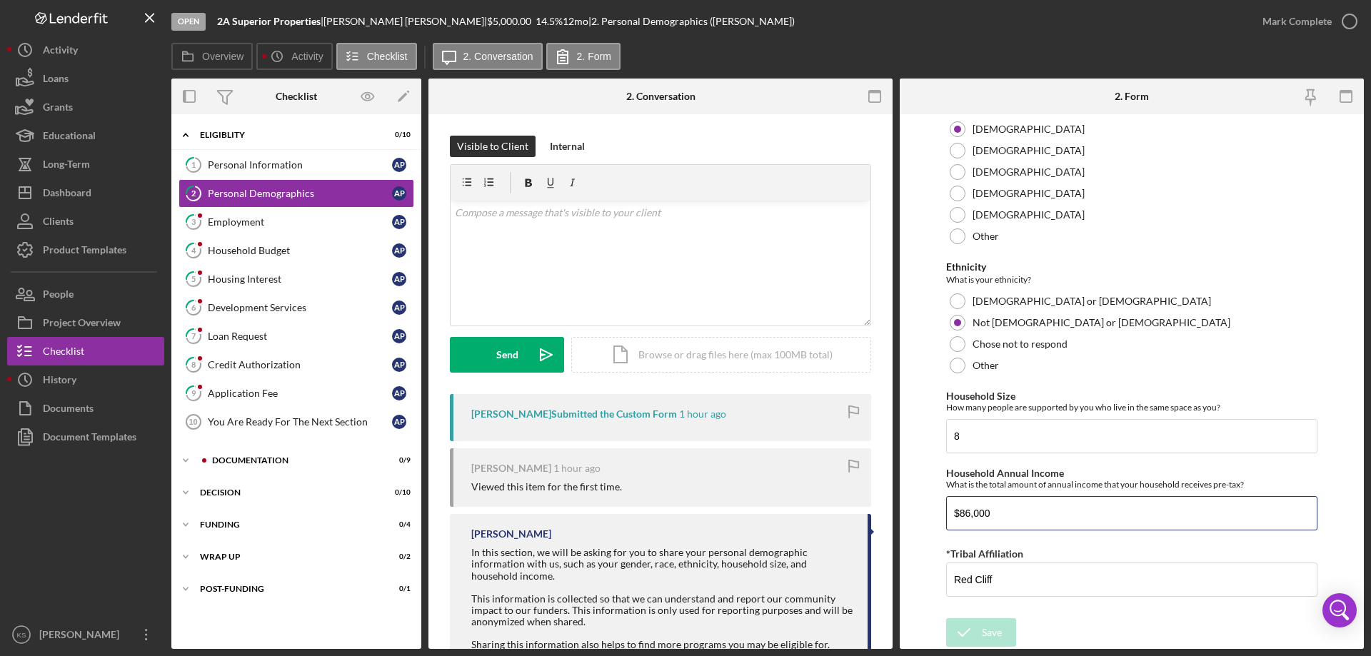
drag, startPoint x: 865, startPoint y: 517, endPoint x: 700, endPoint y: 512, distance: 164.3
click at [700, 513] on div "Overview Internal Workflow Stage Open Icon/Dropdown Arrow Archive (can unarchiv…" at bounding box center [767, 364] width 1192 height 570
click at [233, 161] on div "Personal Information" at bounding box center [300, 164] width 184 height 11
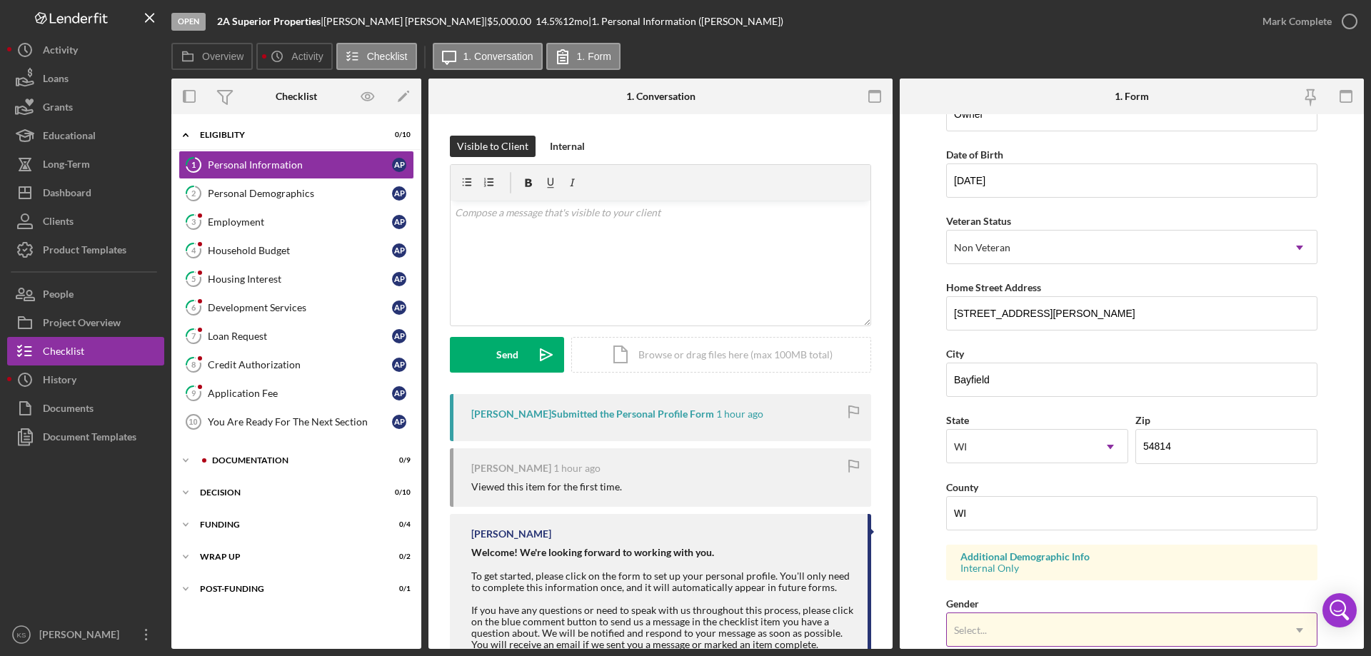
scroll to position [357, 0]
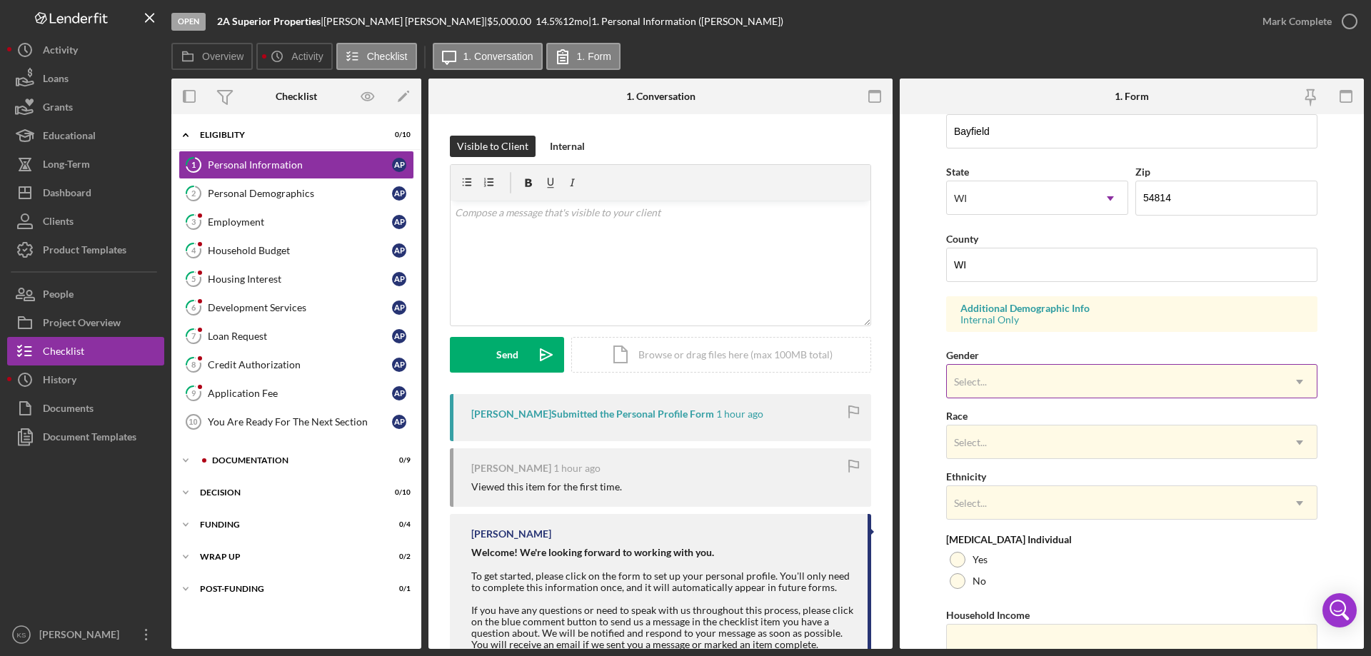
click at [1079, 390] on div "Select..." at bounding box center [1115, 382] width 336 height 33
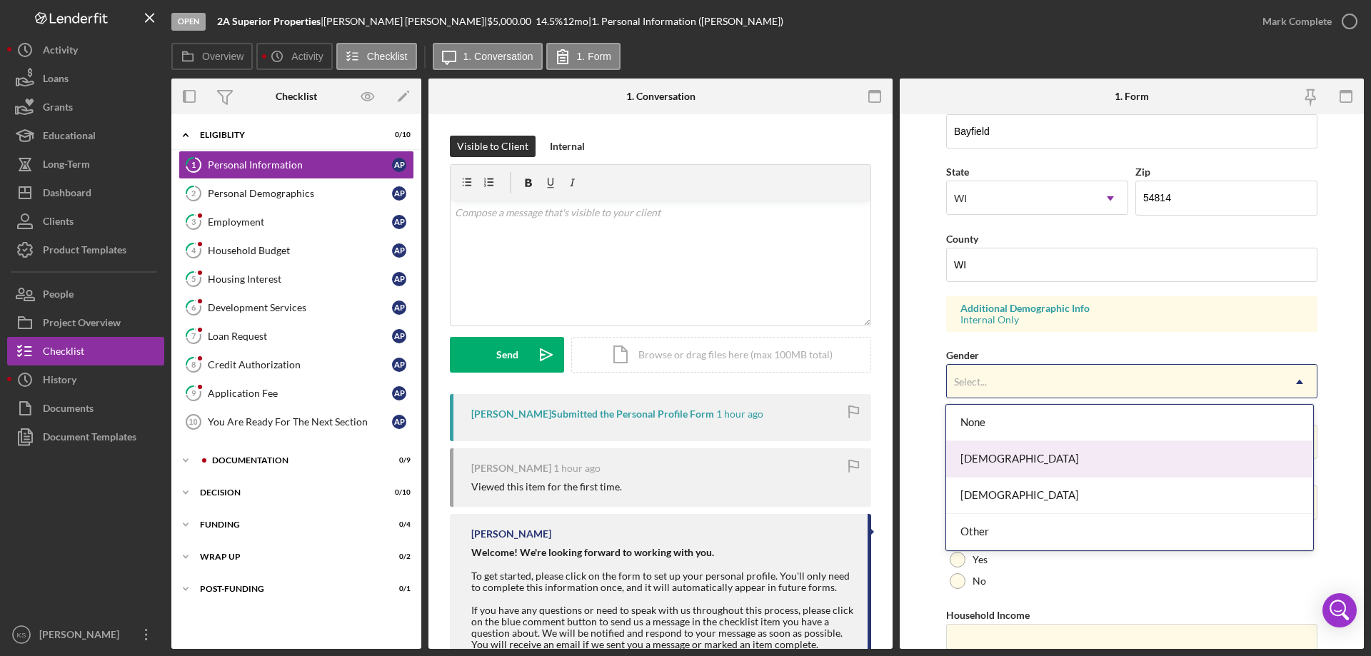
click at [993, 458] on div "[DEMOGRAPHIC_DATA]" at bounding box center [1129, 459] width 366 height 36
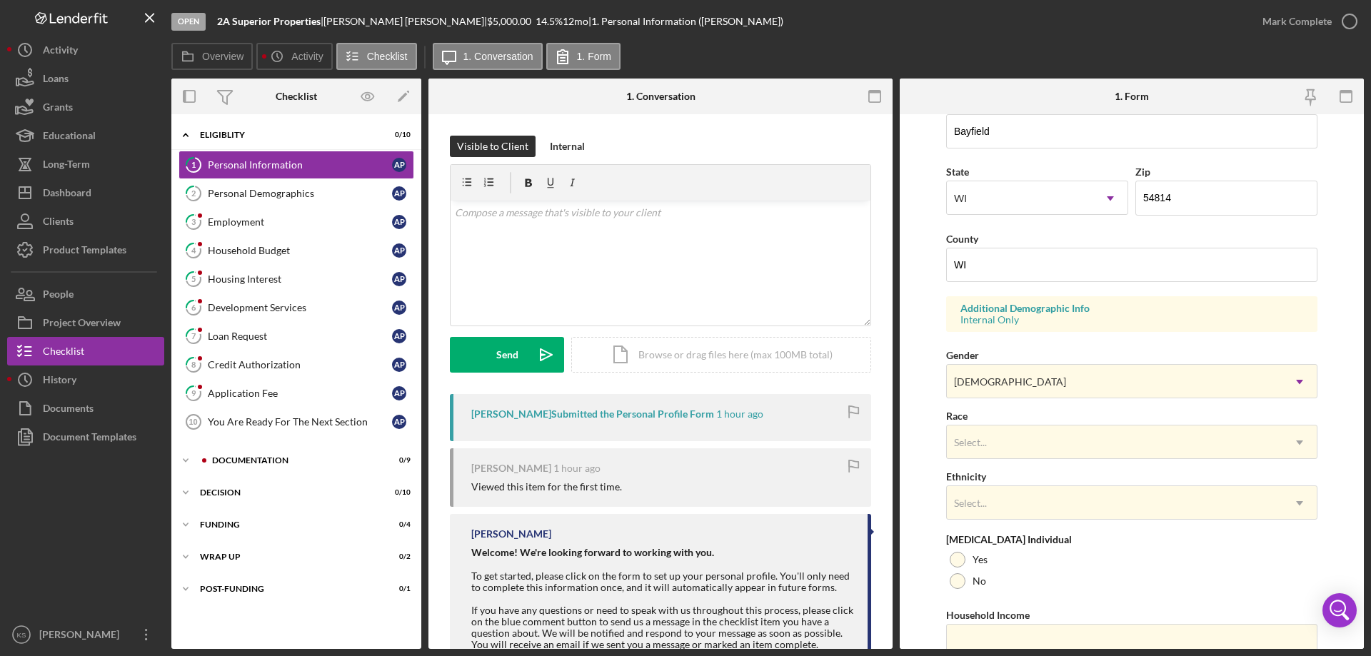
click at [1007, 420] on div "Race Select... Icon/Dropdown Arrow" at bounding box center [1131, 433] width 371 height 52
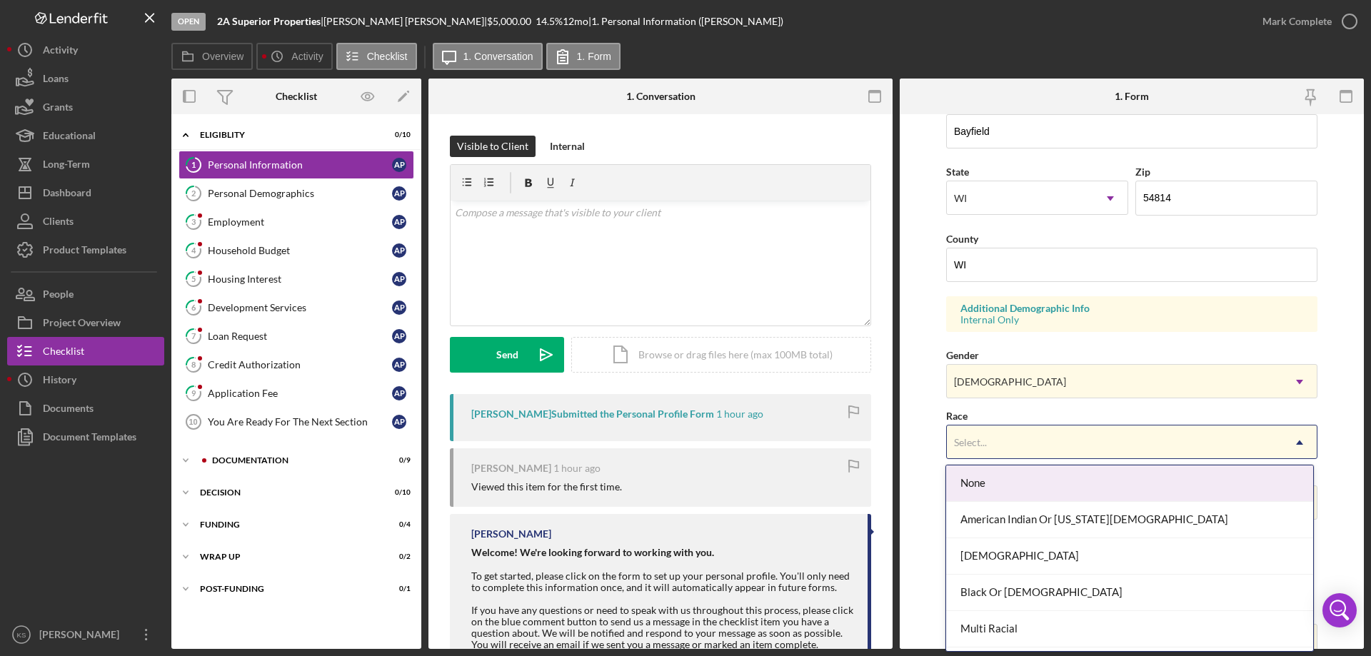
click at [1005, 442] on div "Select..." at bounding box center [1115, 442] width 336 height 33
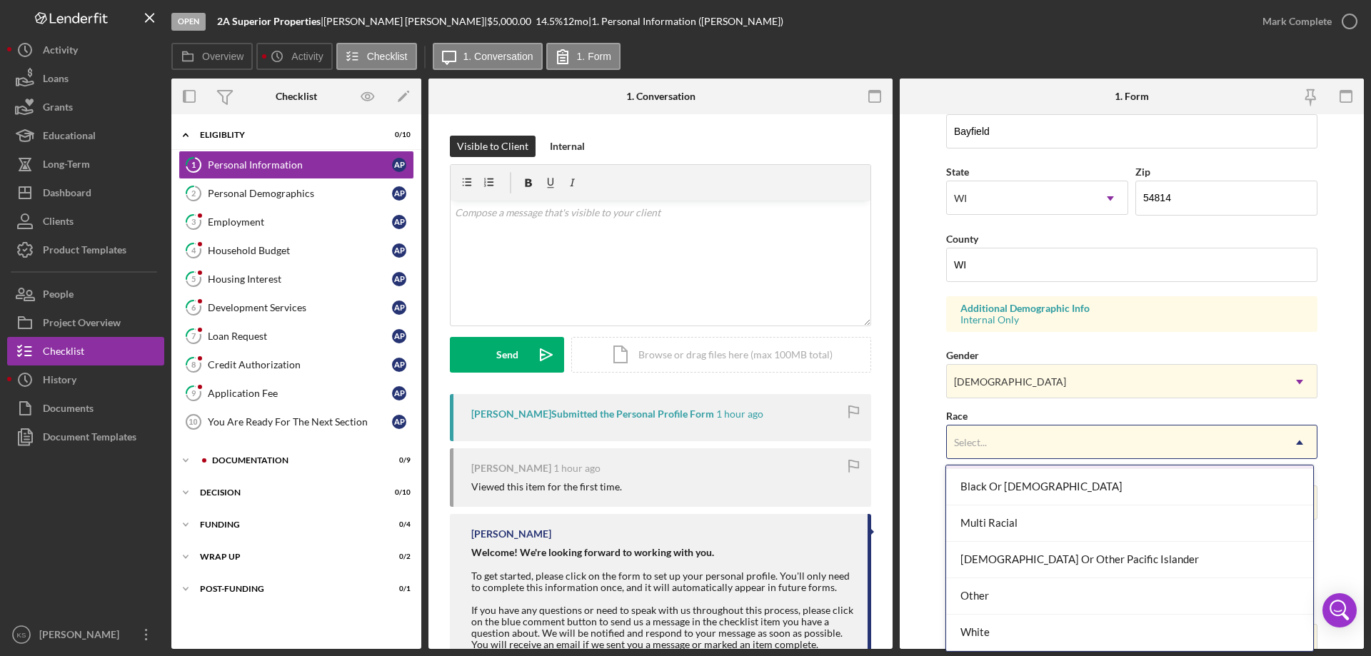
scroll to position [0, 0]
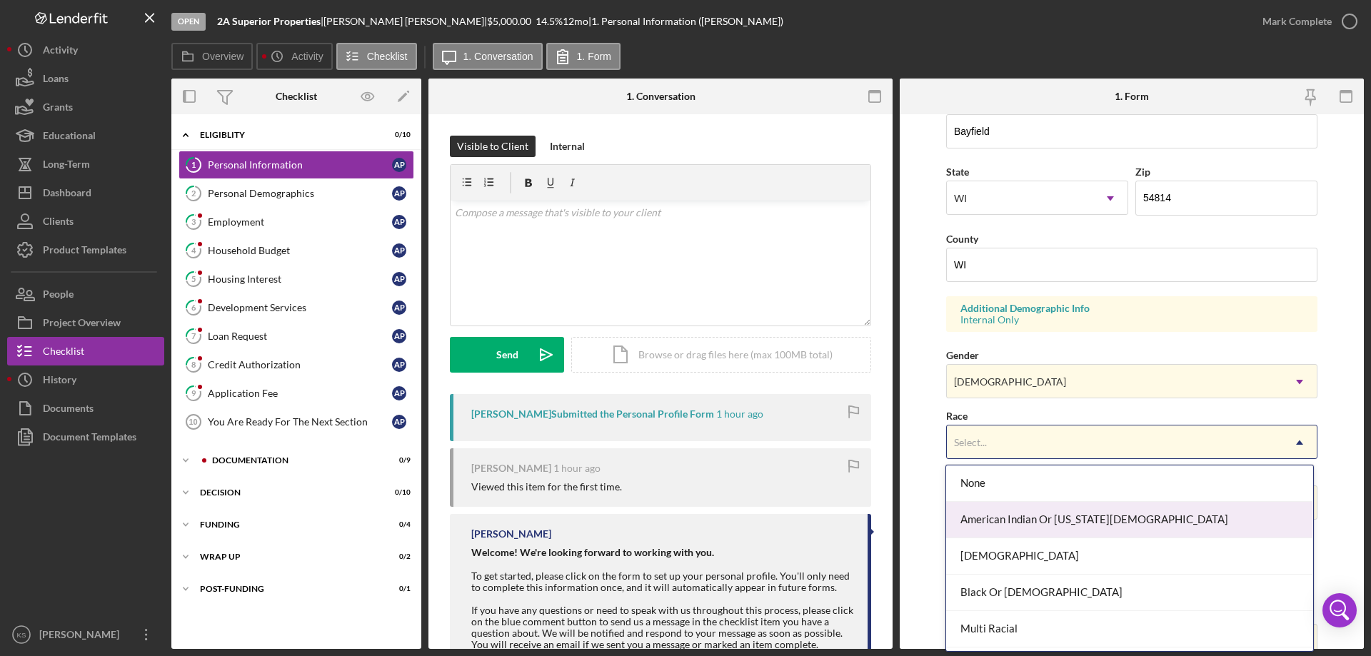
click at [1032, 516] on div "American Indian Or [US_STATE][DEMOGRAPHIC_DATA]" at bounding box center [1129, 520] width 366 height 36
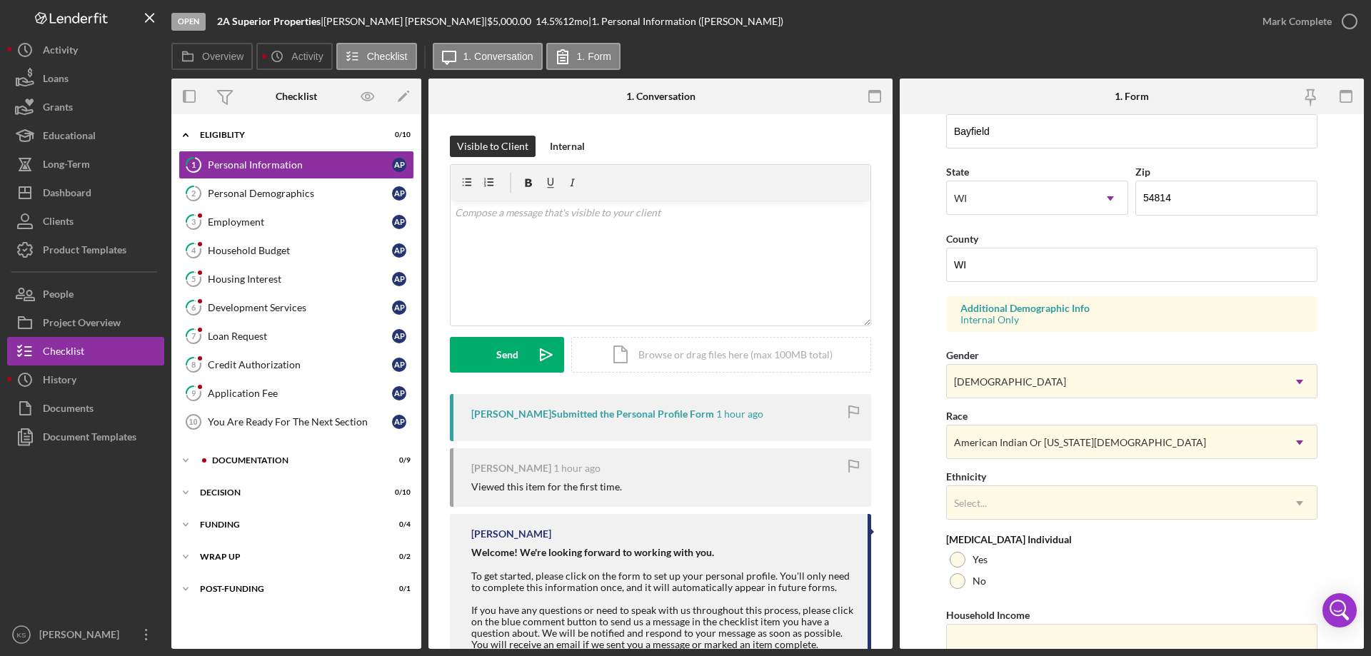
click at [917, 456] on form "First Name [PERSON_NAME] Middle Name [PERSON_NAME] Last Name [PERSON_NAME] Job …" at bounding box center [1132, 381] width 464 height 535
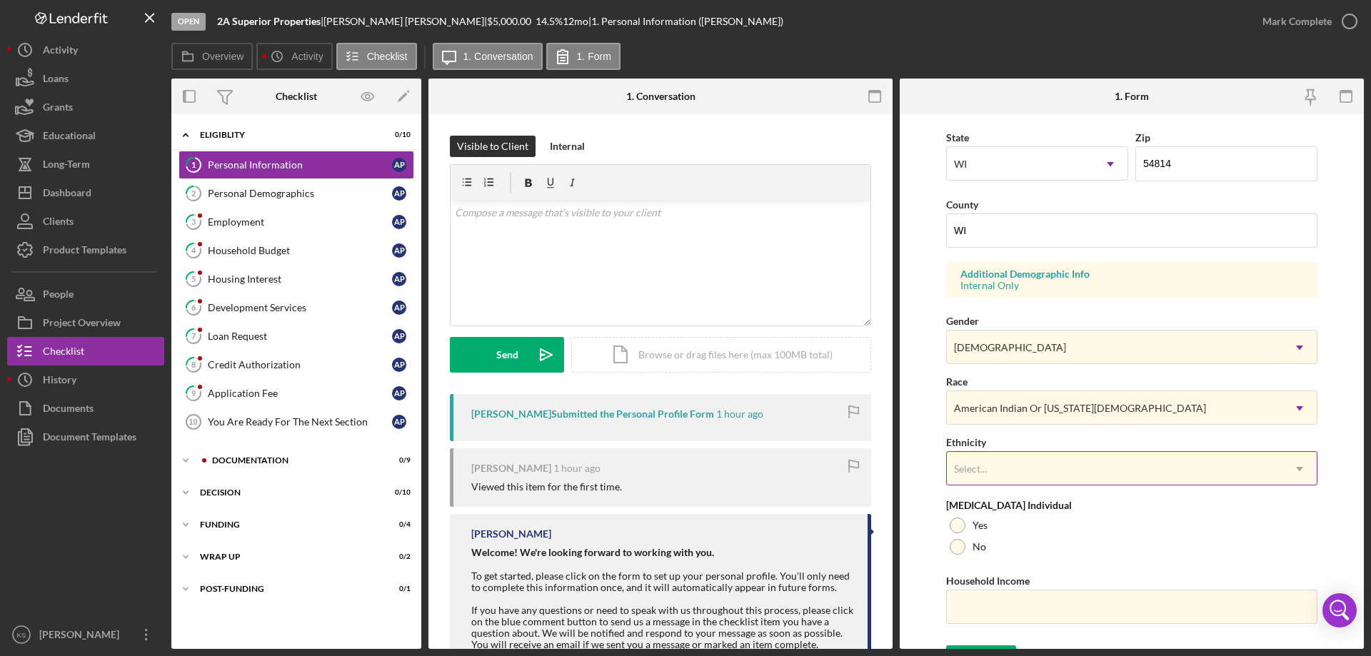
scroll to position [418, 0]
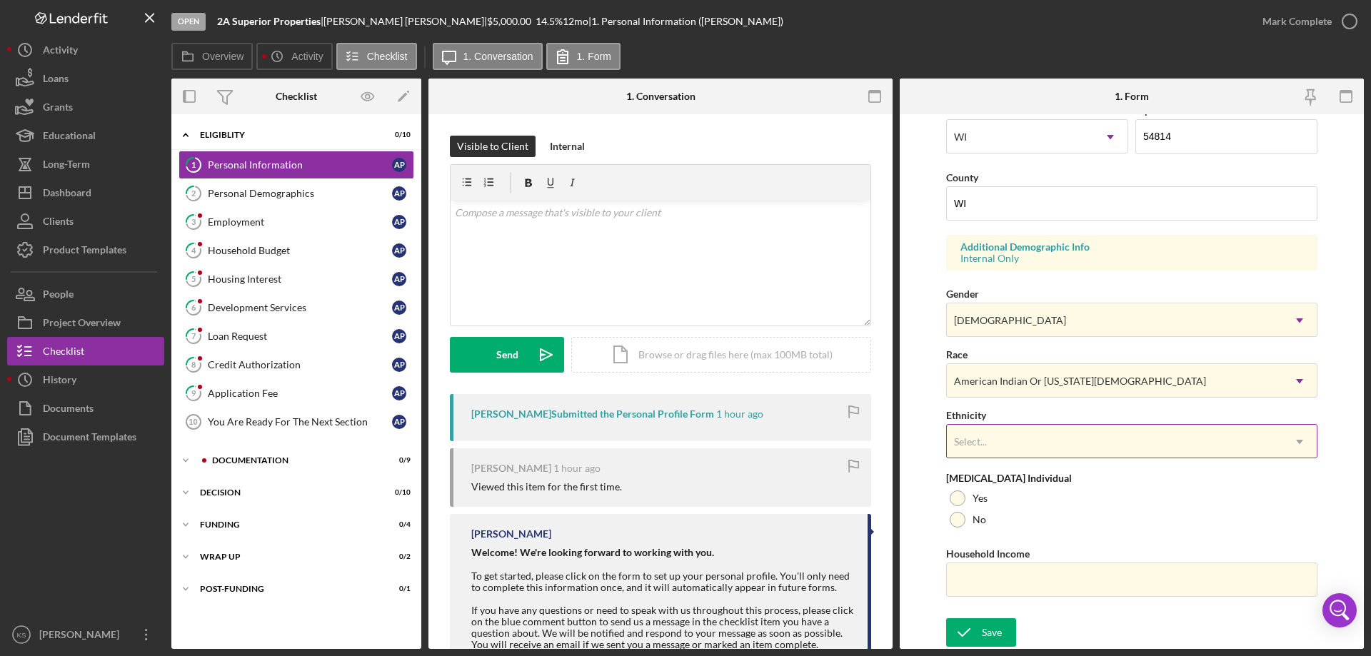
click at [995, 437] on div "Select..." at bounding box center [1115, 442] width 336 height 33
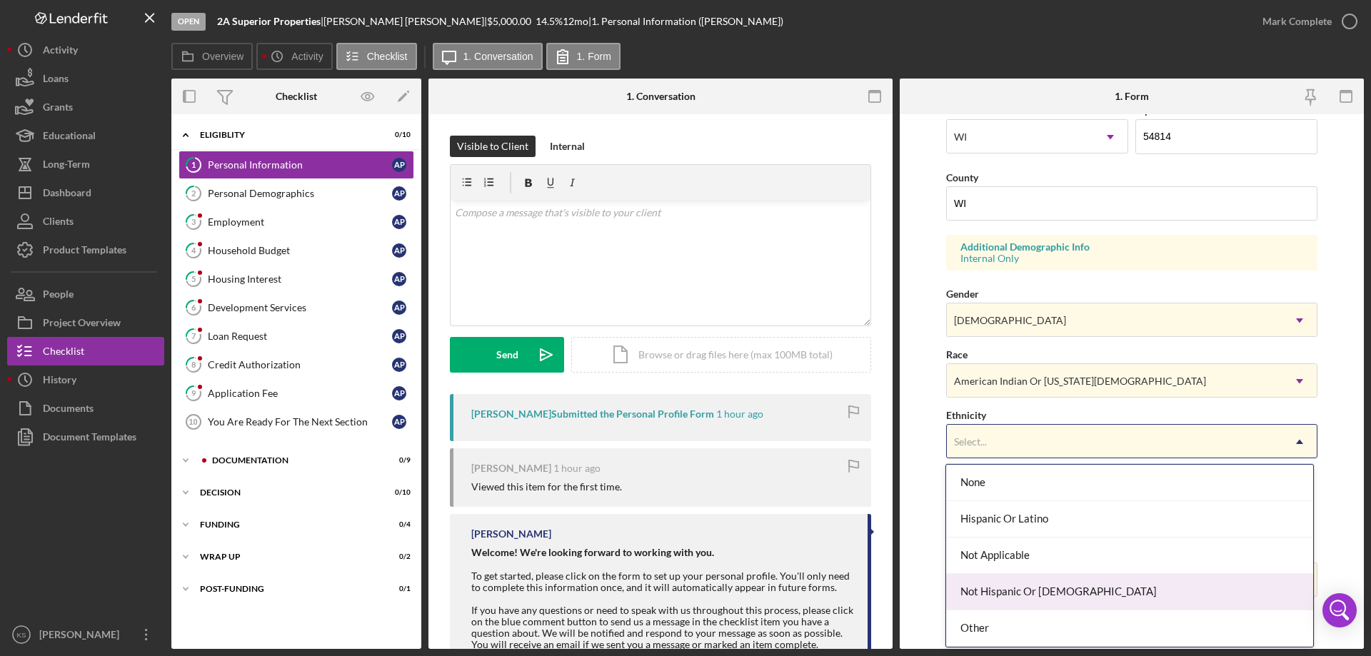
click at [1032, 585] on div "Not Hispanic Or [DEMOGRAPHIC_DATA]" at bounding box center [1129, 592] width 366 height 36
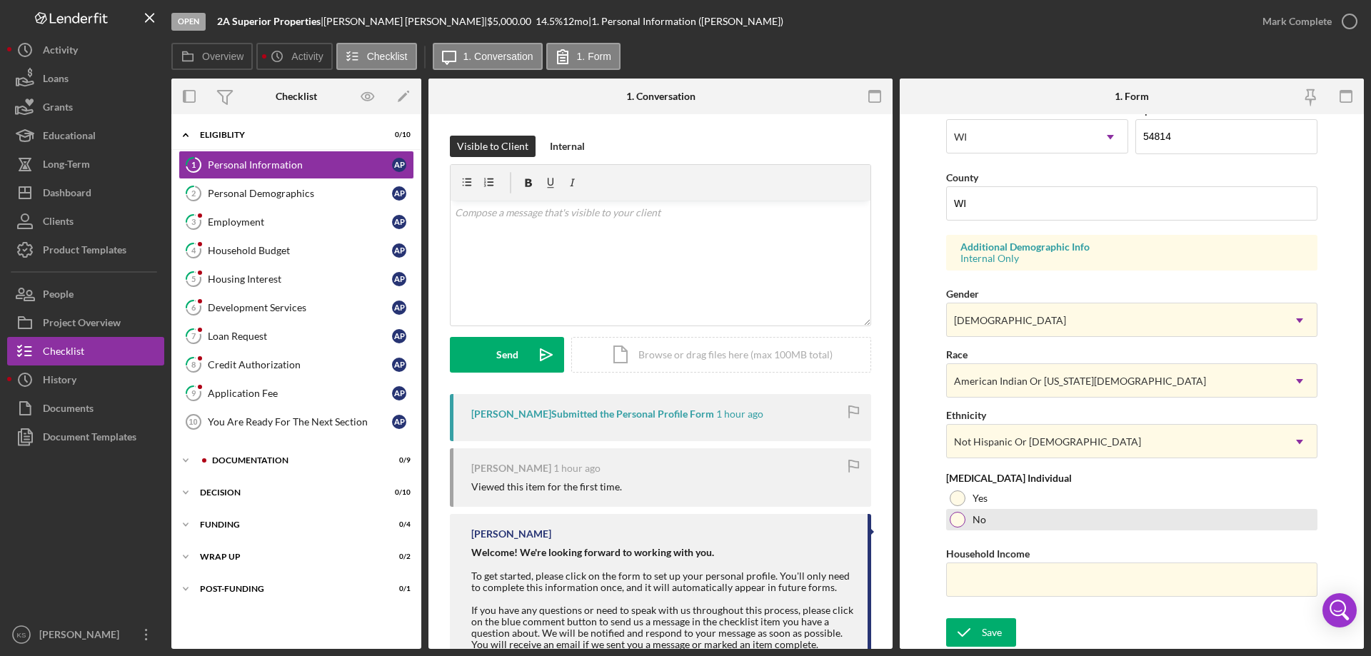
click at [960, 521] on div at bounding box center [958, 520] width 16 height 16
click at [977, 573] on input "Household Income" at bounding box center [1131, 580] width 371 height 34
paste input "$86,000"
type input "$86,000"
click at [1145, 503] on div "Yes" at bounding box center [1131, 498] width 371 height 21
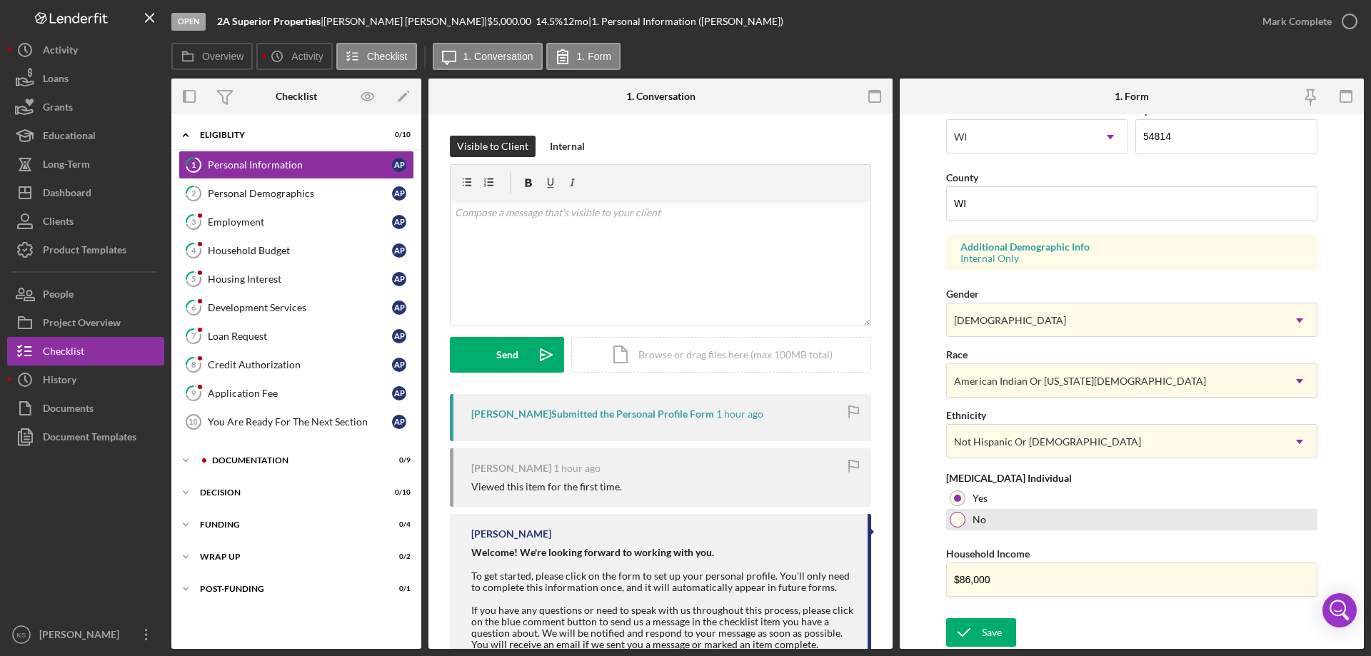
click at [1054, 521] on div "No" at bounding box center [1131, 519] width 371 height 21
click at [970, 633] on icon "submit" at bounding box center [964, 633] width 36 height 36
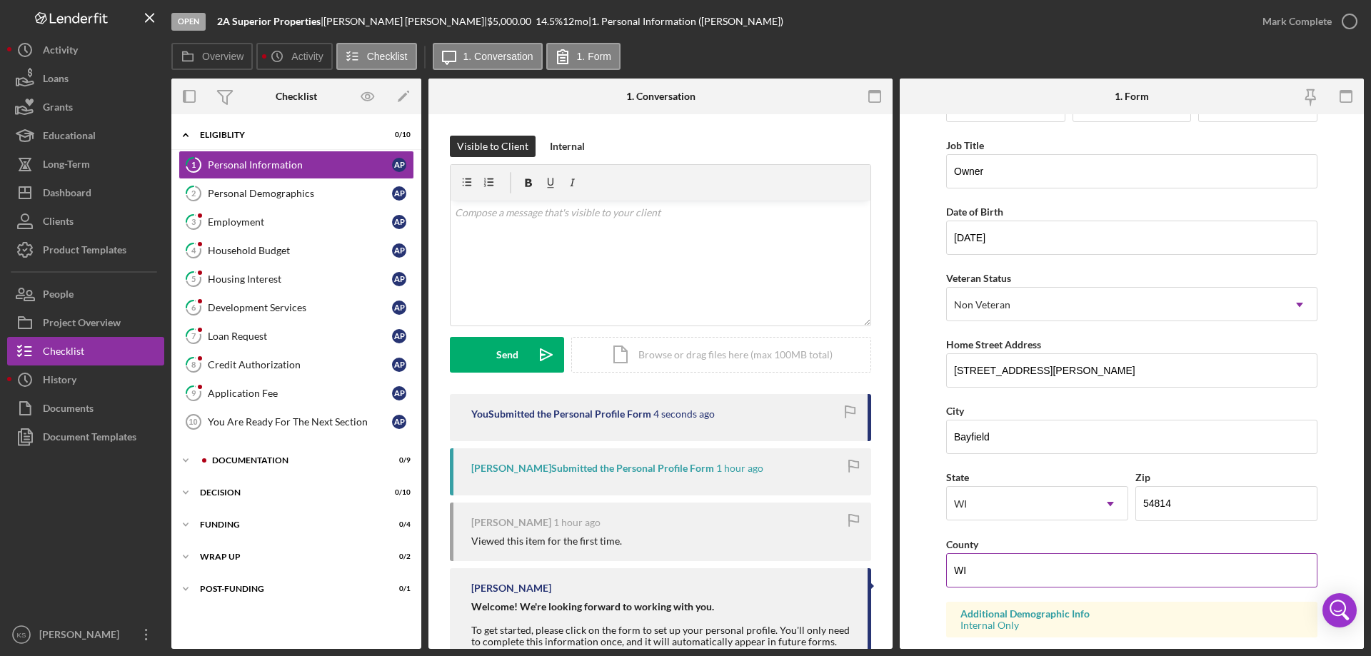
scroll to position [0, 0]
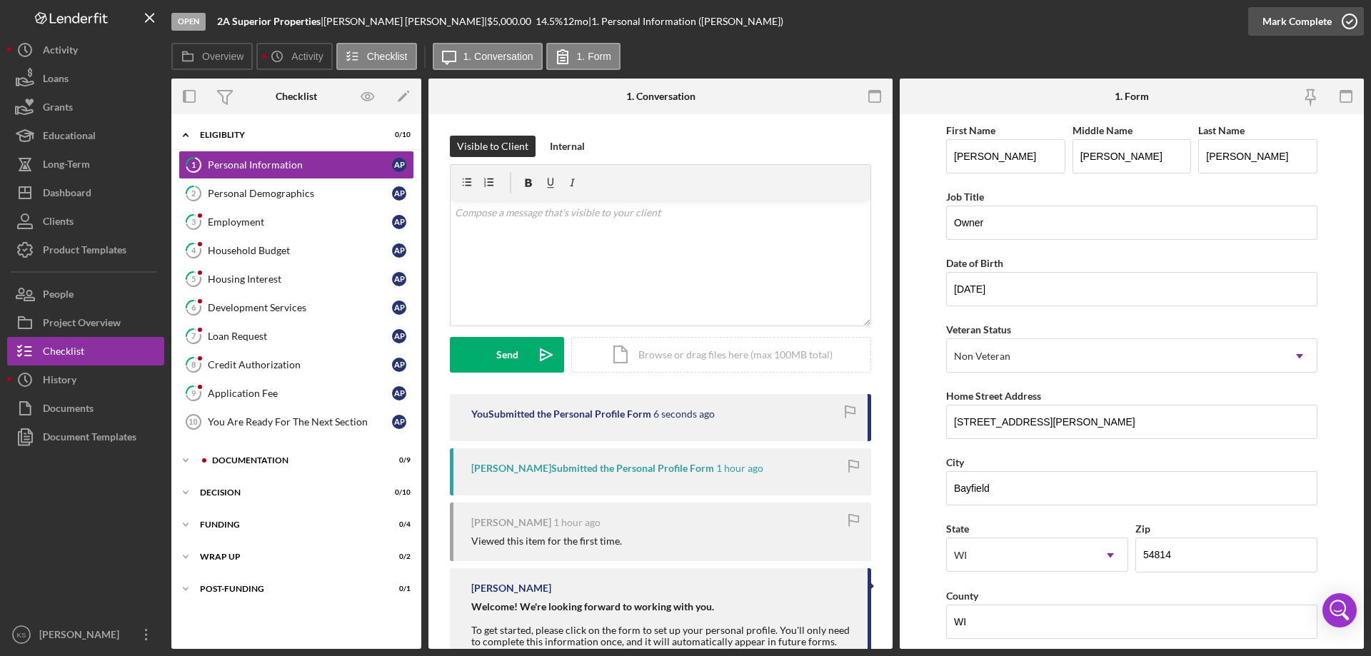
click at [1325, 24] on div "Mark Complete" at bounding box center [1296, 21] width 69 height 29
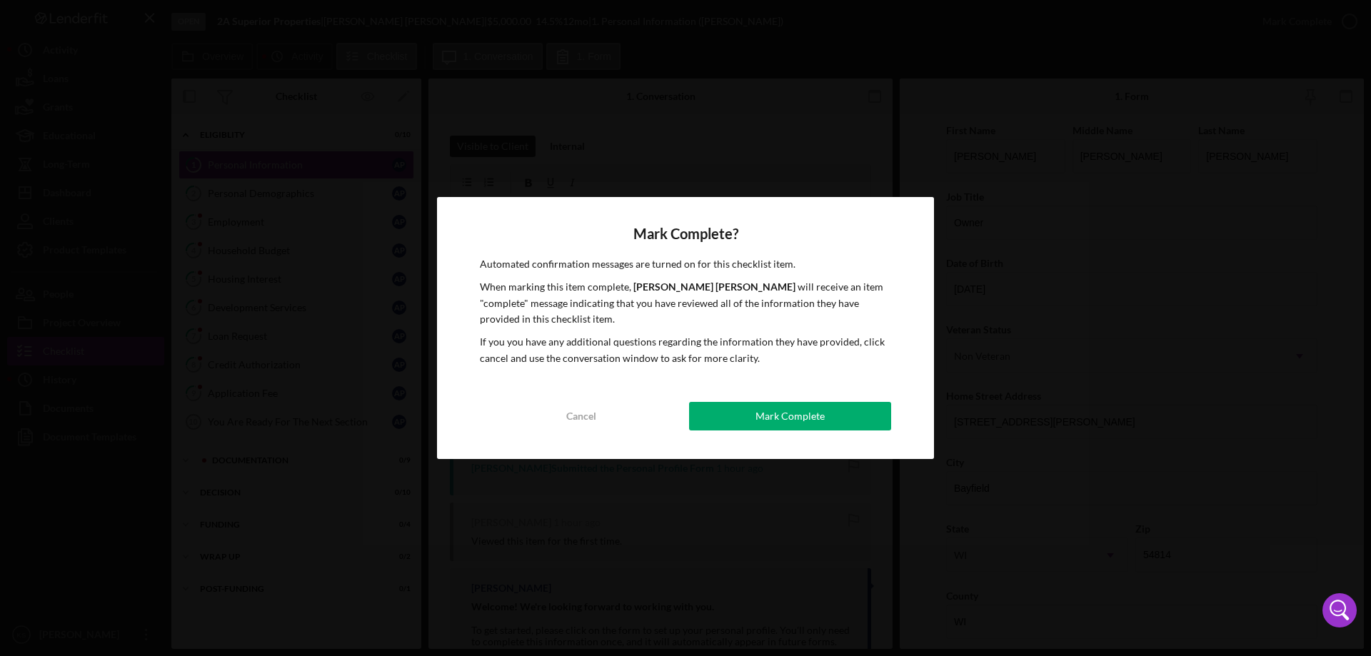
drag, startPoint x: 762, startPoint y: 440, endPoint x: 770, endPoint y: 432, distance: 11.1
click at [763, 438] on div "Mark Complete? Automated confirmation messages are turned on for this checklist…" at bounding box center [685, 328] width 497 height 262
click at [777, 423] on div "Mark Complete" at bounding box center [789, 416] width 69 height 29
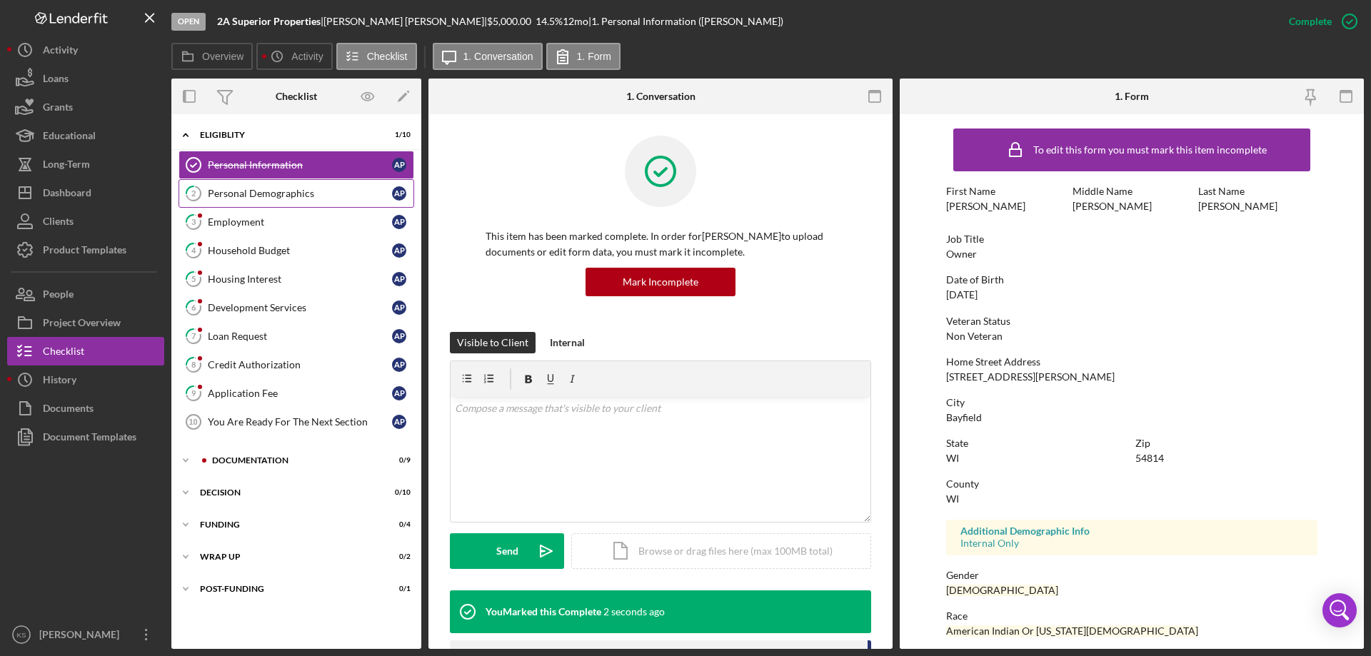
click at [298, 200] on link "2 Personal Demographics A P" at bounding box center [296, 193] width 236 height 29
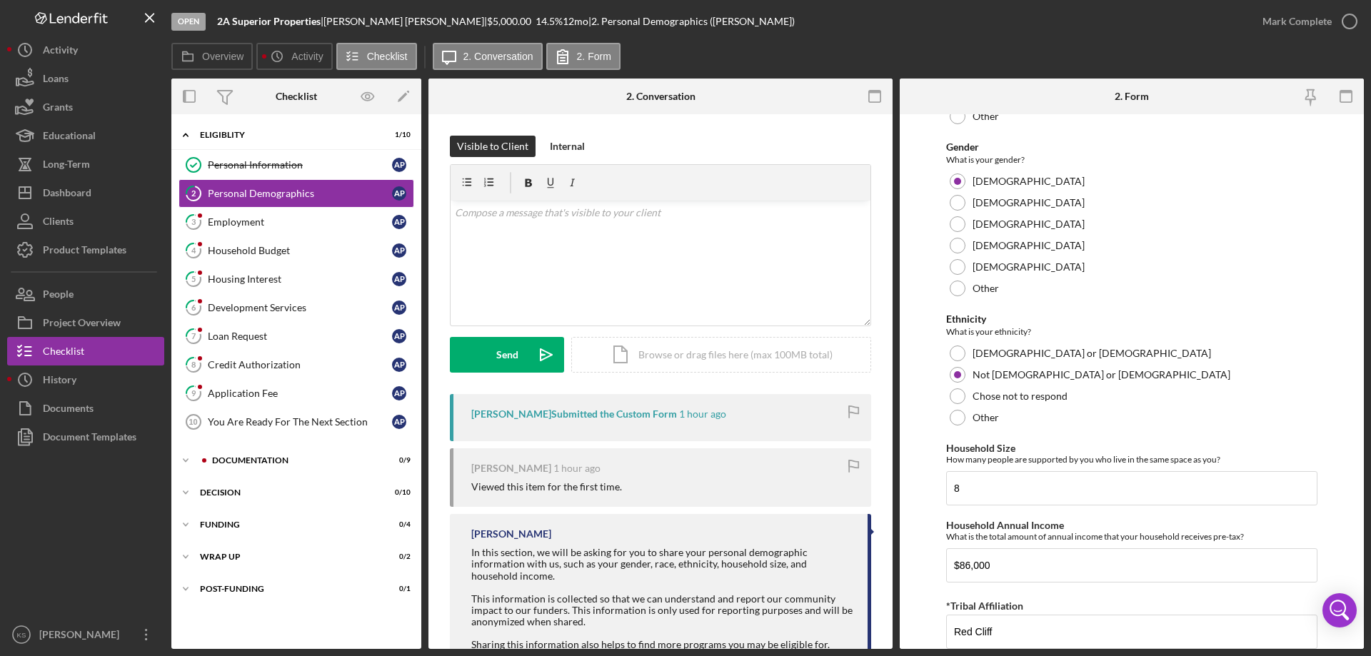
scroll to position [784, 0]
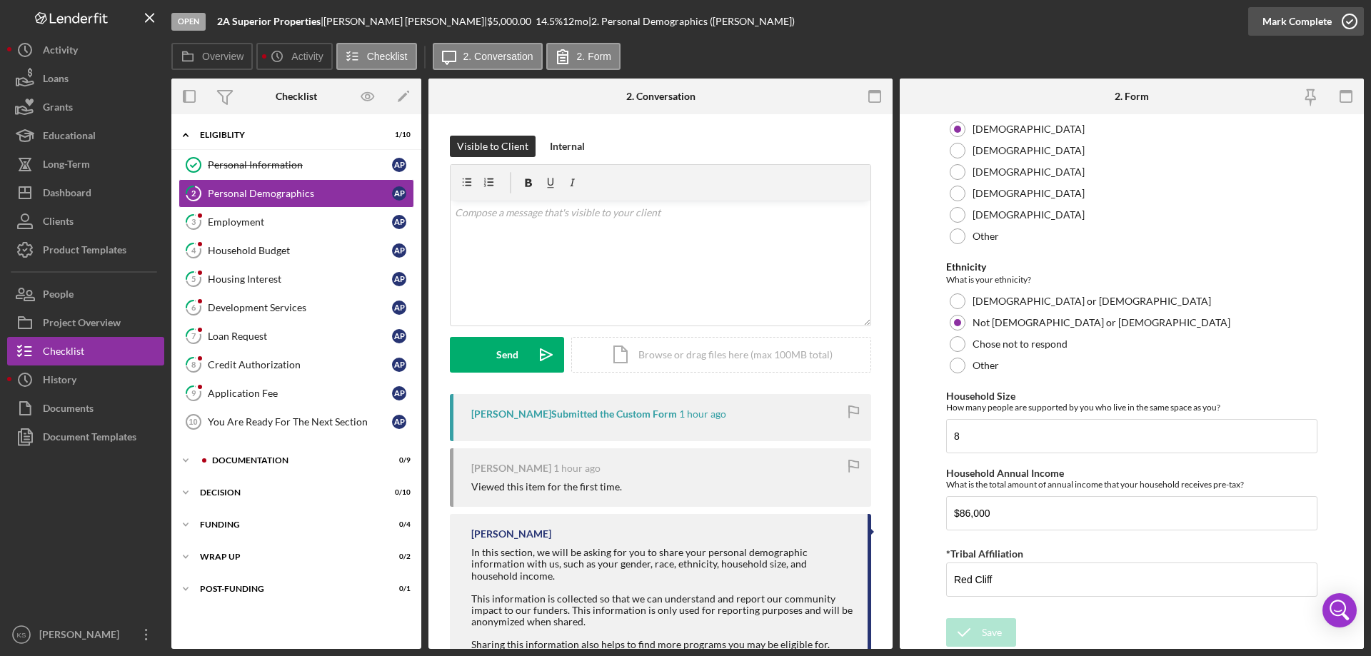
click at [1304, 16] on div "Mark Complete" at bounding box center [1296, 21] width 69 height 29
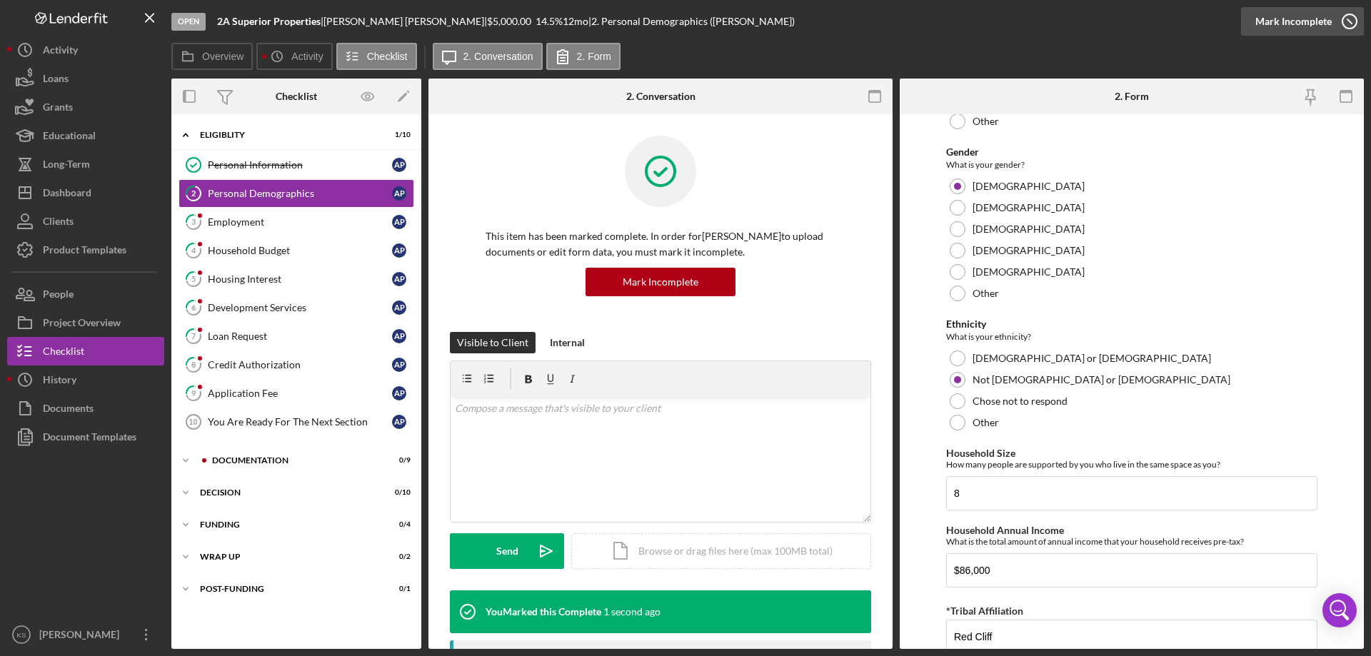
scroll to position [841, 0]
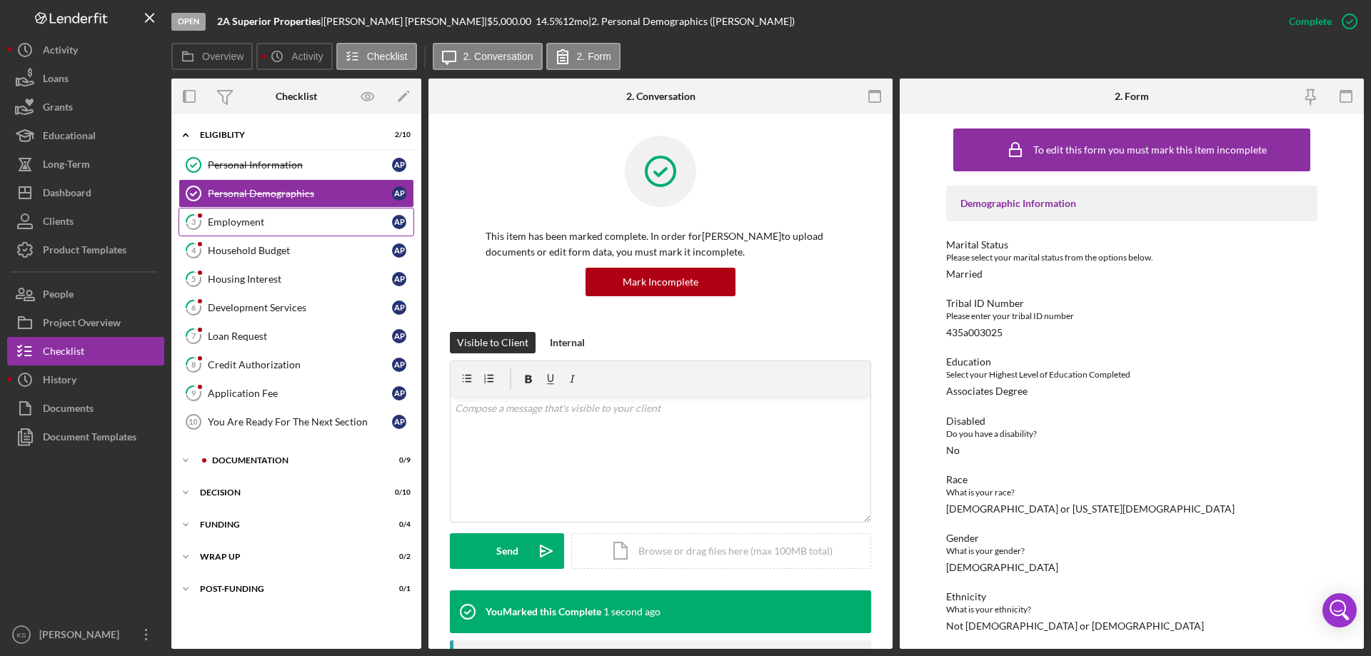
click at [302, 218] on div "Employment" at bounding box center [300, 221] width 184 height 11
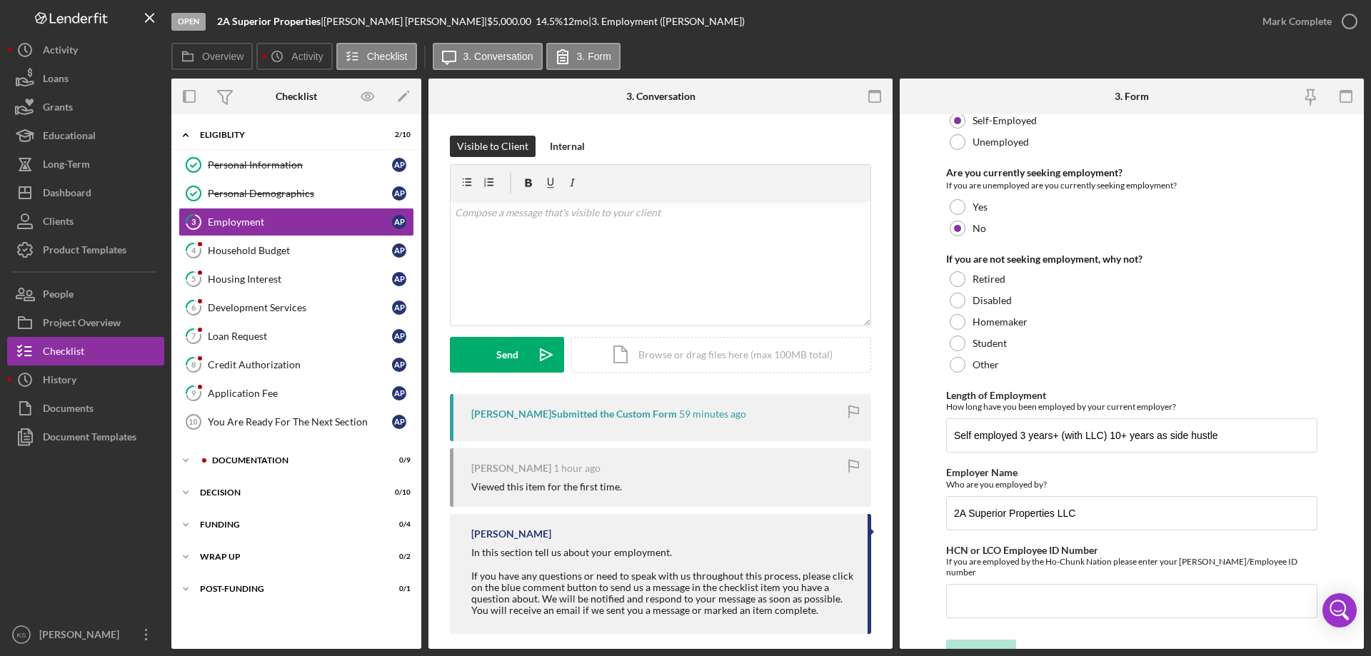
scroll to position [101, 0]
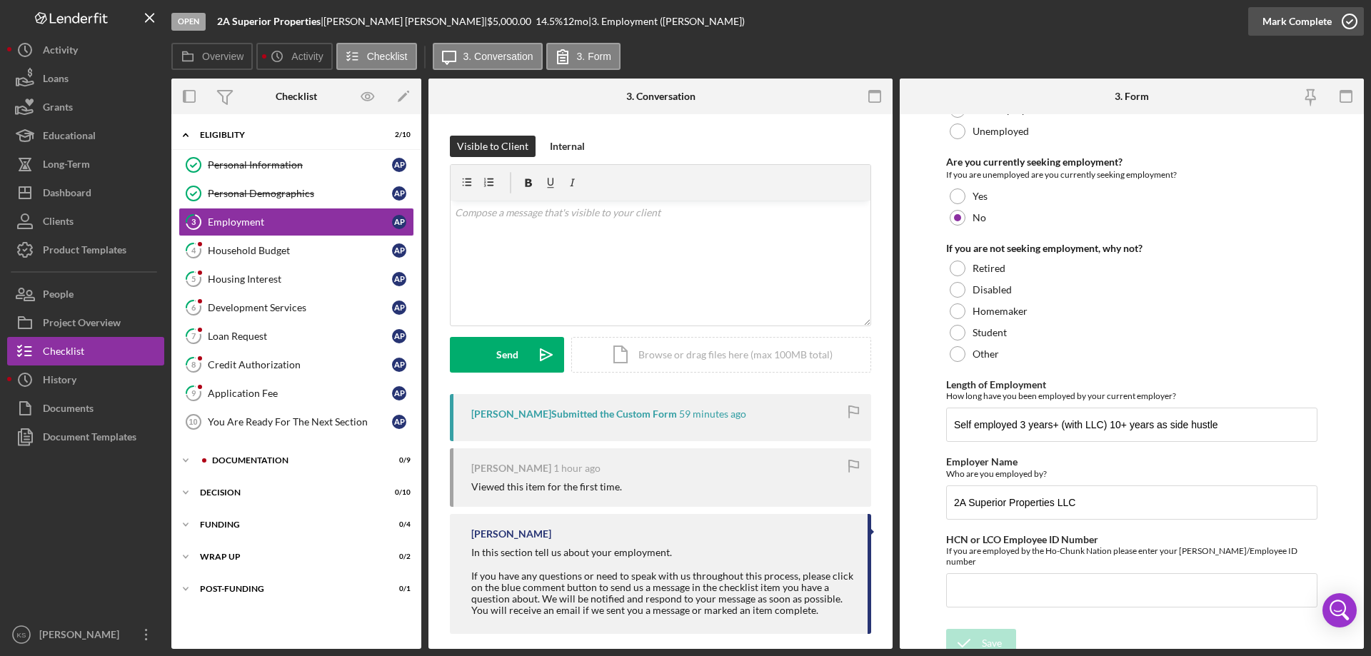
click at [1296, 21] on div "Mark Complete" at bounding box center [1296, 21] width 69 height 29
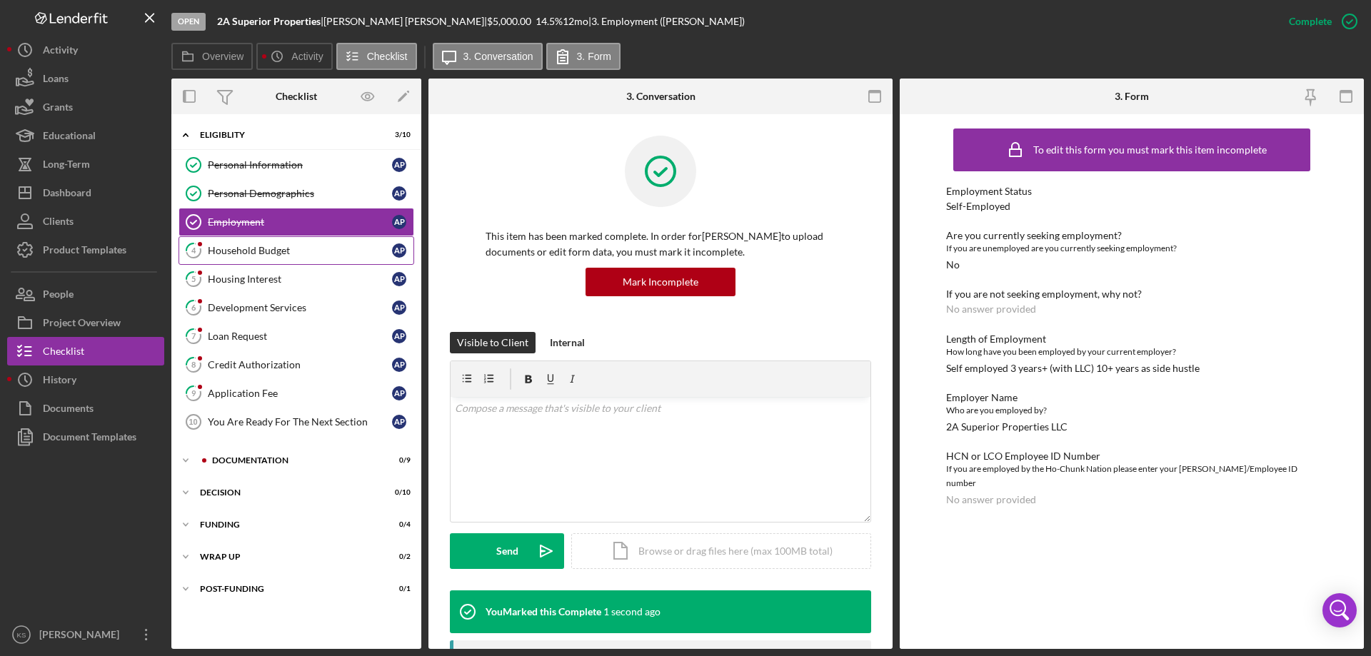
click at [273, 251] on div "Household Budget" at bounding box center [300, 250] width 184 height 11
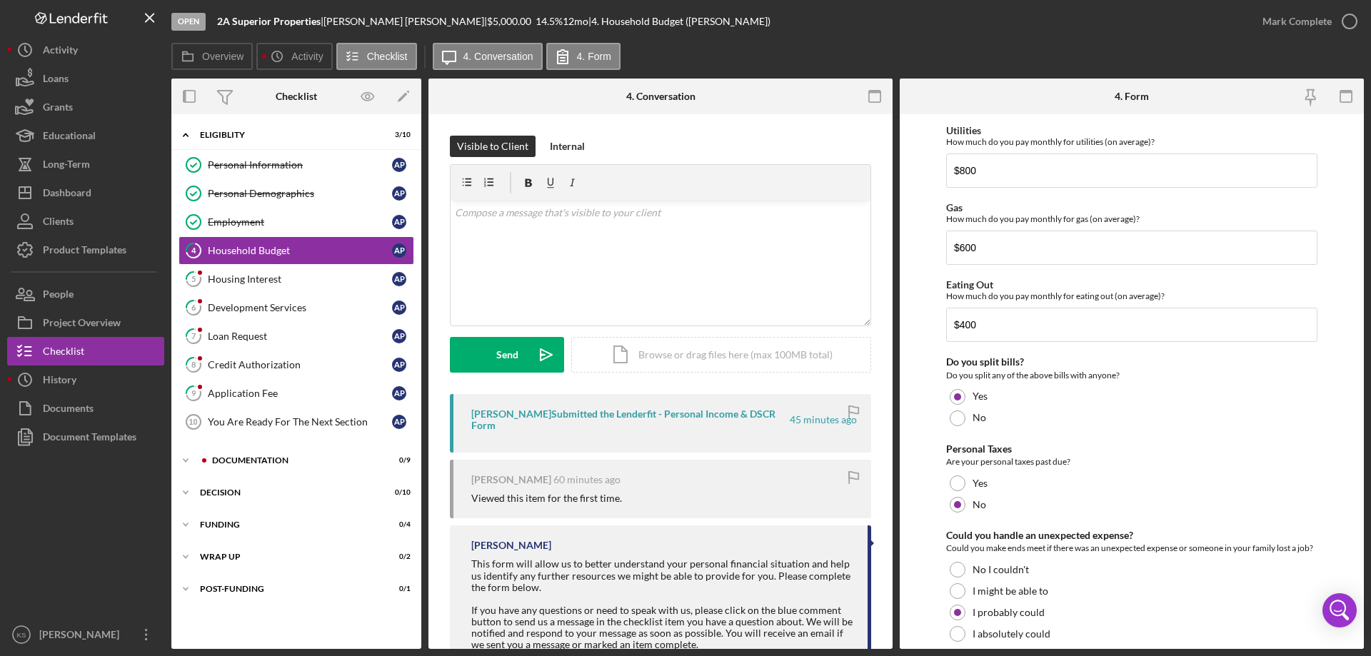
scroll to position [926, 0]
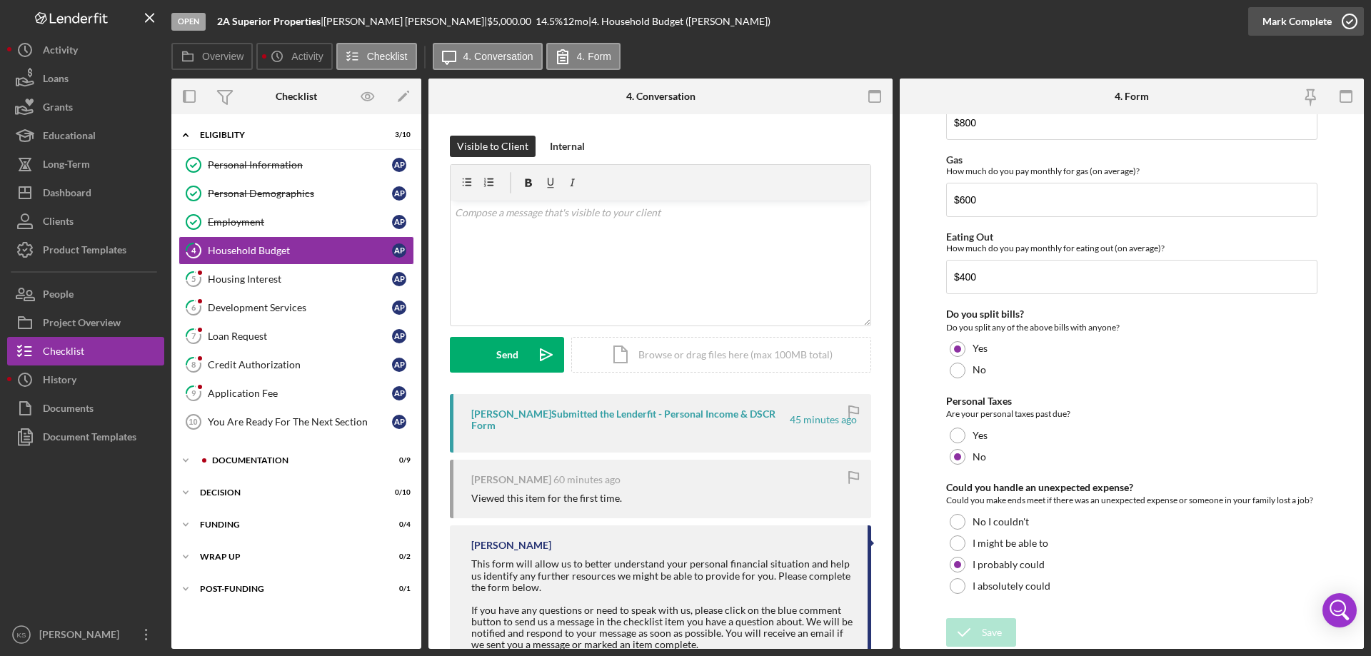
click at [1275, 22] on div "Mark Complete" at bounding box center [1296, 21] width 69 height 29
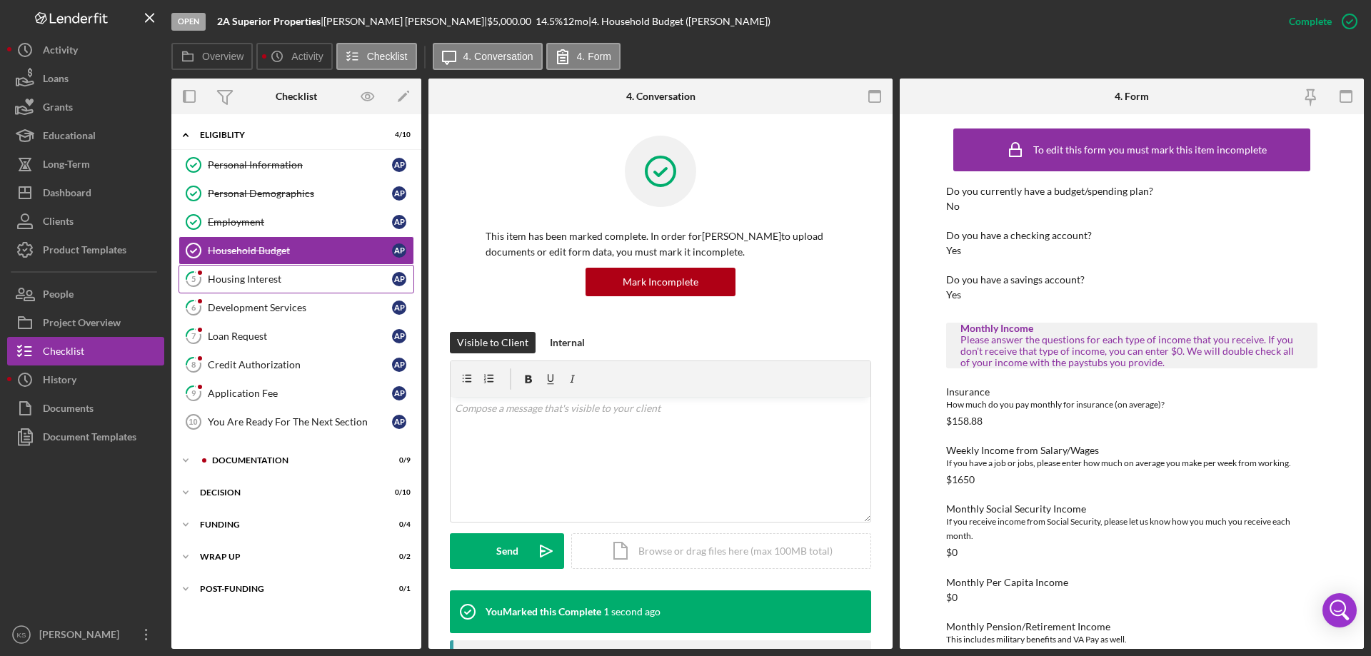
click at [308, 270] on link "5 Housing Interest A P" at bounding box center [296, 279] width 236 height 29
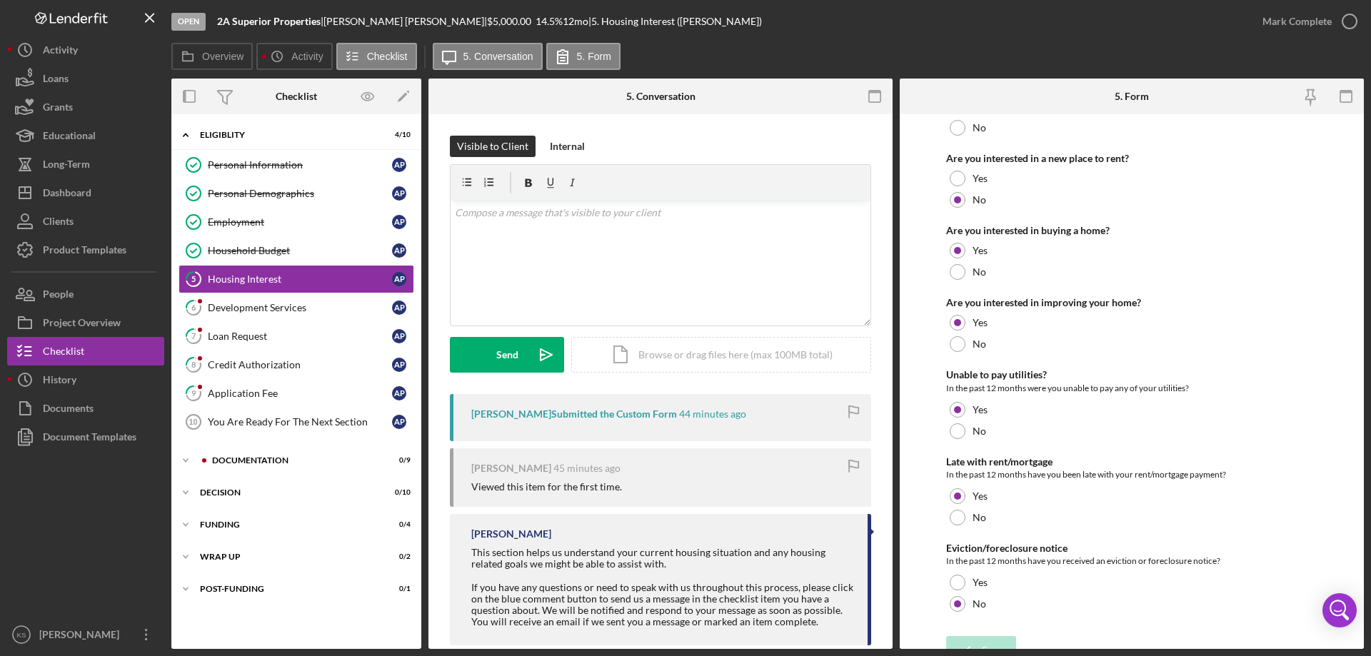
scroll to position [195, 0]
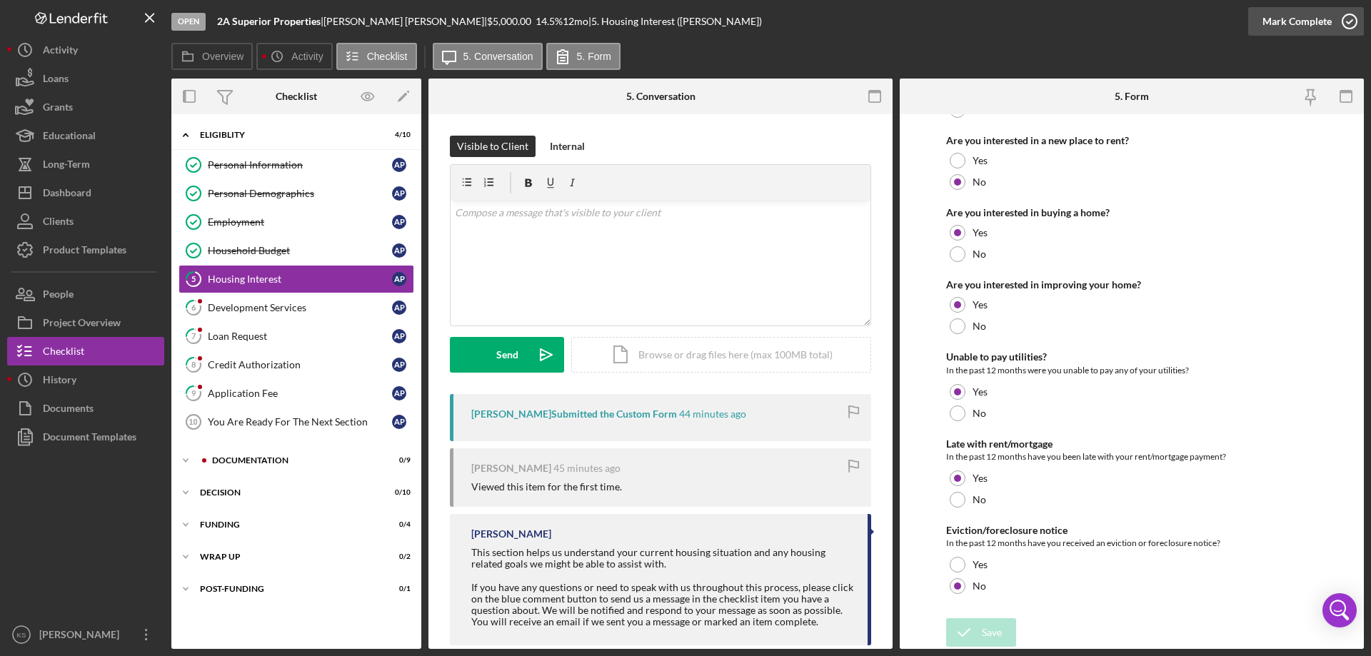
click at [1303, 15] on div "Mark Complete" at bounding box center [1296, 21] width 69 height 29
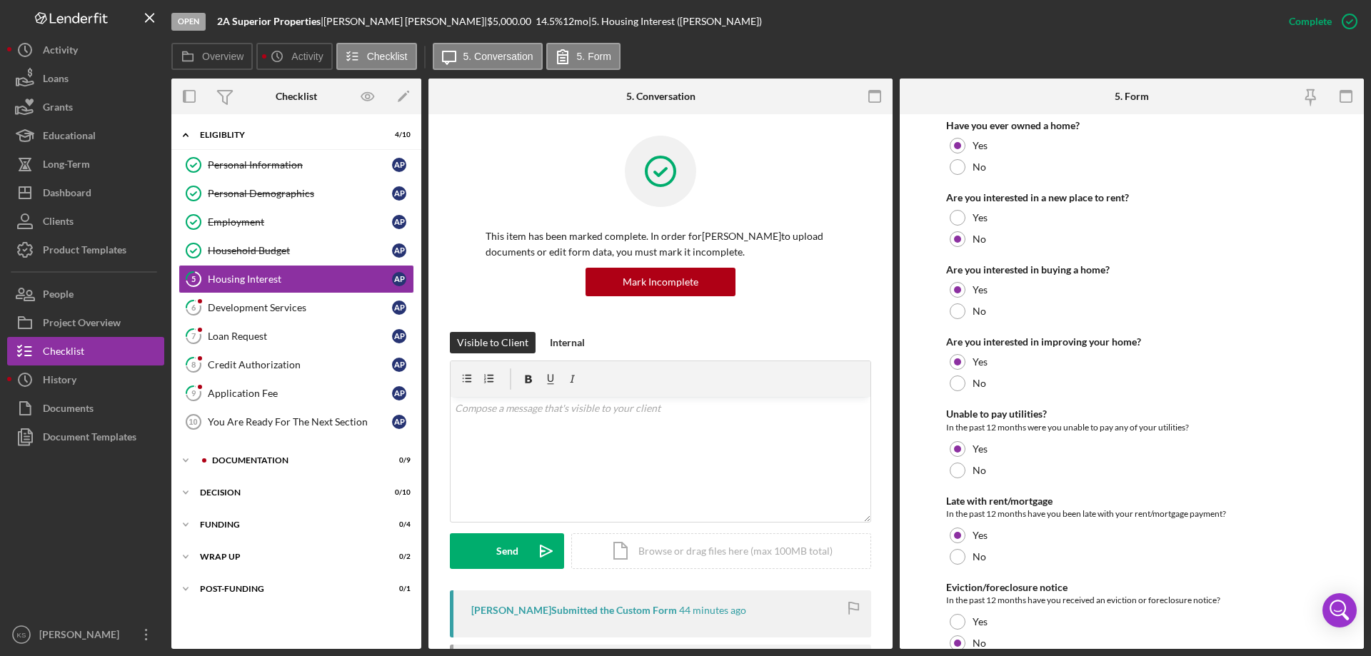
scroll to position [252, 0]
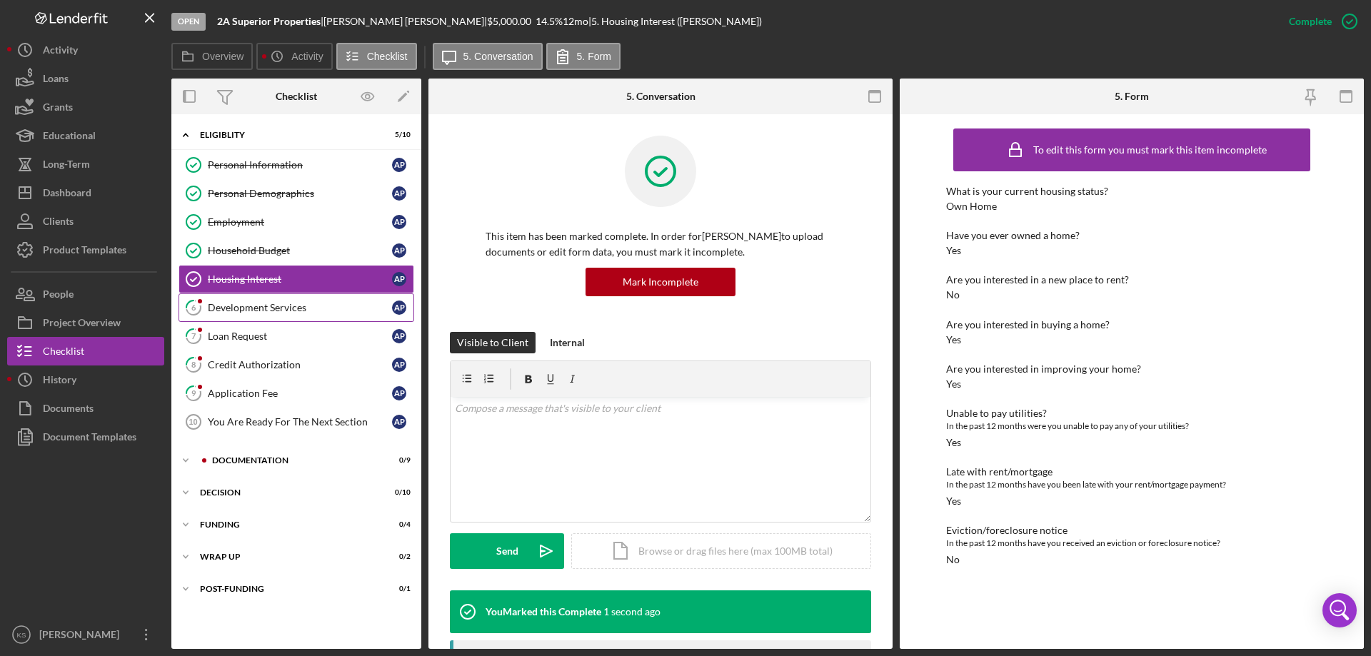
click at [278, 300] on link "6 Development Services A P" at bounding box center [296, 307] width 236 height 29
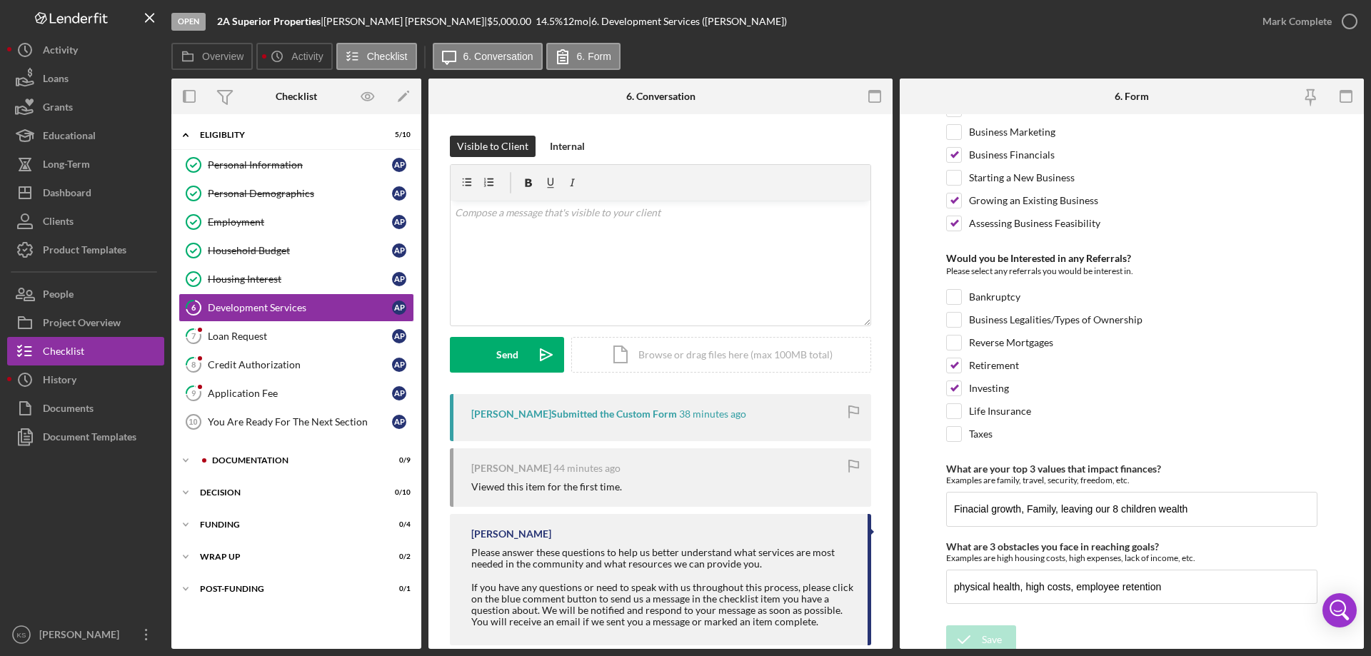
scroll to position [599, 0]
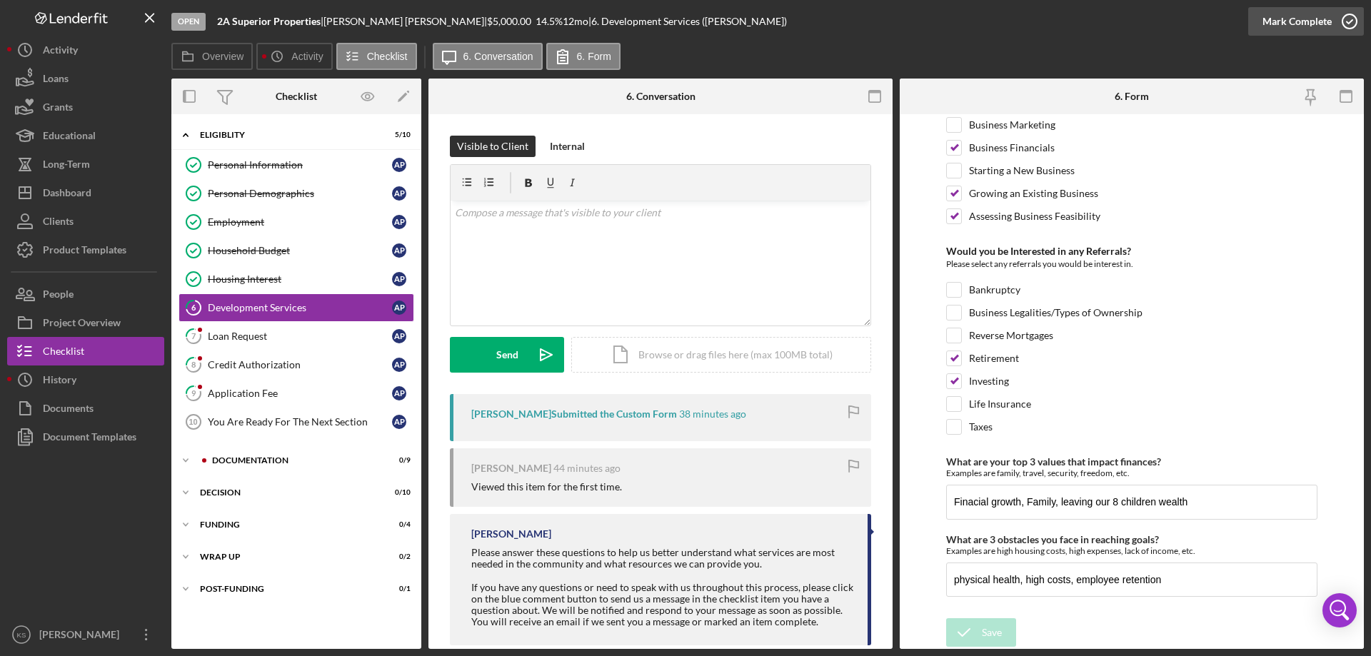
click at [1305, 17] on div "Mark Complete" at bounding box center [1296, 21] width 69 height 29
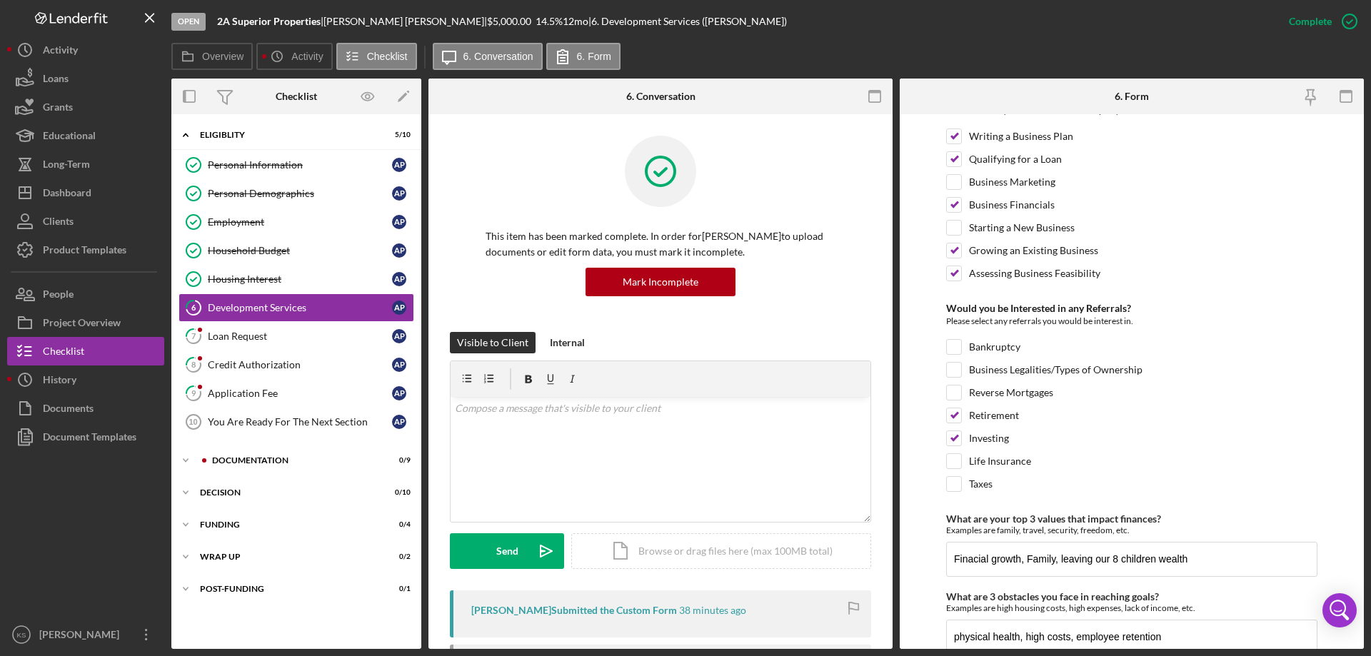
scroll to position [656, 0]
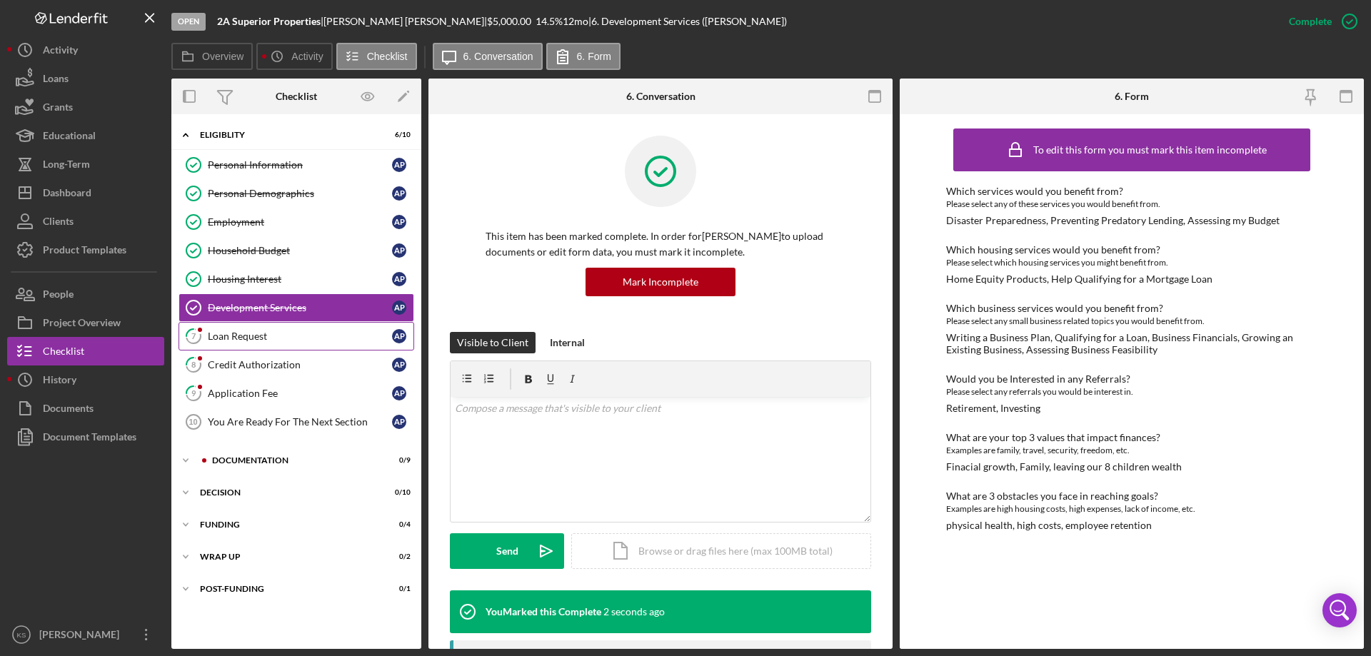
click at [231, 327] on link "7 Loan Request A P" at bounding box center [296, 336] width 236 height 29
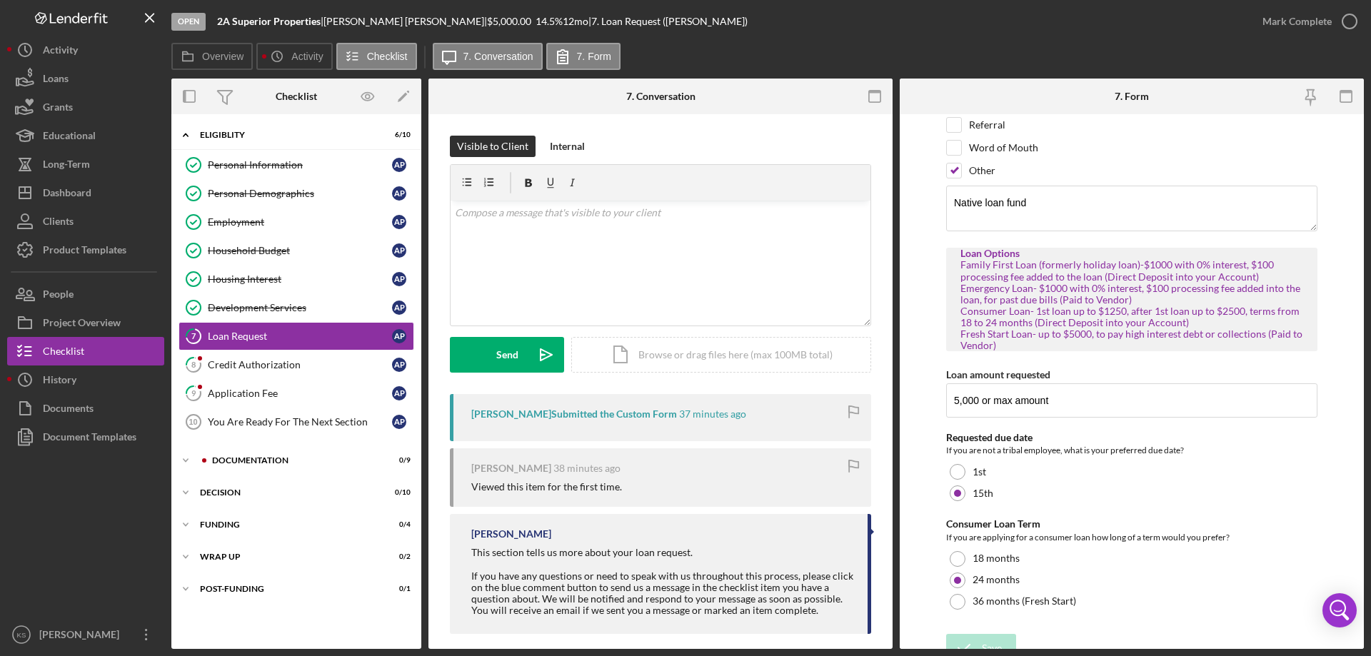
scroll to position [176, 0]
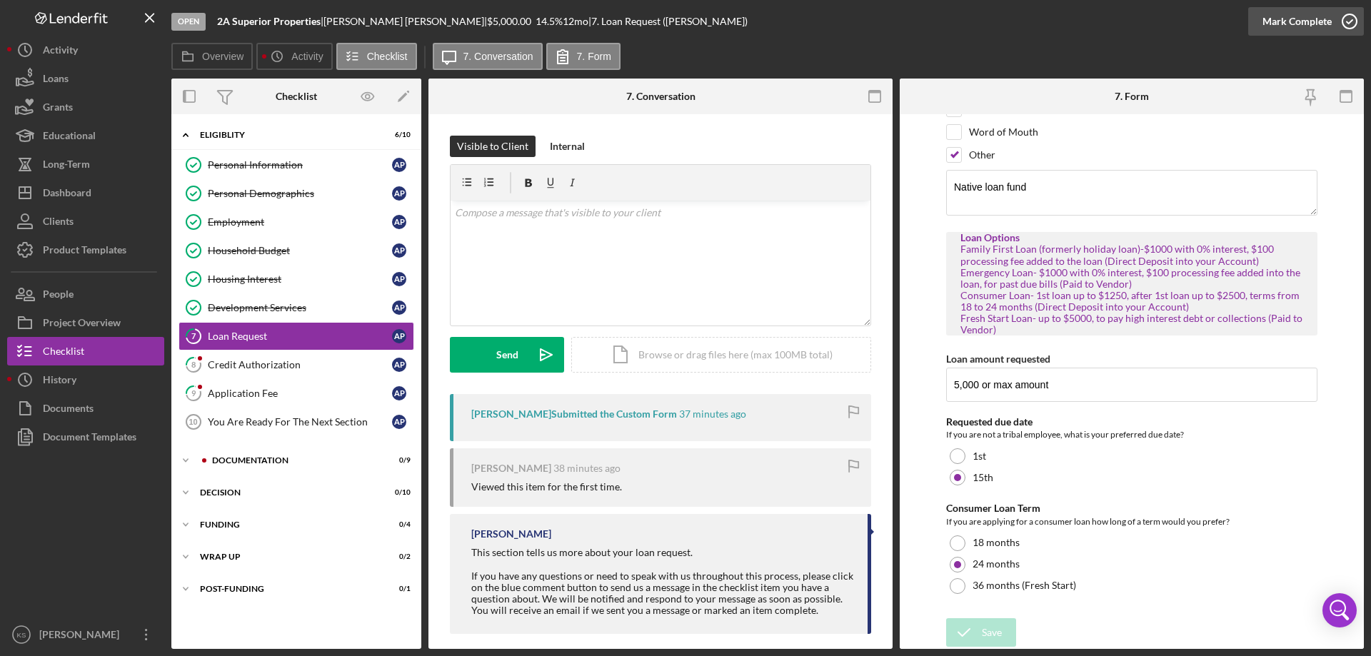
click at [1317, 24] on div "Mark Complete" at bounding box center [1296, 21] width 69 height 29
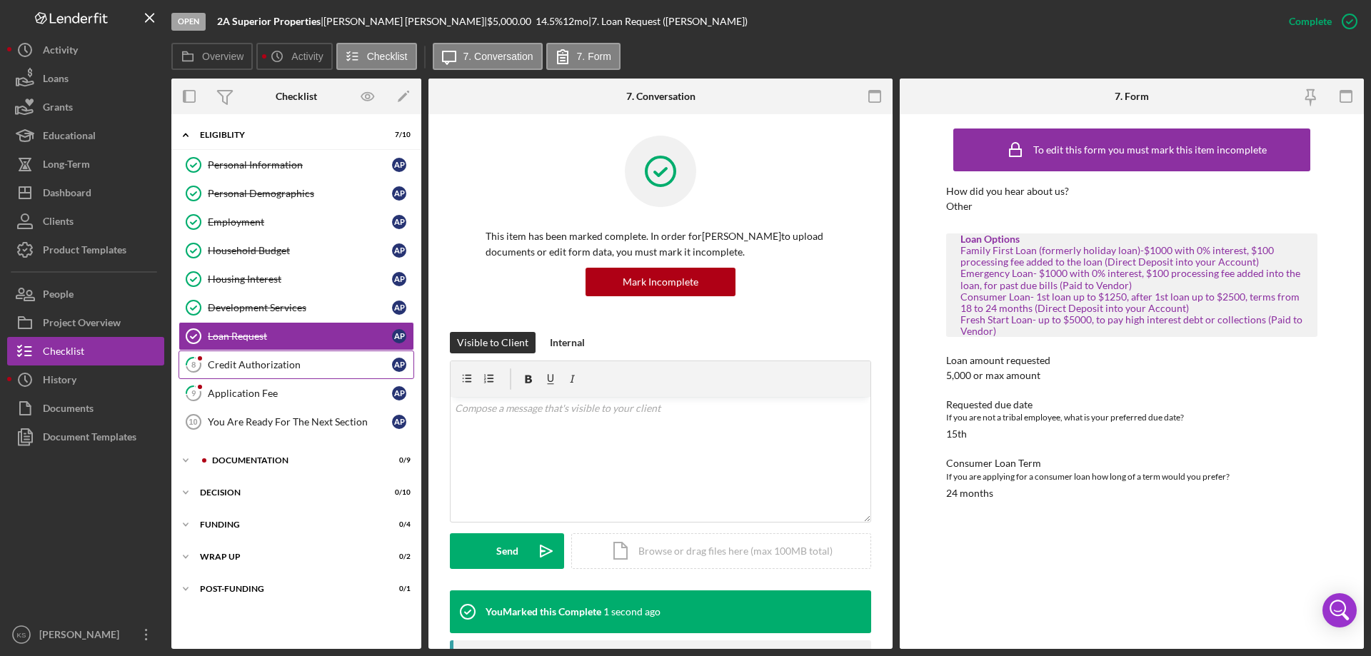
click at [220, 368] on div "Credit Authorization" at bounding box center [300, 364] width 184 height 11
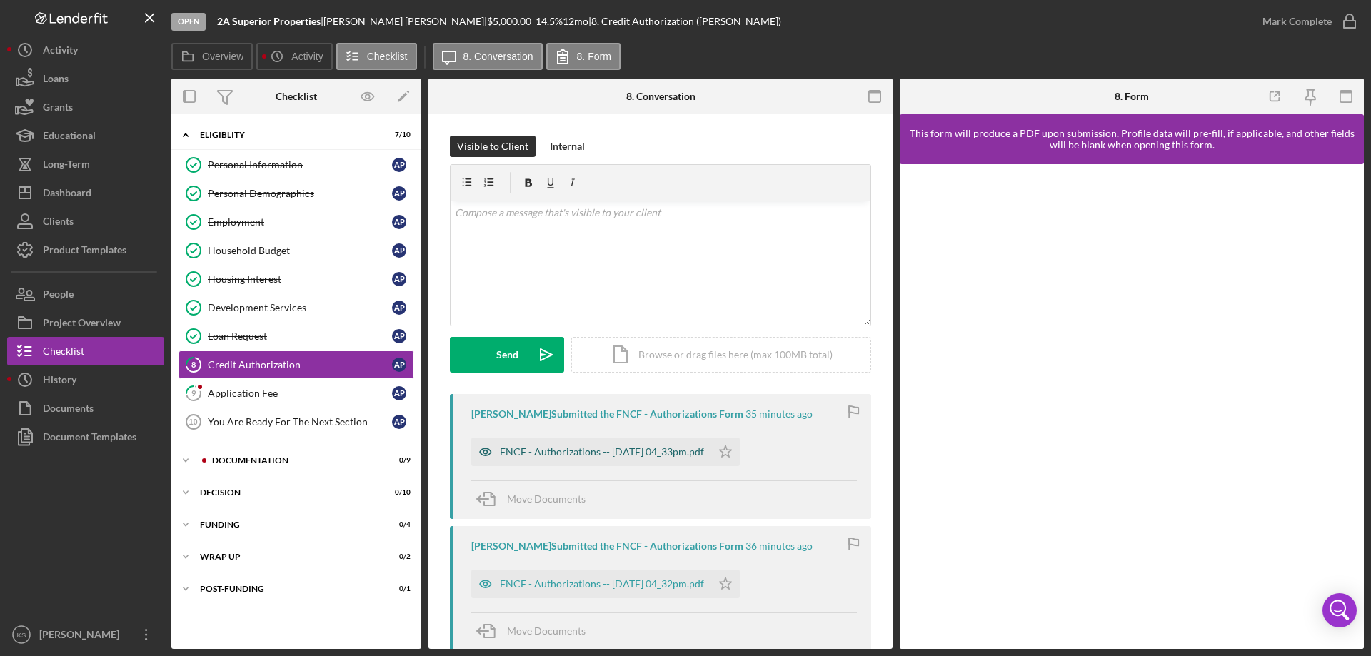
click at [633, 451] on div "FNCF - Authorizations -- [DATE] 04_33pm.pdf" at bounding box center [602, 451] width 204 height 11
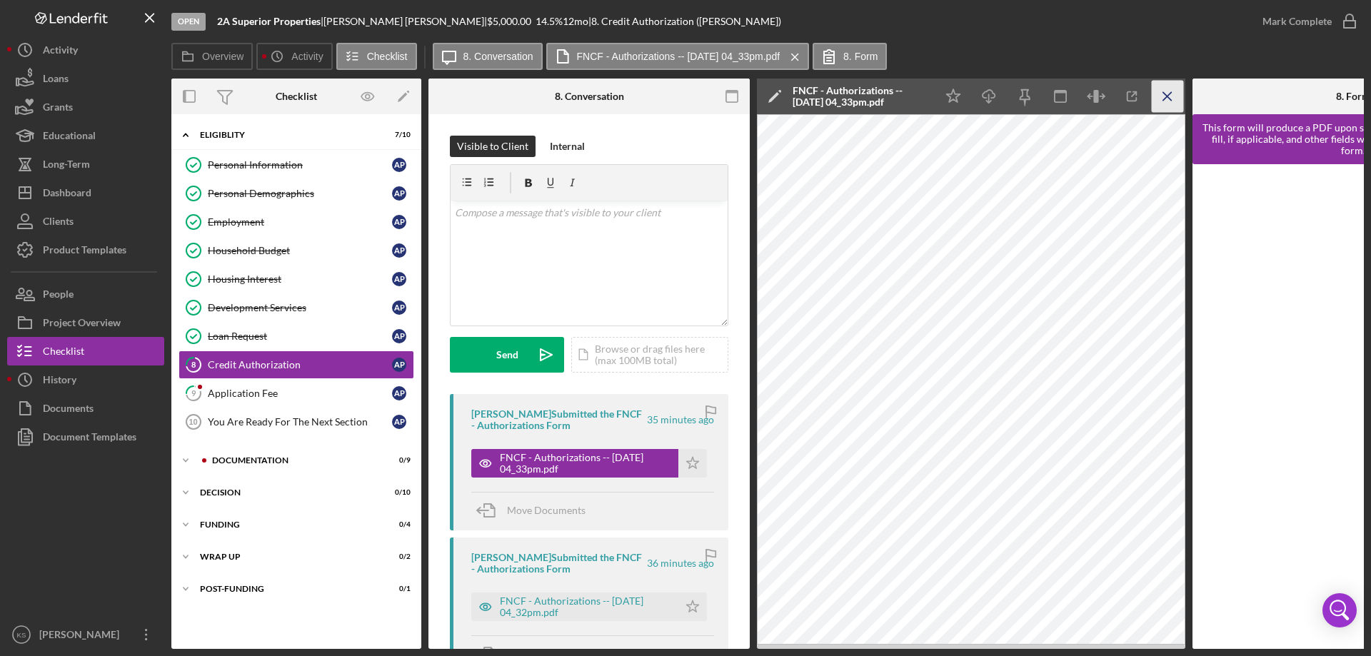
click at [1164, 100] on line "button" at bounding box center [1167, 96] width 8 height 8
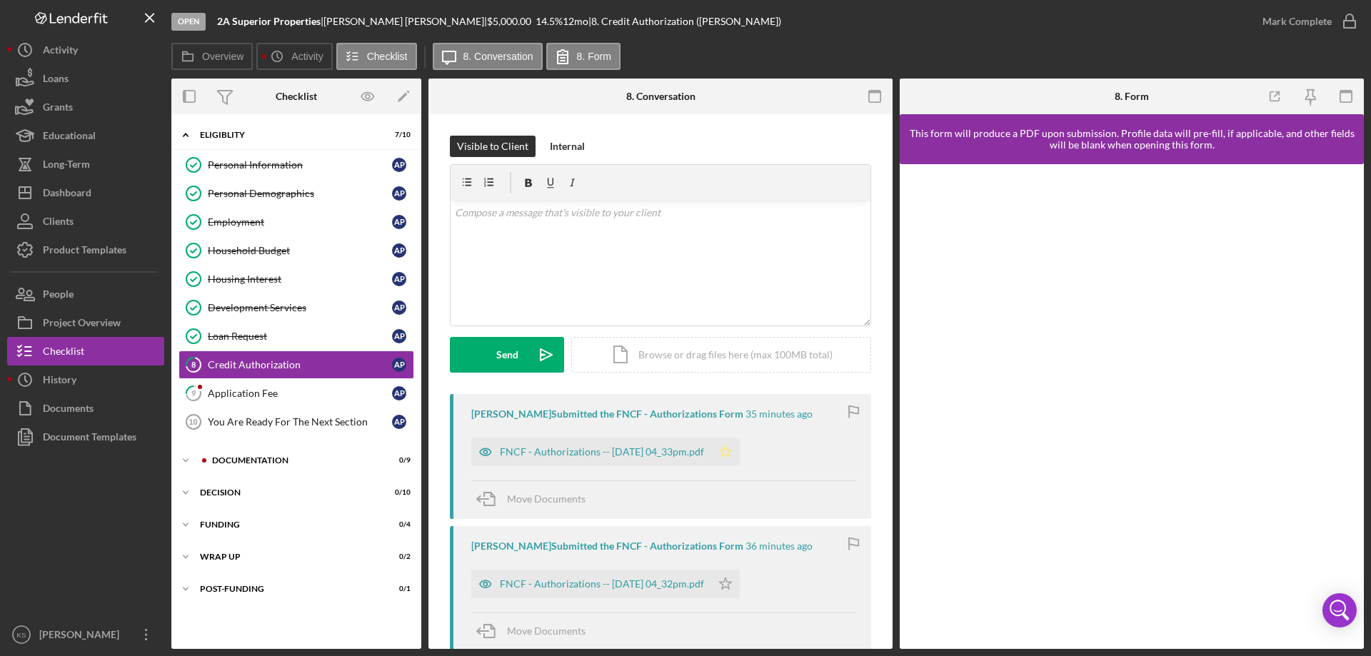
click at [737, 456] on icon "Icon/Star" at bounding box center [725, 452] width 29 height 29
click at [1340, 21] on icon "button" at bounding box center [1350, 22] width 36 height 36
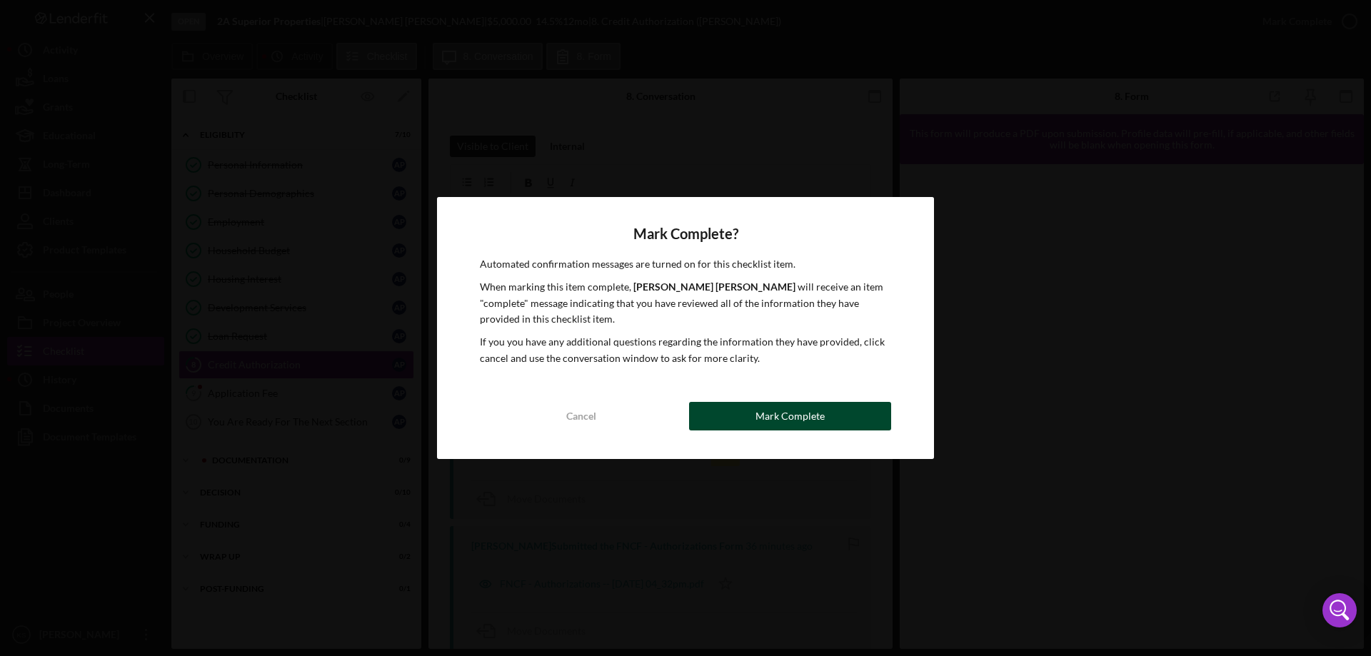
click at [760, 408] on div "Mark Complete" at bounding box center [789, 416] width 69 height 29
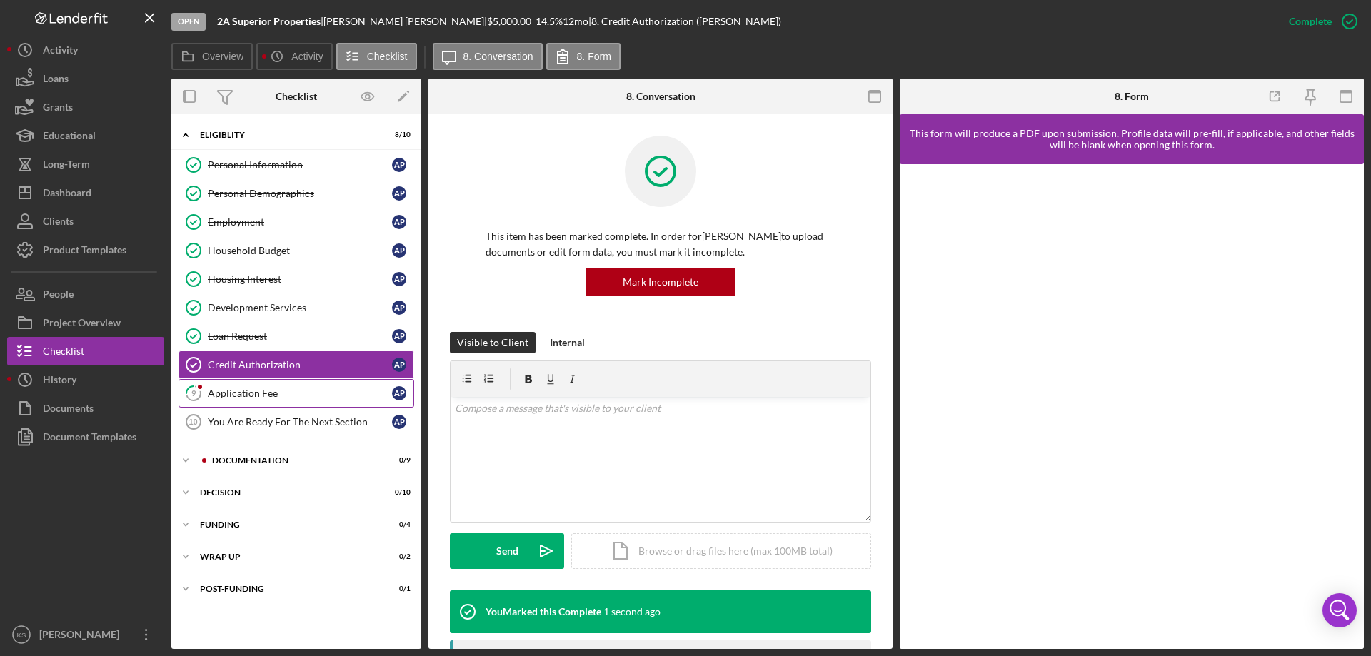
click at [234, 397] on div "Application Fee" at bounding box center [300, 393] width 184 height 11
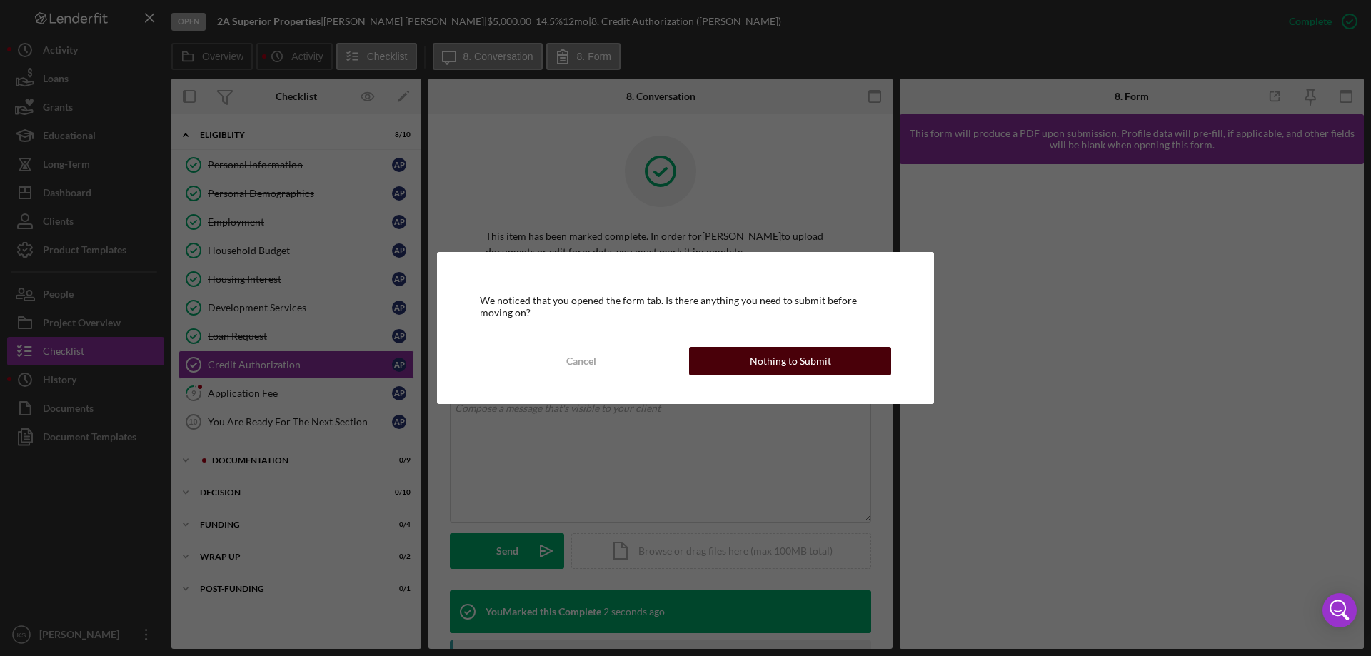
click at [797, 358] on div "Nothing to Submit" at bounding box center [790, 361] width 81 height 29
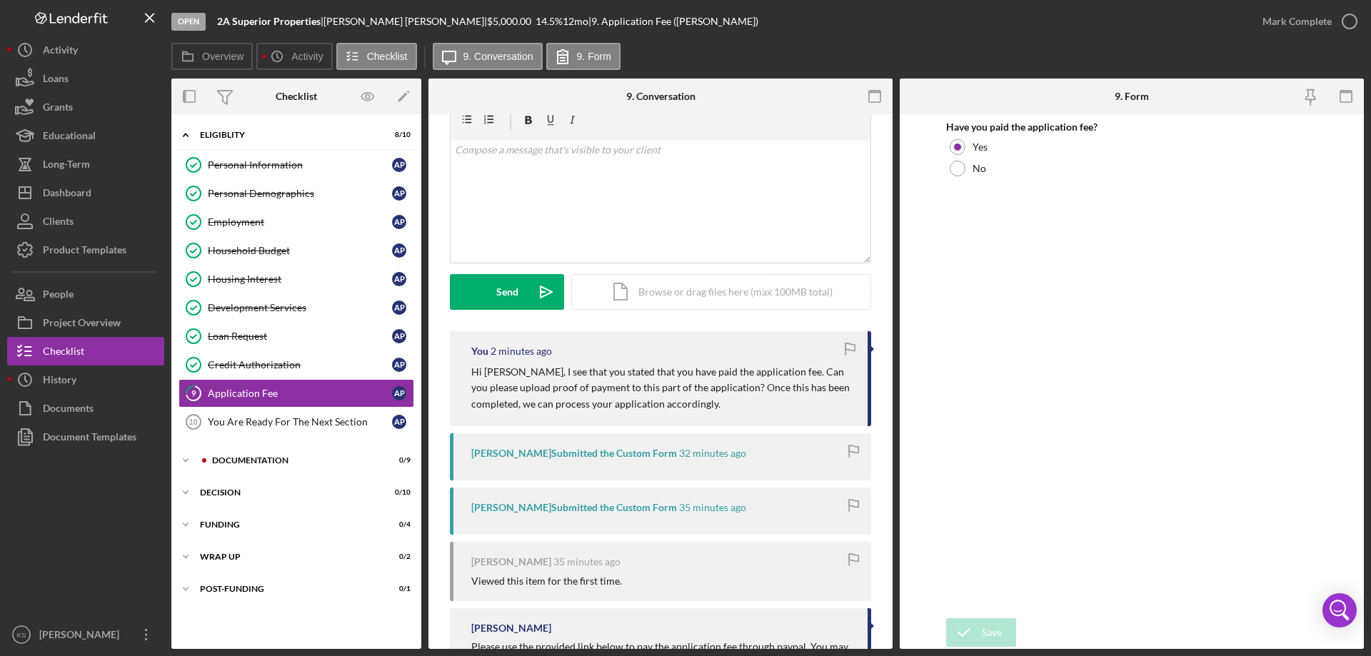
scroll to position [38, 0]
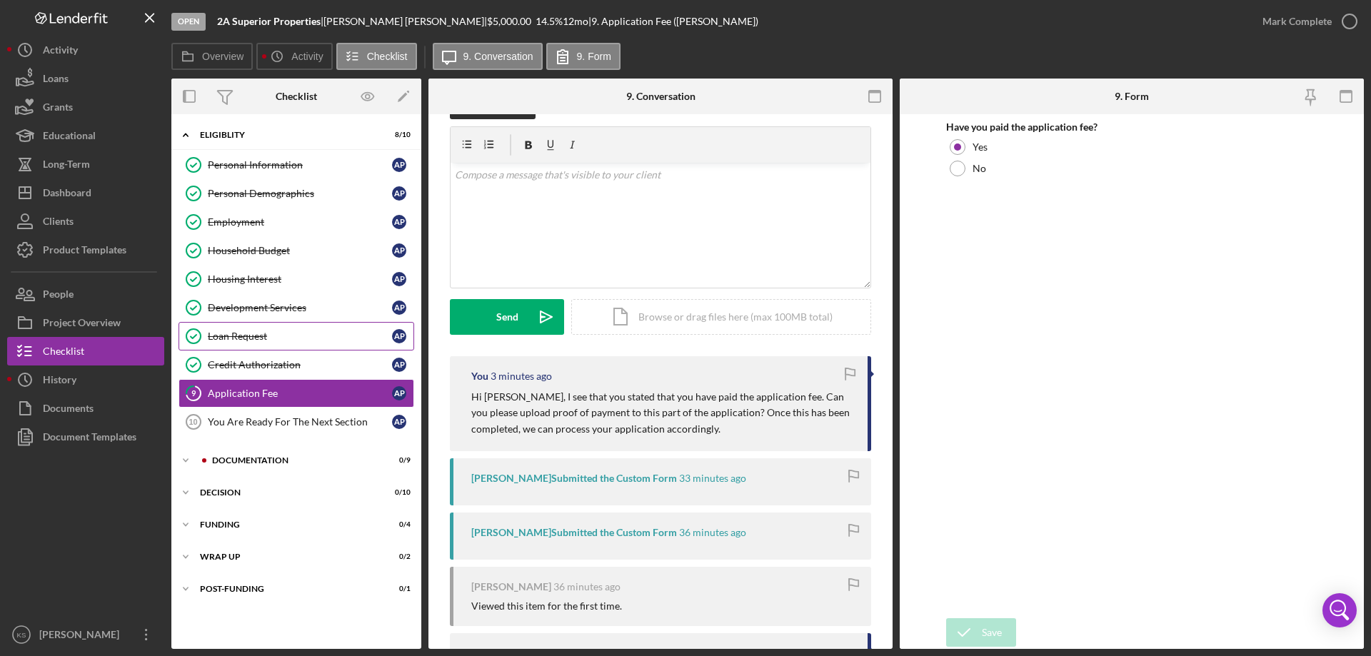
click at [273, 338] on div "Loan Request" at bounding box center [300, 336] width 184 height 11
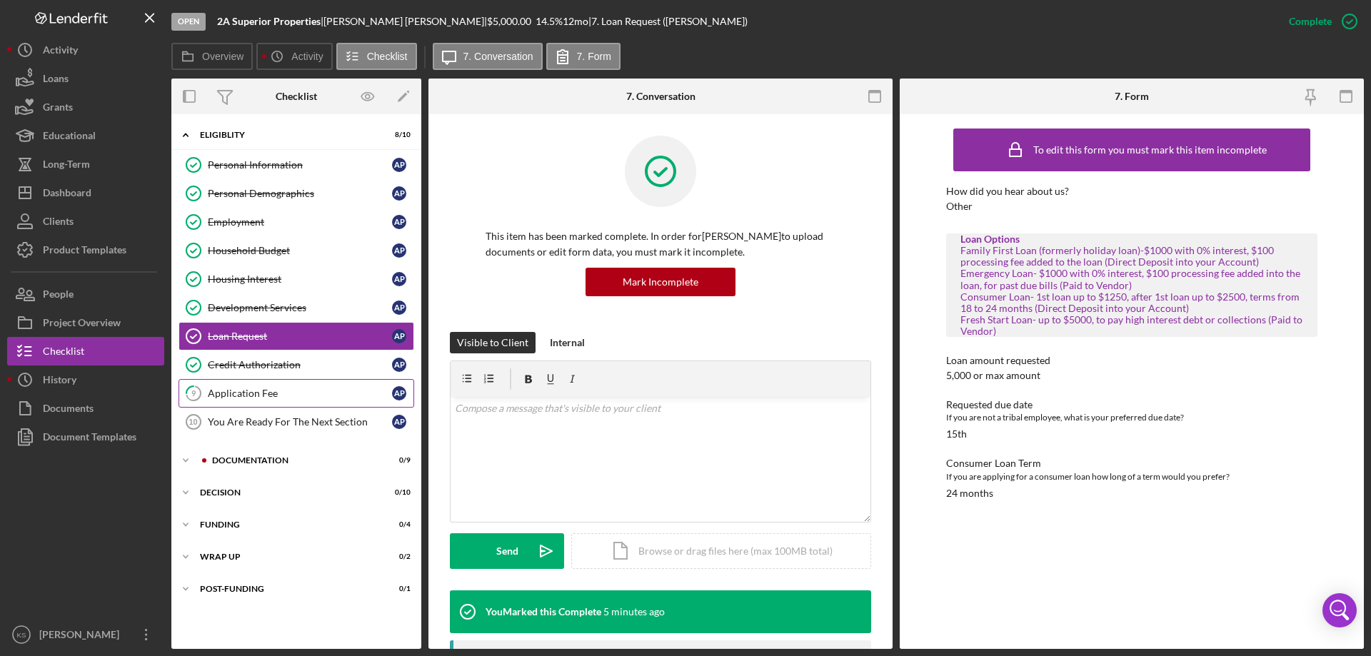
click at [264, 389] on div "Application Fee" at bounding box center [300, 393] width 184 height 11
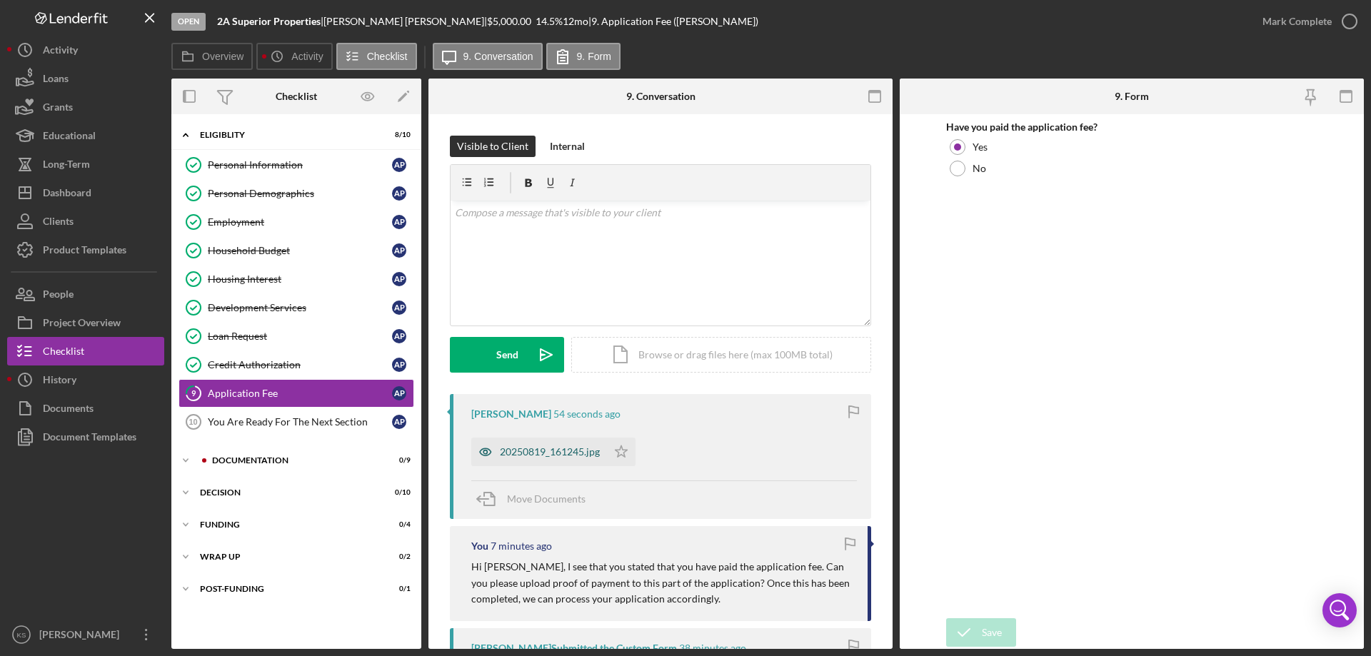
click at [568, 455] on div "20250819_161245.jpg" at bounding box center [550, 451] width 100 height 11
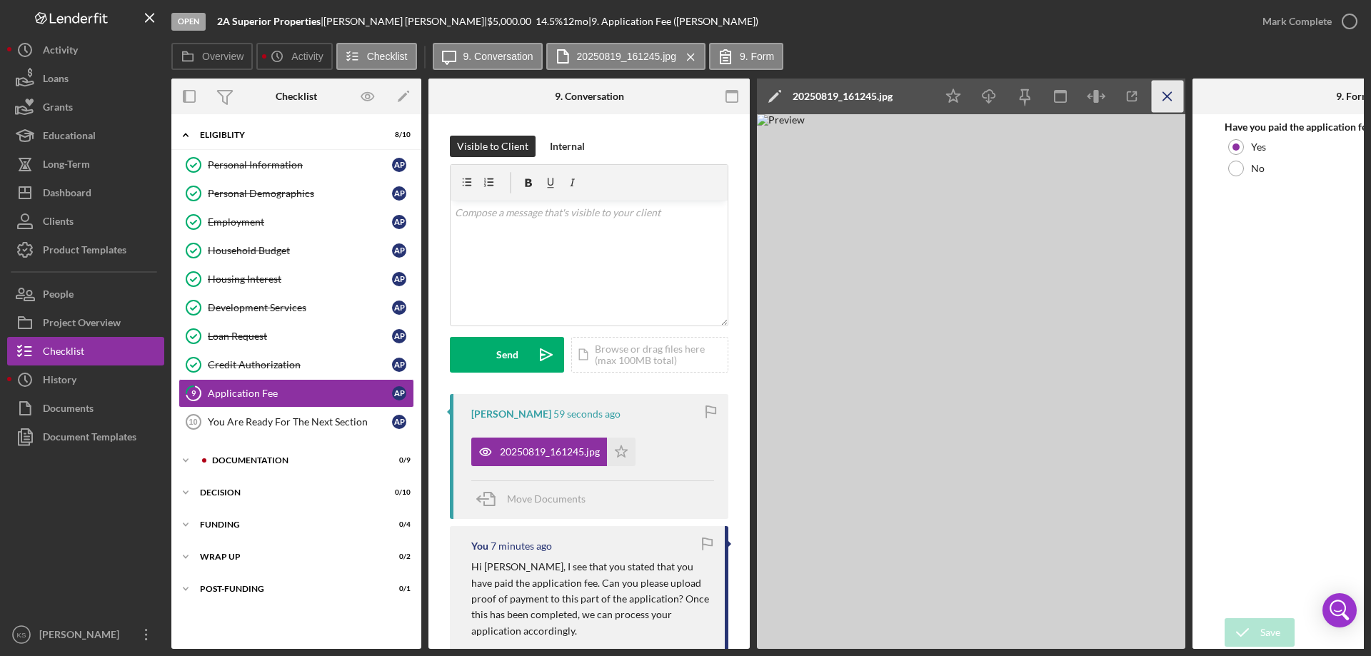
click at [1170, 93] on icon "Icon/Menu Close" at bounding box center [1168, 97] width 32 height 32
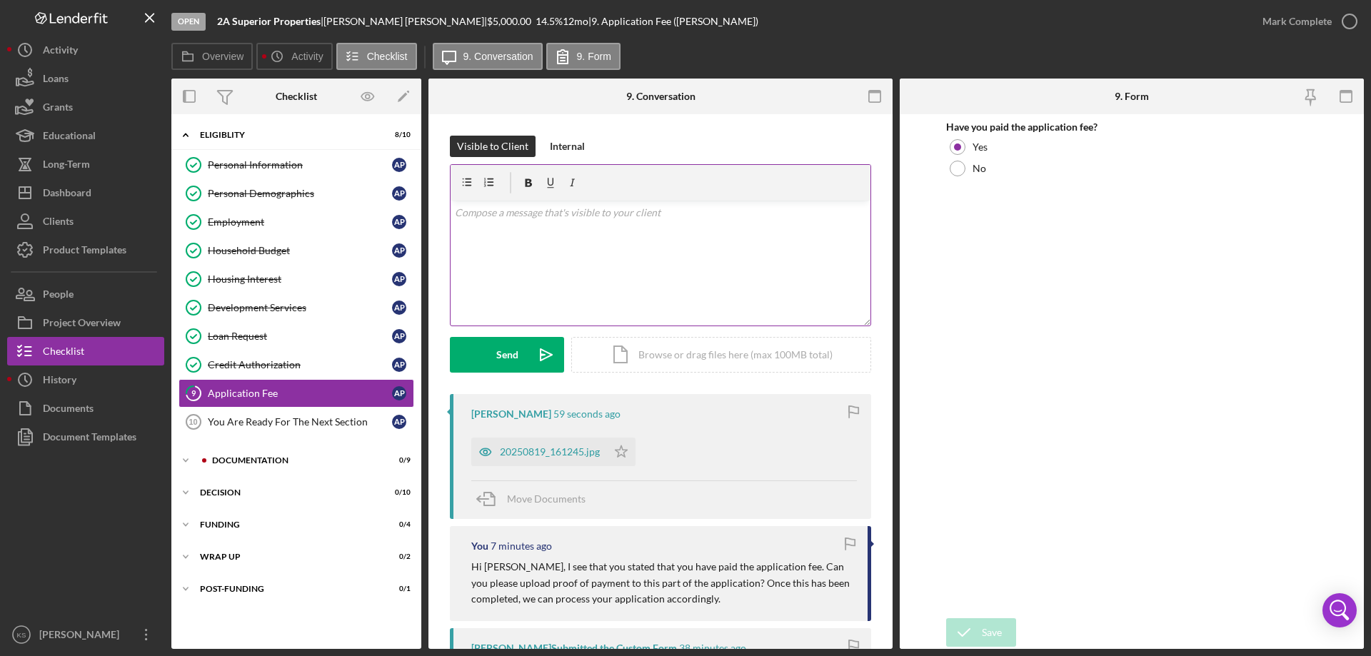
click at [541, 238] on div "v Color teal Color pink Remove color Add row above Add row below Add column bef…" at bounding box center [661, 263] width 420 height 125
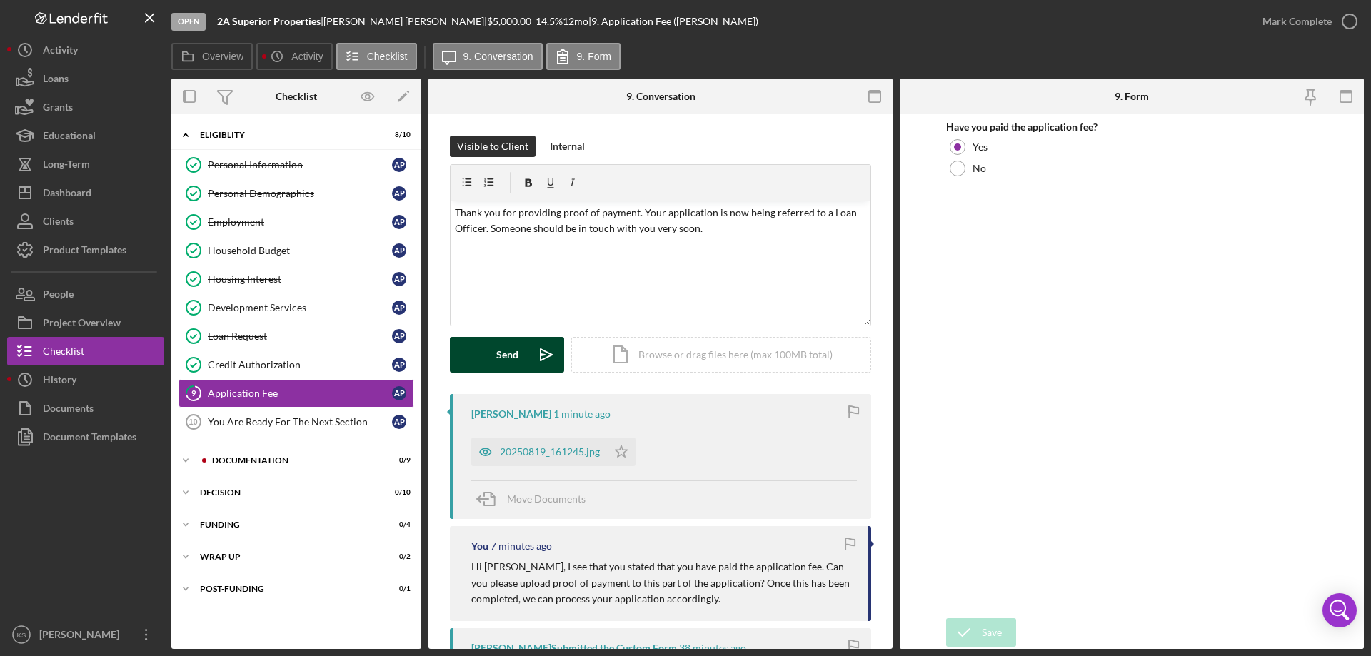
click at [512, 348] on div "Send" at bounding box center [507, 355] width 22 height 36
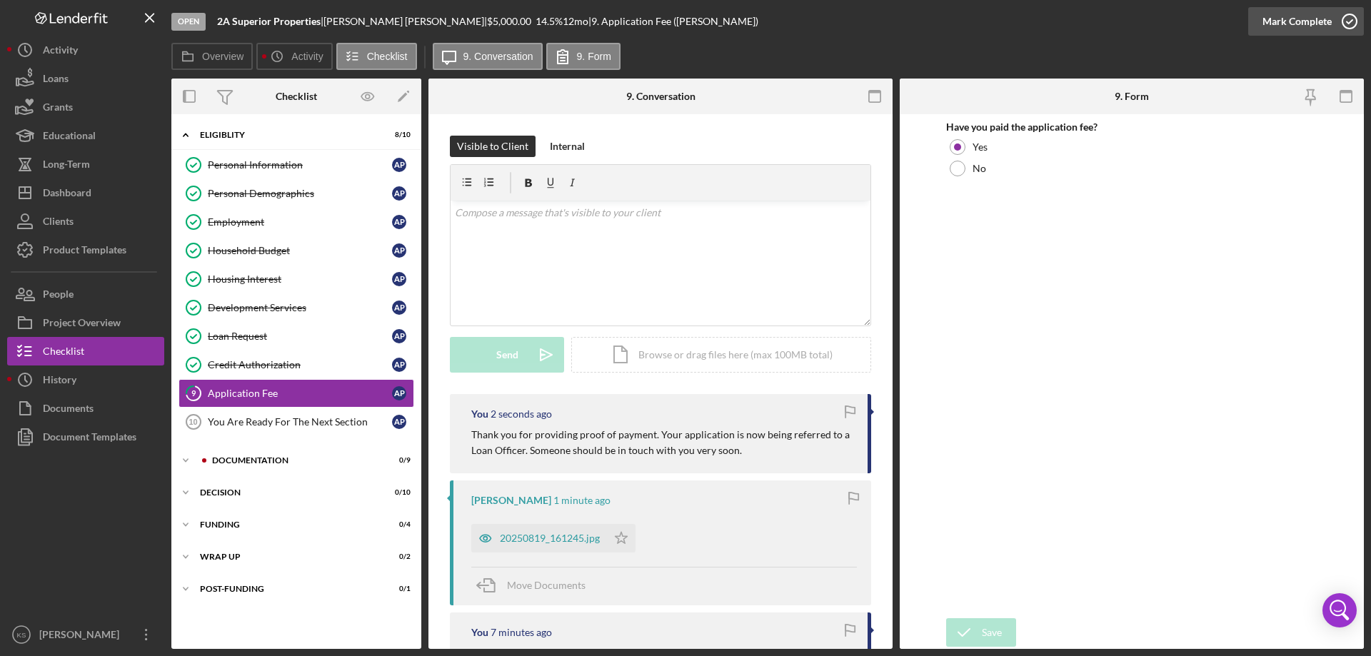
click at [1281, 18] on div "Mark Complete" at bounding box center [1296, 21] width 69 height 29
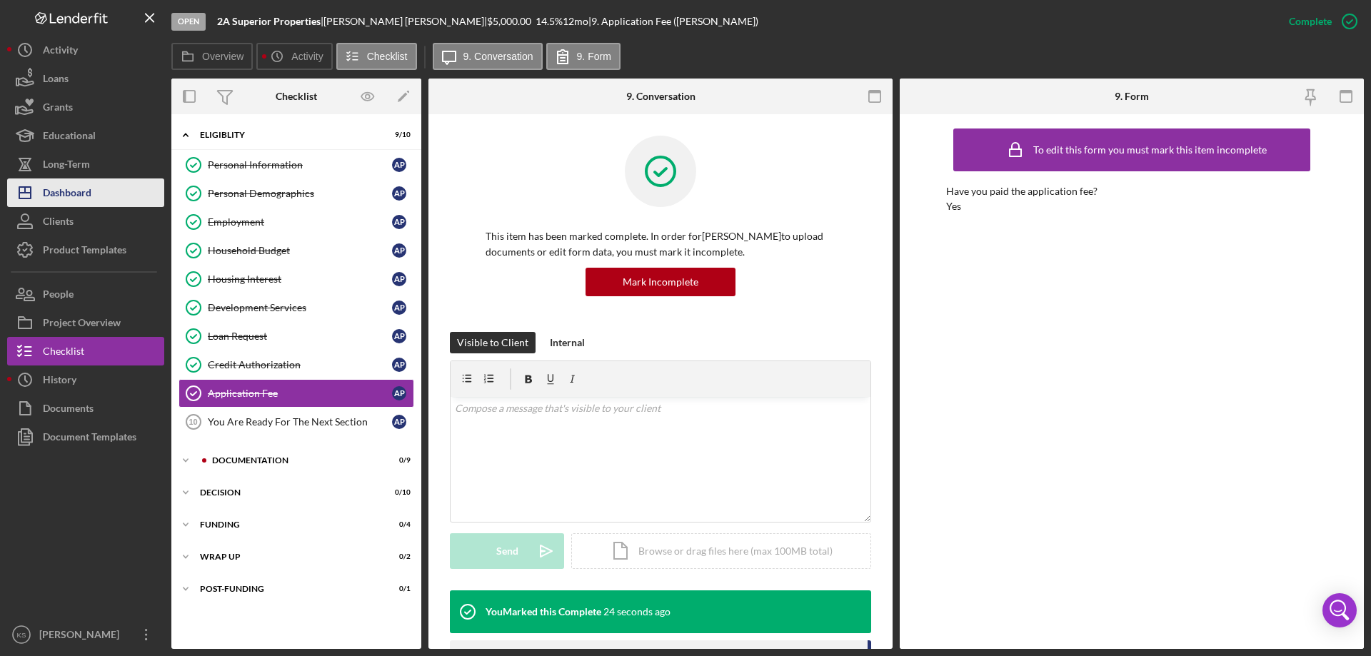
click at [94, 198] on button "Icon/Dashboard Dashboard" at bounding box center [85, 192] width 157 height 29
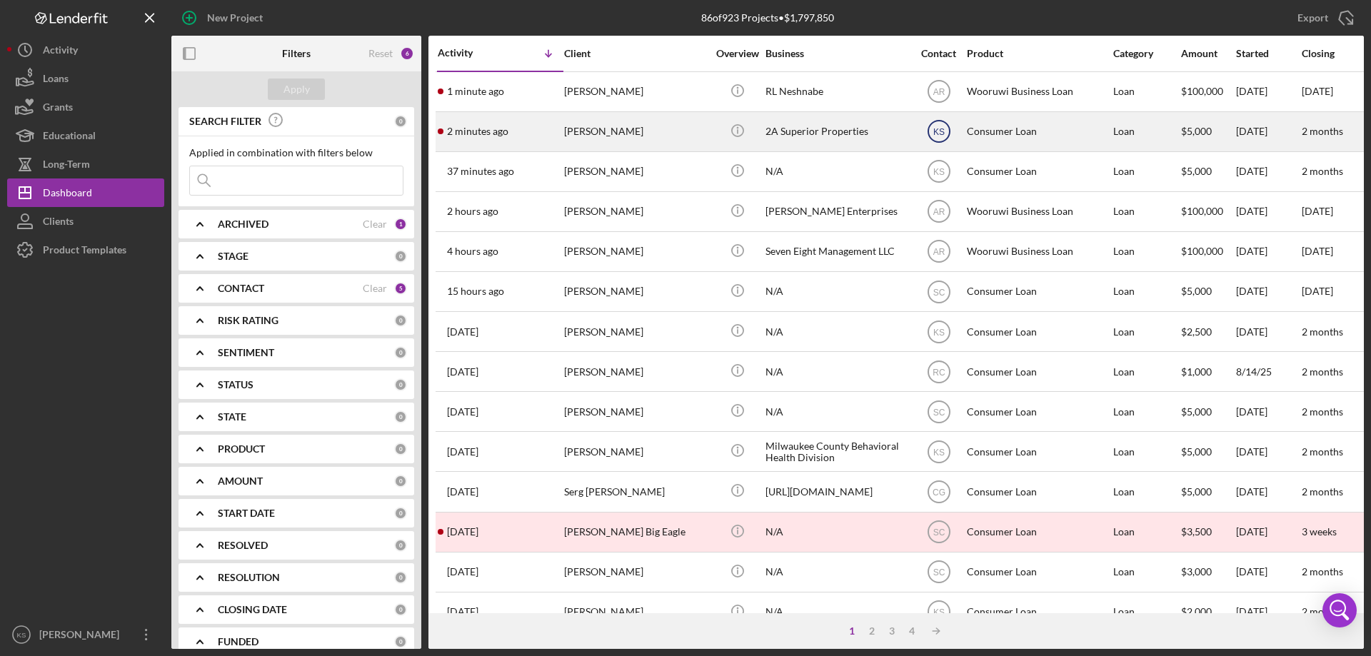
click at [940, 97] on text "KS" at bounding box center [938, 92] width 12 height 10
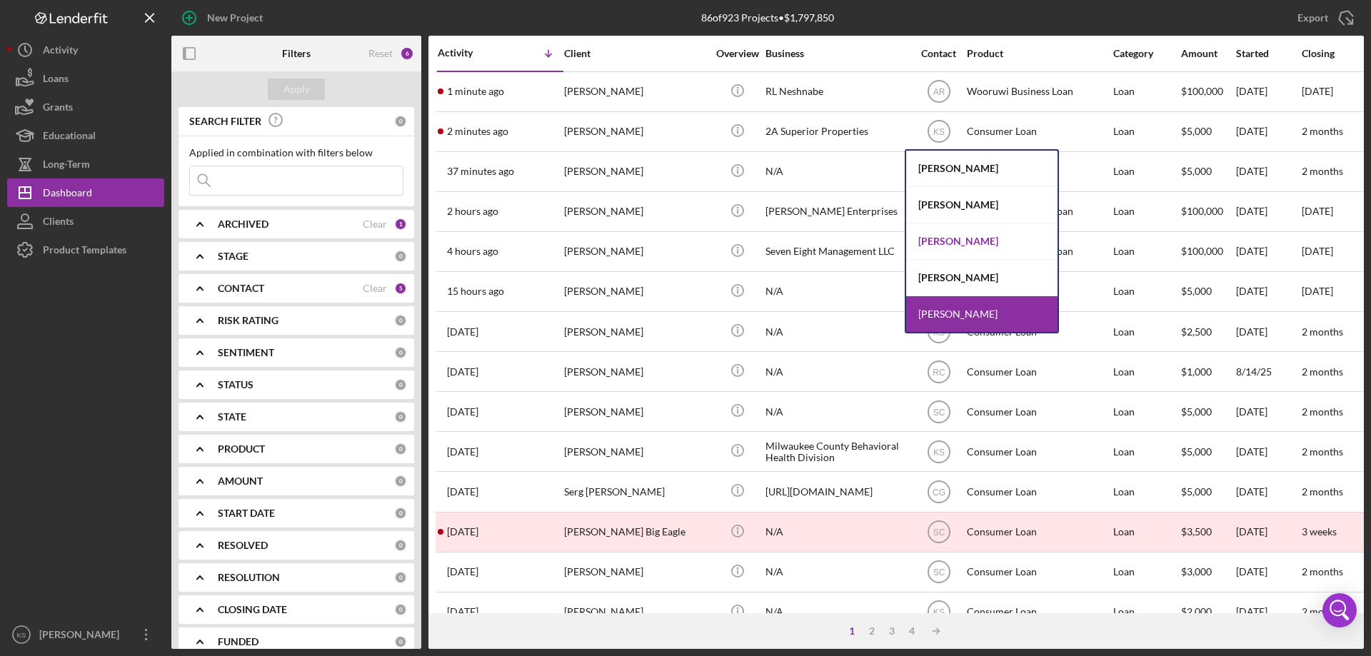
click at [951, 235] on div "[PERSON_NAME]" at bounding box center [981, 241] width 151 height 36
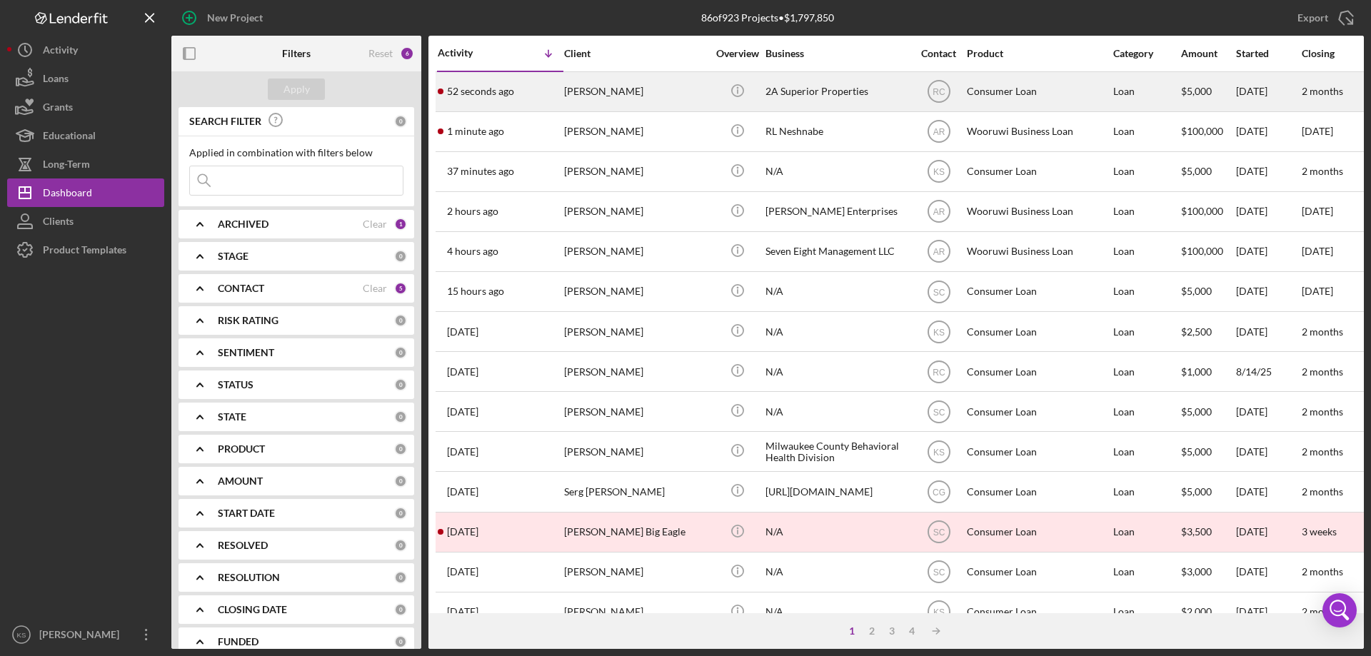
click at [610, 93] on div "[PERSON_NAME]" at bounding box center [635, 92] width 143 height 38
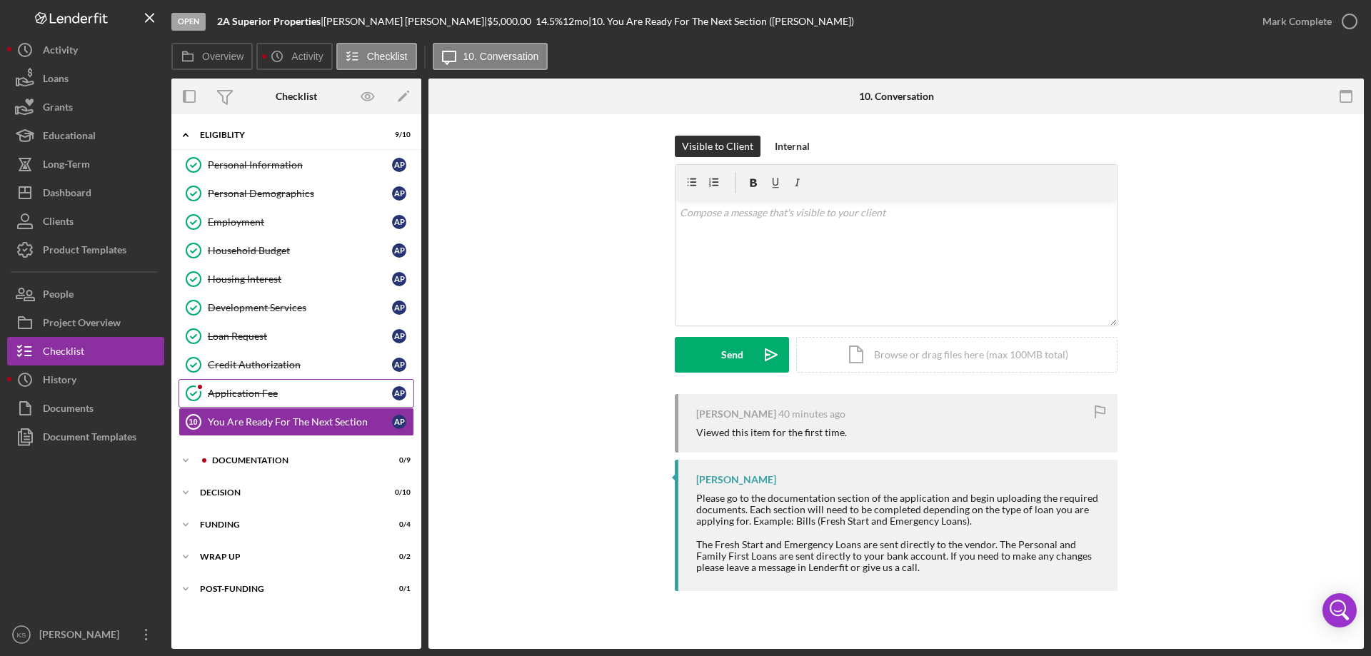
click at [271, 390] on div "Application Fee" at bounding box center [300, 393] width 184 height 11
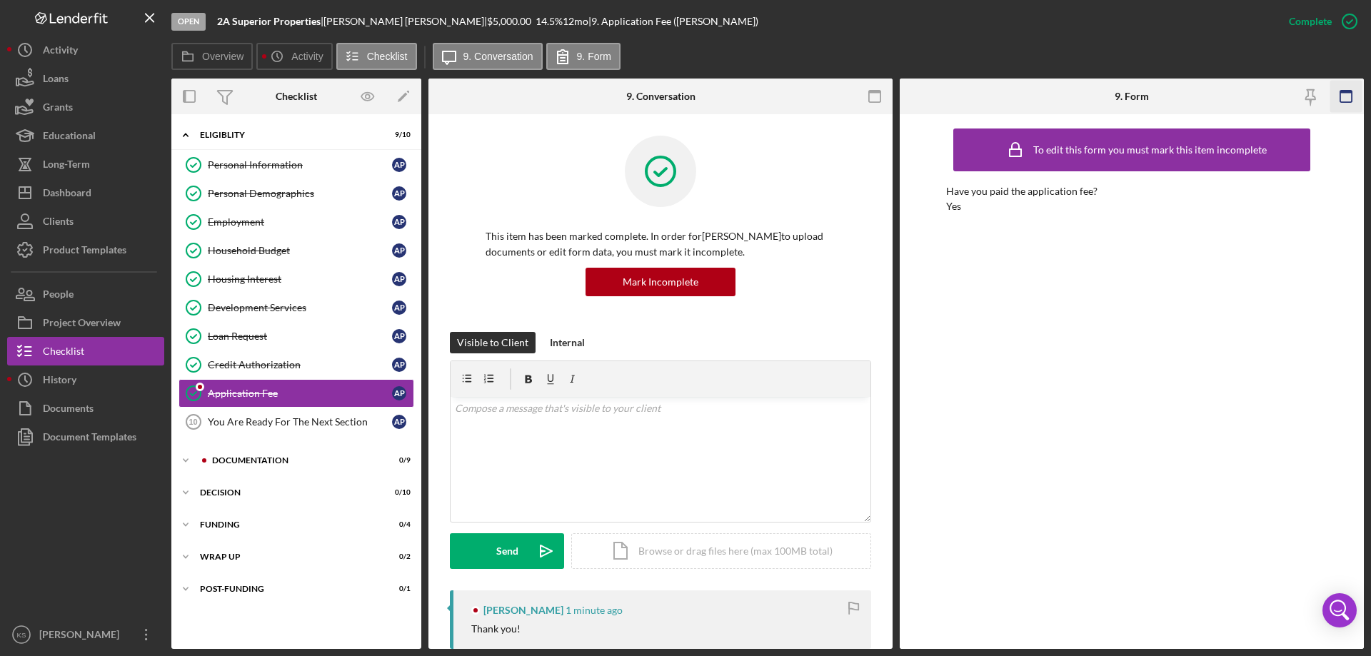
click at [1342, 95] on icon "button" at bounding box center [1346, 97] width 32 height 32
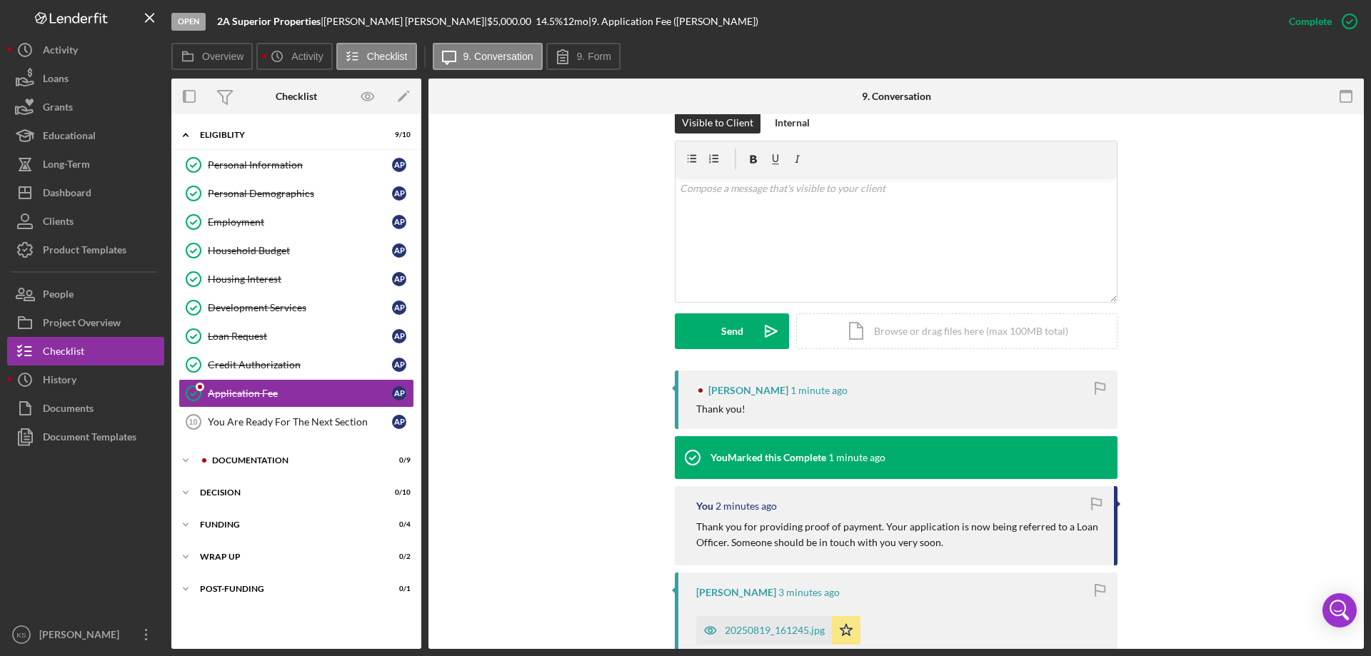
scroll to position [214, 0]
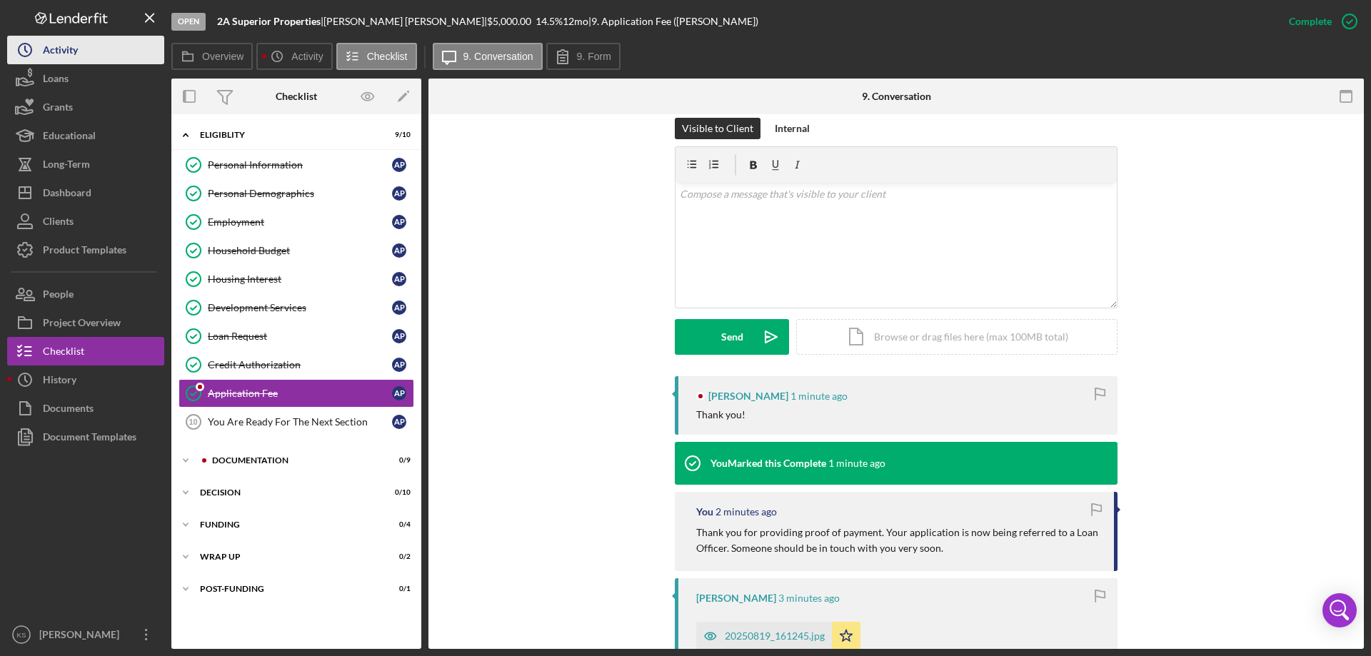
click at [89, 57] on button "Icon/History Activity" at bounding box center [85, 50] width 157 height 29
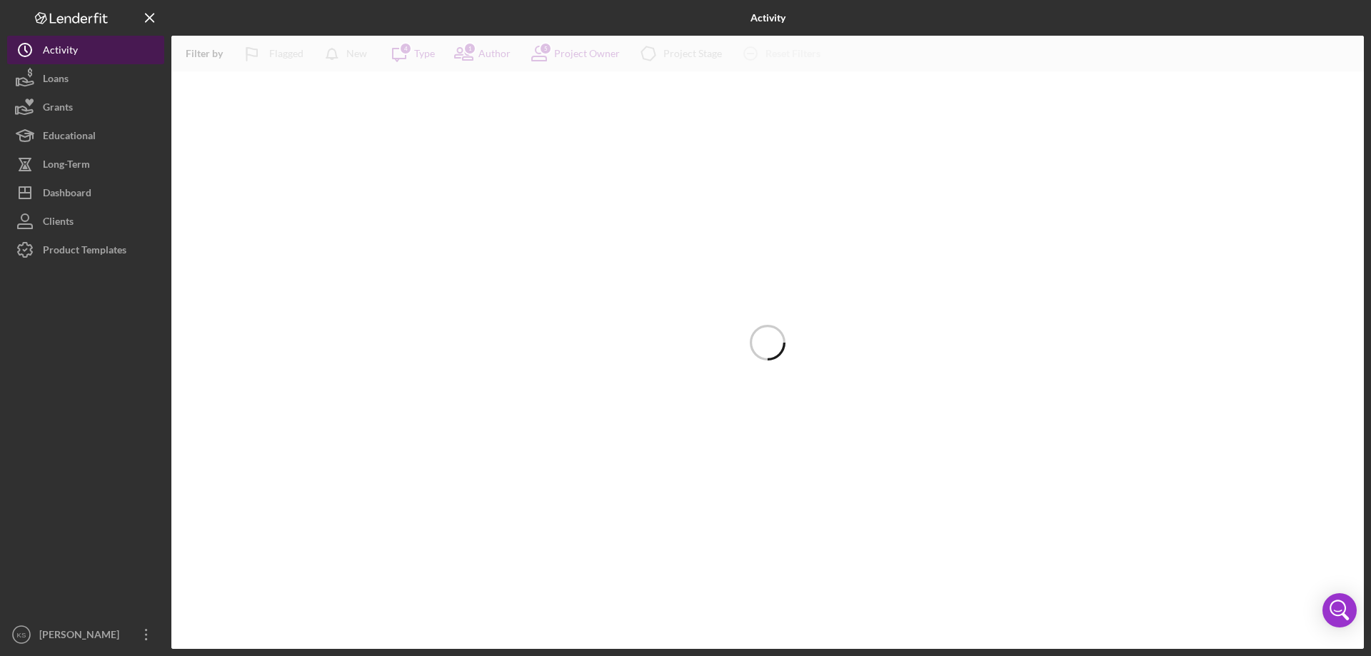
click at [89, 57] on button "Icon/History Activity" at bounding box center [85, 50] width 157 height 29
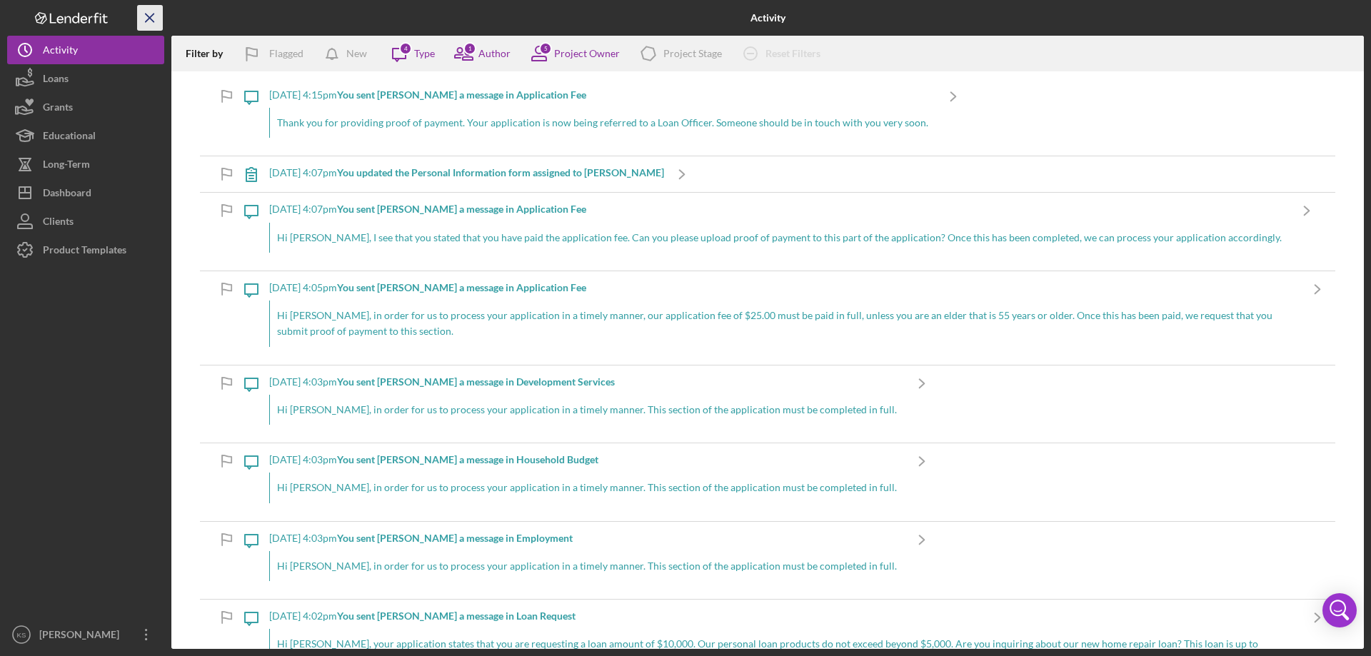
click at [146, 11] on icon "Icon/Menu Close" at bounding box center [150, 18] width 32 height 32
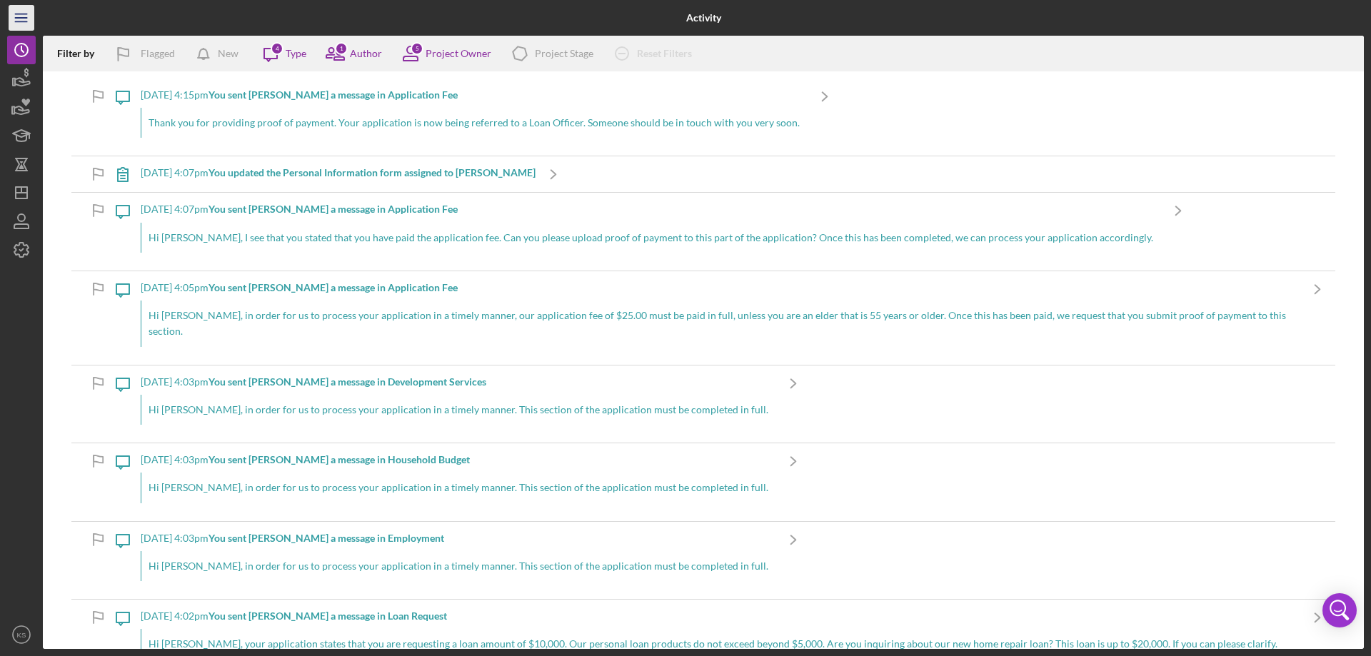
click at [26, 14] on line "button" at bounding box center [20, 14] width 11 height 0
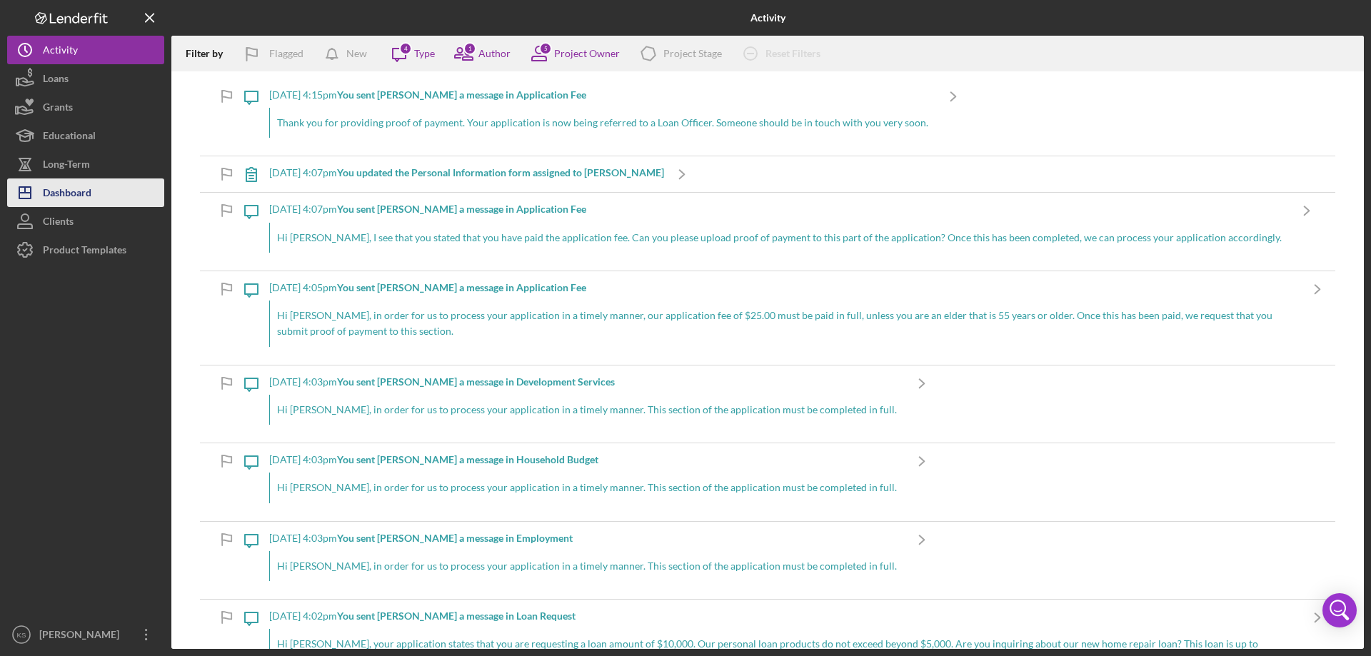
click at [70, 183] on div "Dashboard" at bounding box center [67, 194] width 49 height 32
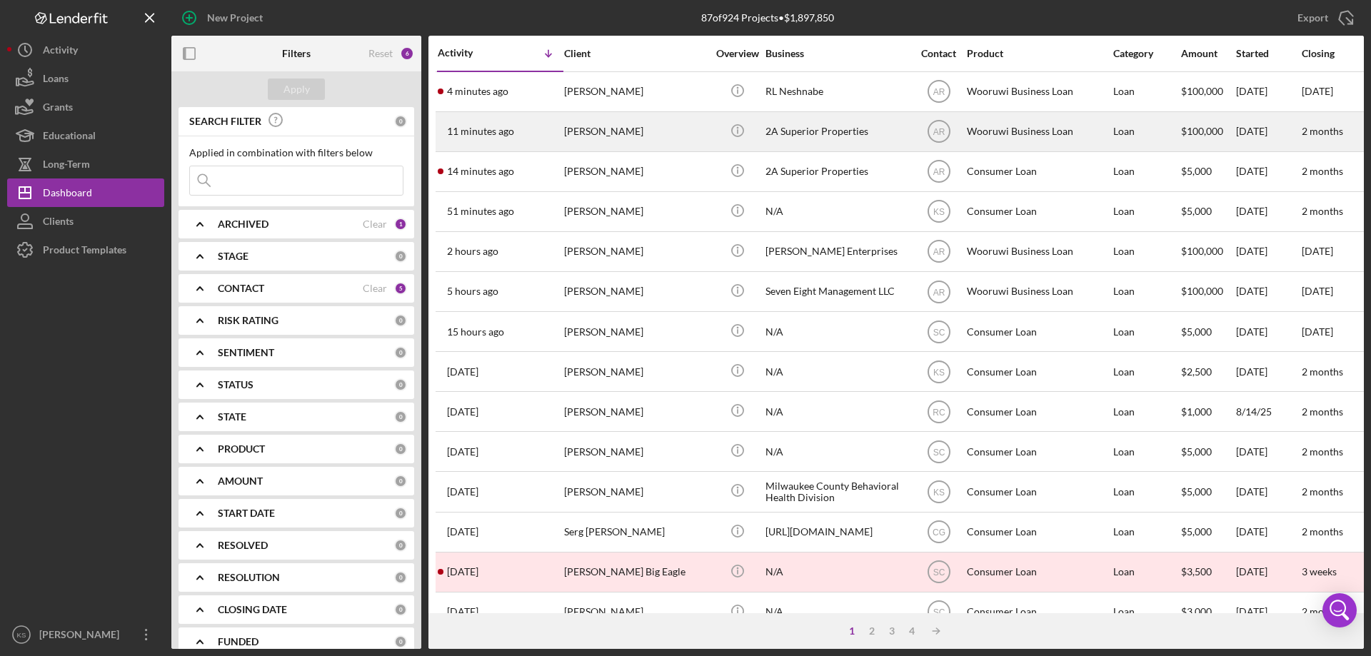
click at [652, 139] on div "[PERSON_NAME]" at bounding box center [635, 132] width 143 height 38
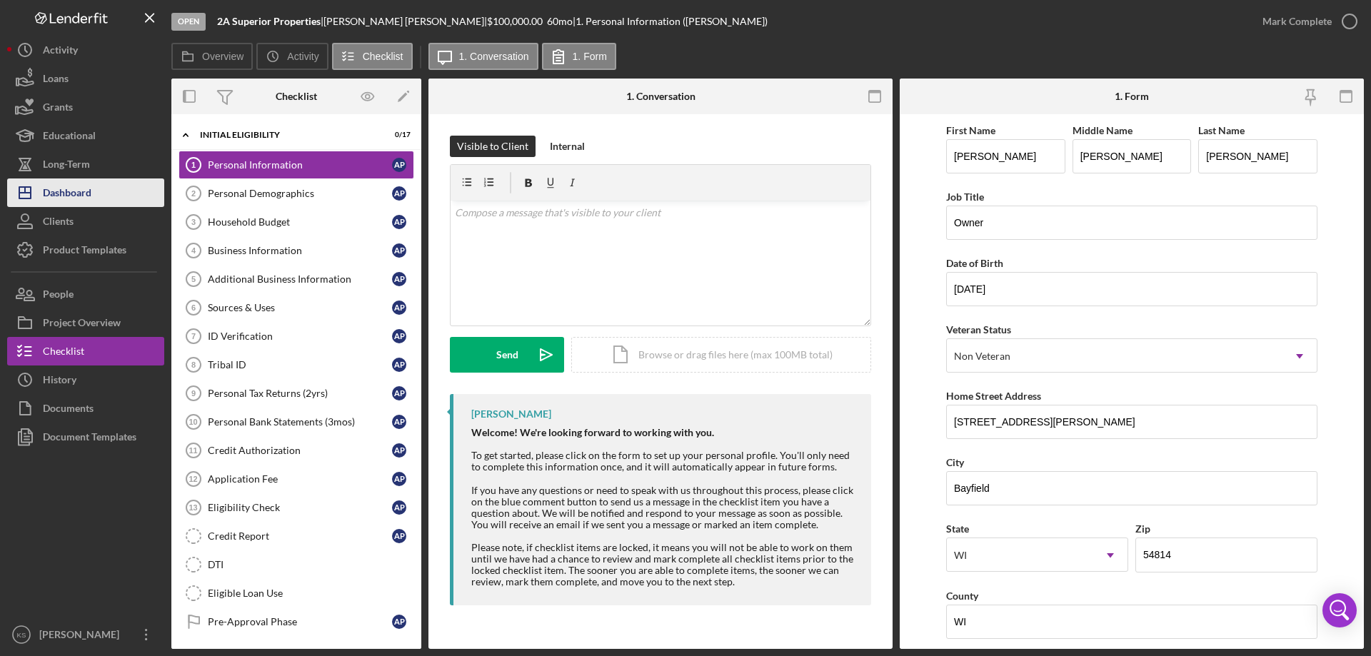
click at [69, 196] on div "Dashboard" at bounding box center [67, 194] width 49 height 32
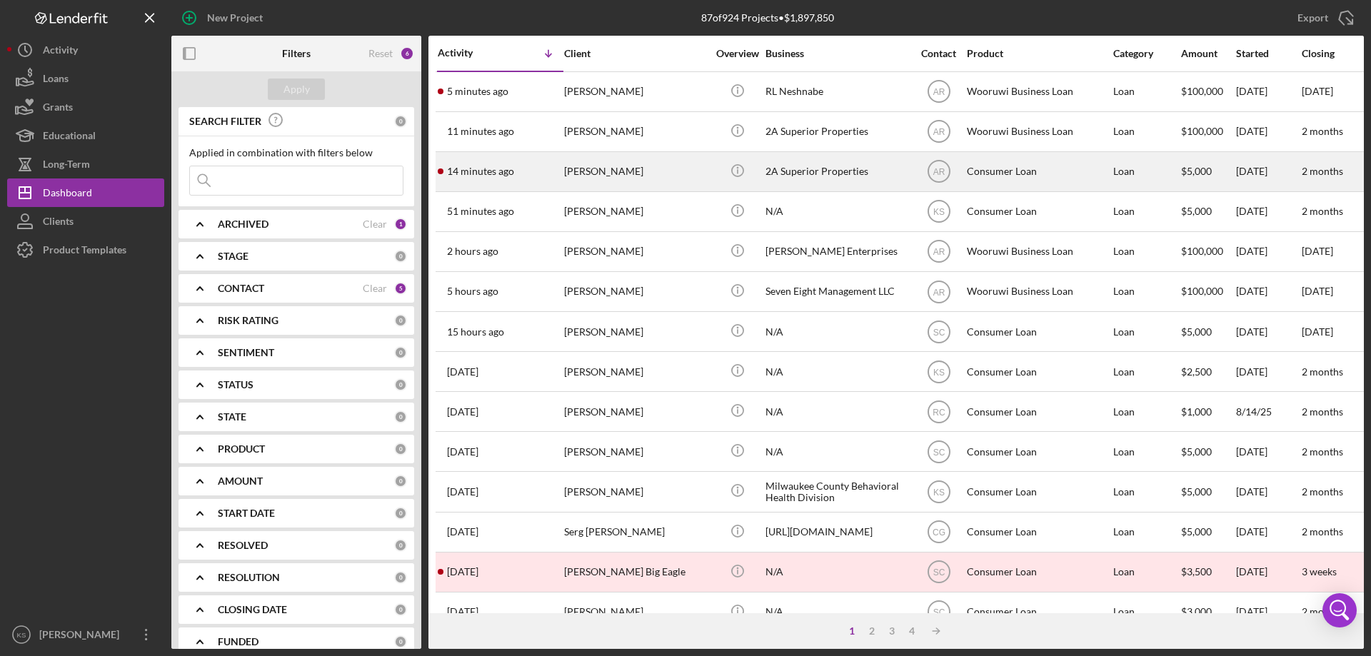
click at [862, 185] on div "2A Superior Properties" at bounding box center [836, 172] width 143 height 38
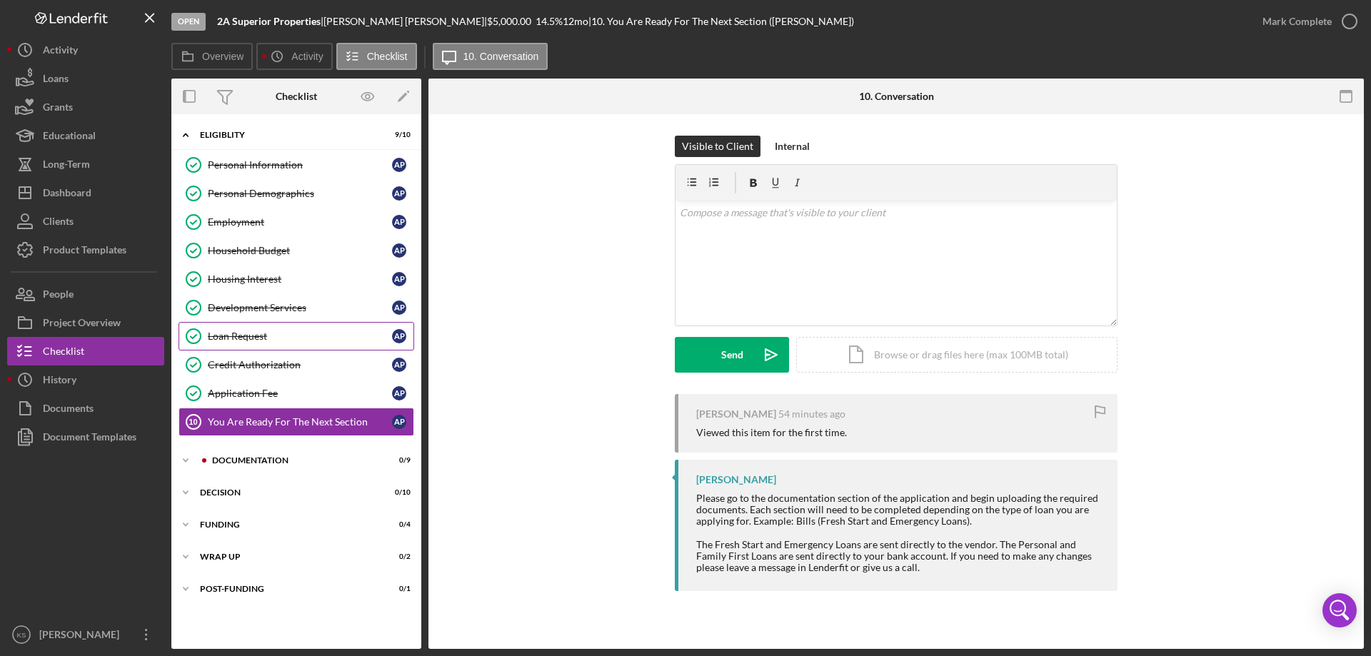
click at [261, 333] on div "Loan Request" at bounding box center [300, 336] width 184 height 11
